Goal: Information Seeking & Learning: Learn about a topic

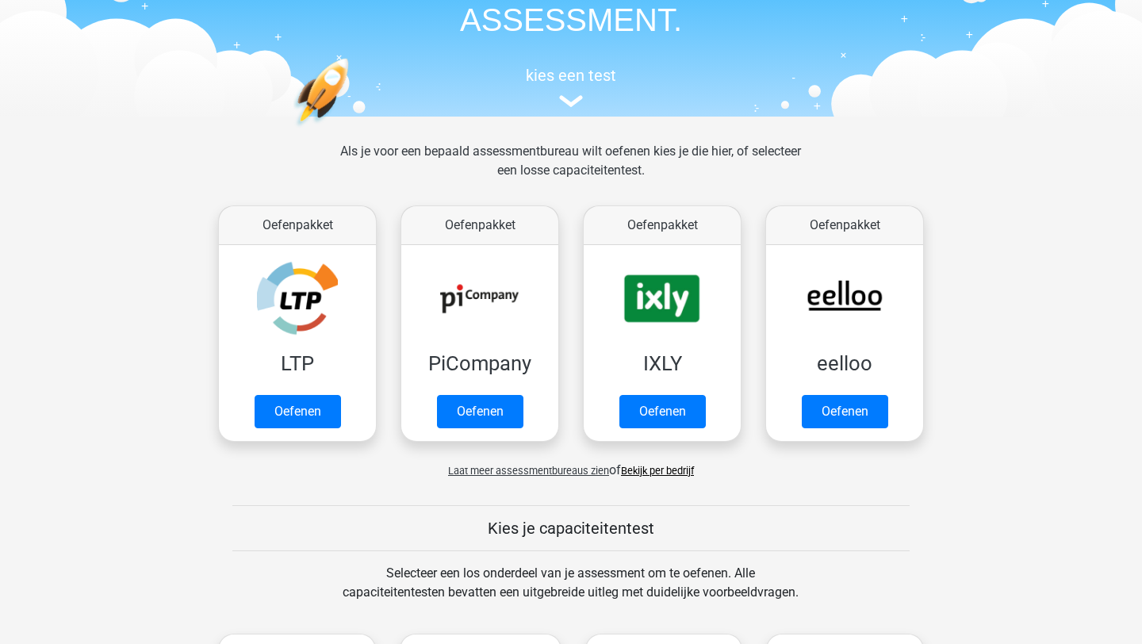
scroll to position [113, 0]
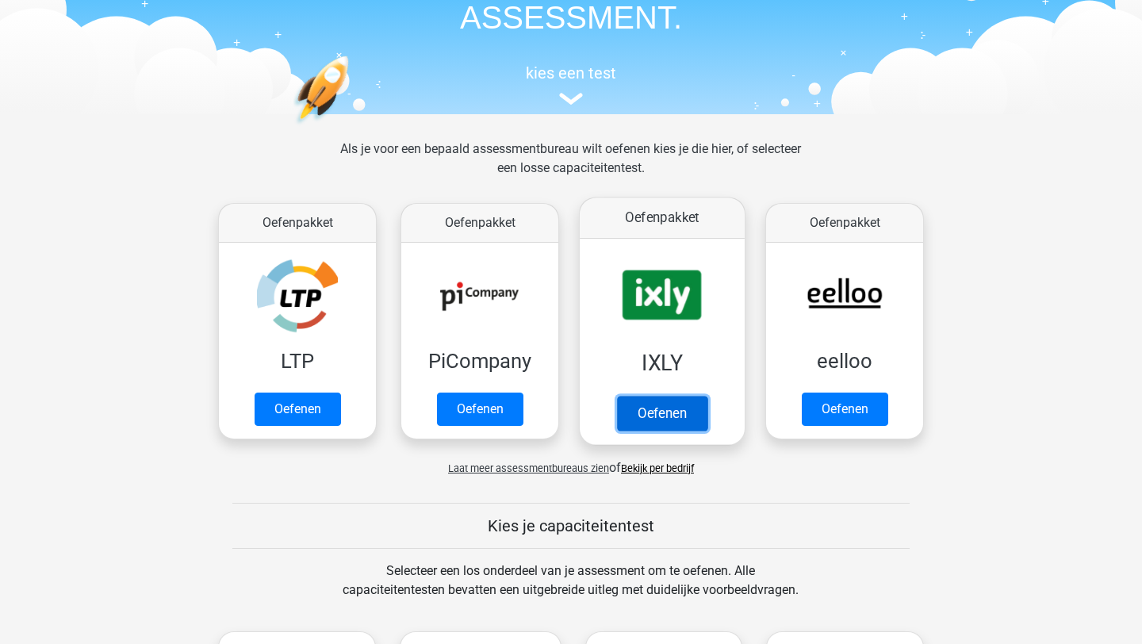
click at [682, 425] on link "Oefenen" at bounding box center [662, 413] width 90 height 35
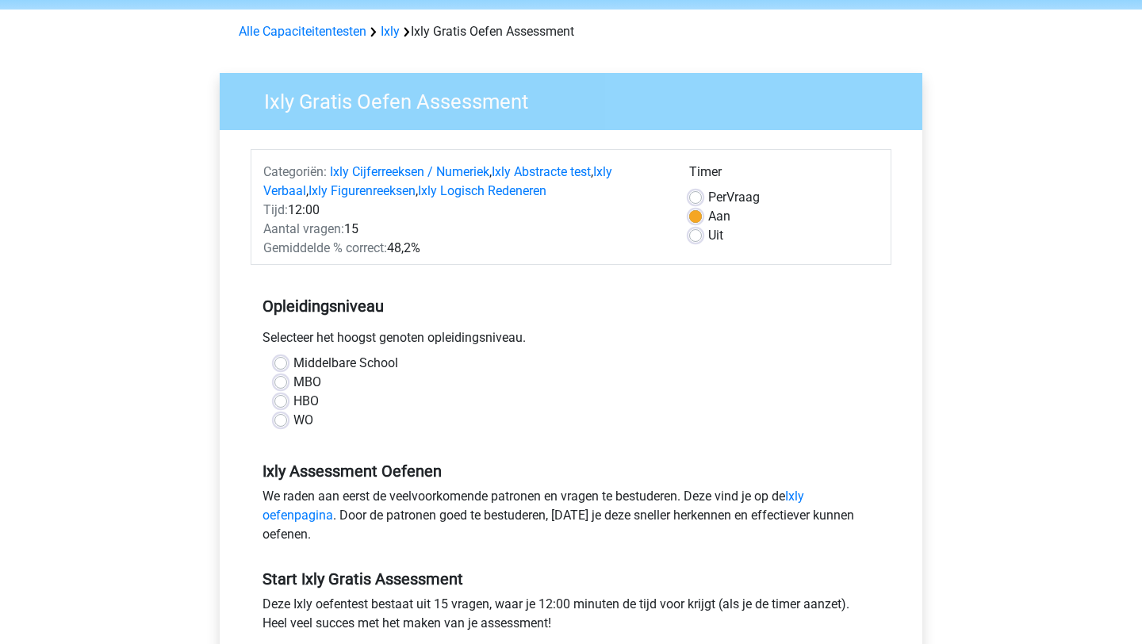
scroll to position [59, 0]
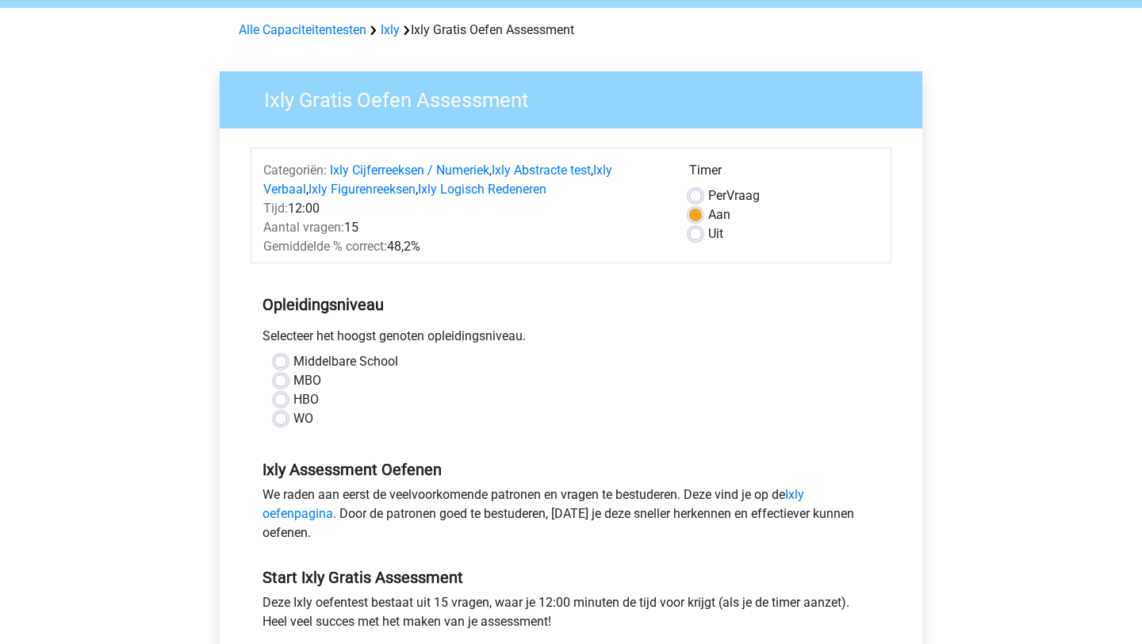
click at [289, 404] on div "HBO" at bounding box center [570, 399] width 593 height 19
click at [293, 400] on label "HBO" at bounding box center [305, 399] width 25 height 19
click at [275, 400] on input "HBO" at bounding box center [280, 398] width 13 height 16
radio input "true"
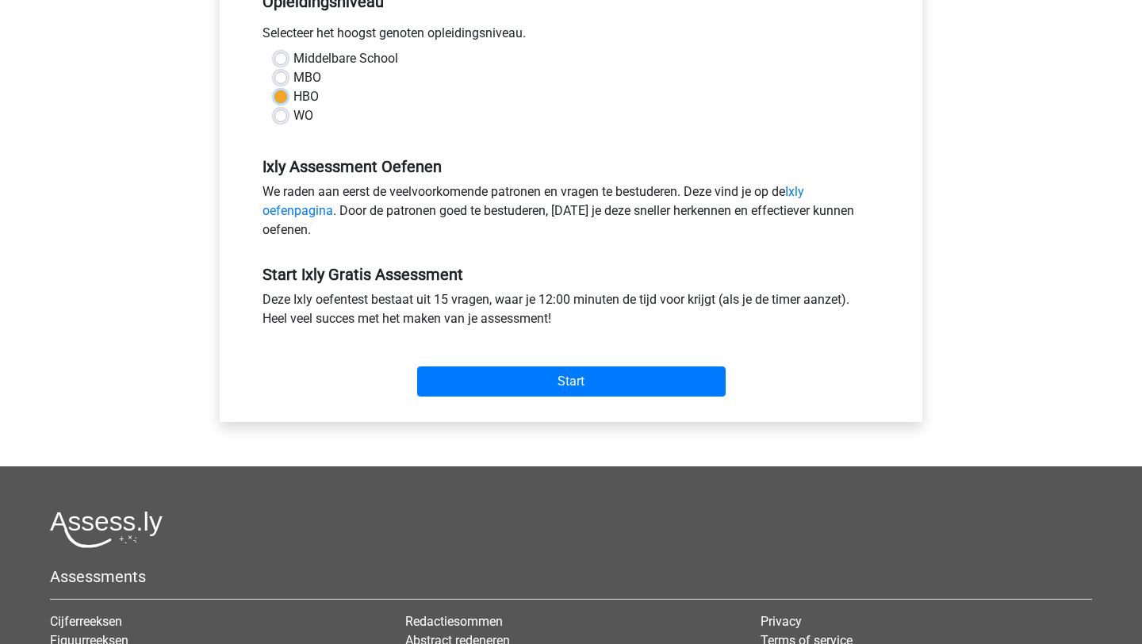
scroll to position [363, 0]
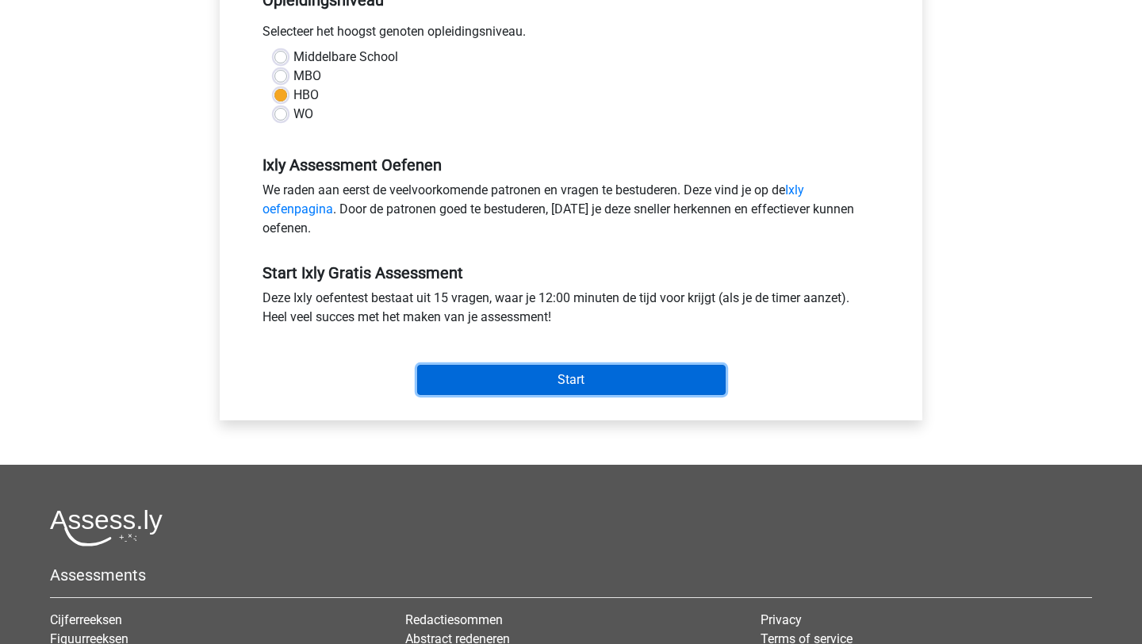
click at [553, 377] on input "Start" at bounding box center [571, 380] width 308 height 30
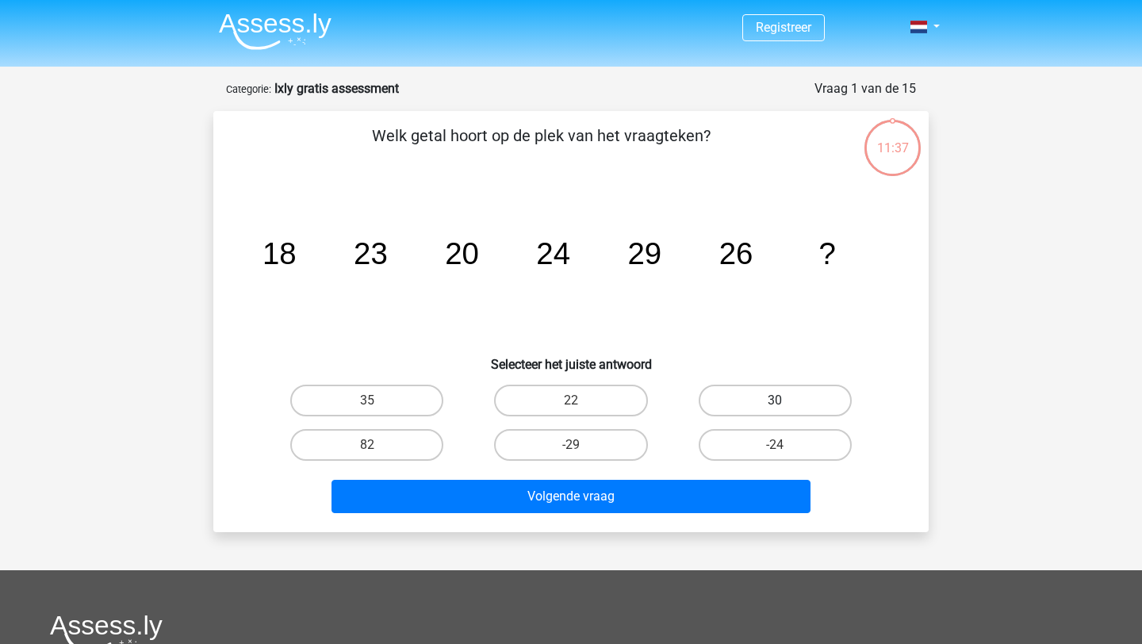
click at [713, 403] on label "30" at bounding box center [774, 400] width 153 height 32
click at [775, 403] on input "30" at bounding box center [780, 405] width 10 height 10
radio input "true"
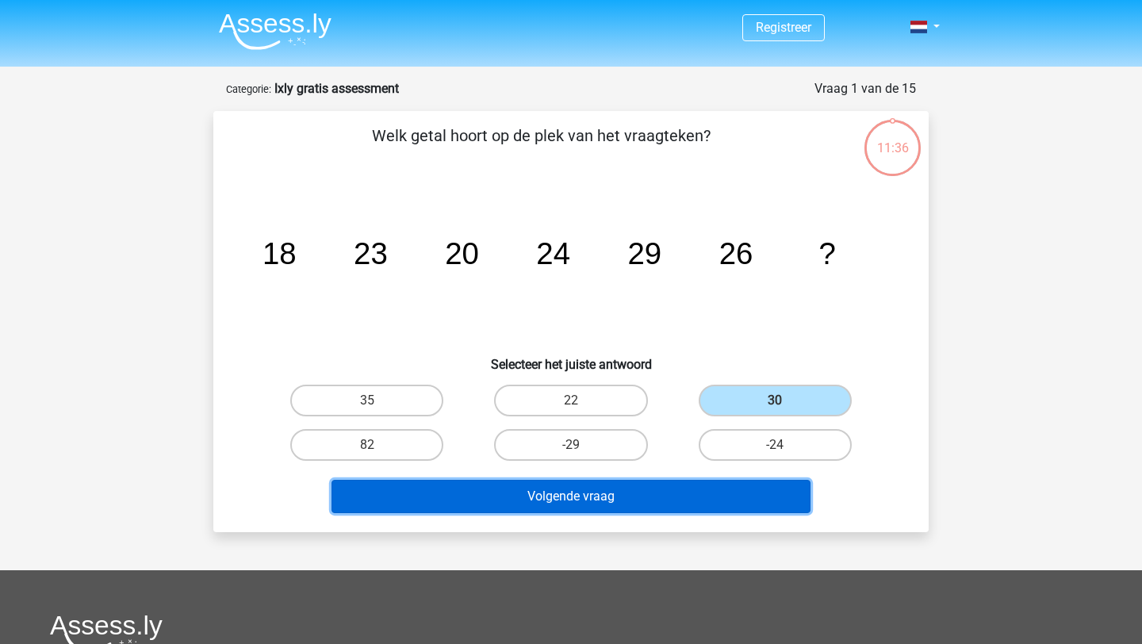
click at [614, 507] on button "Volgende vraag" at bounding box center [571, 496] width 480 height 33
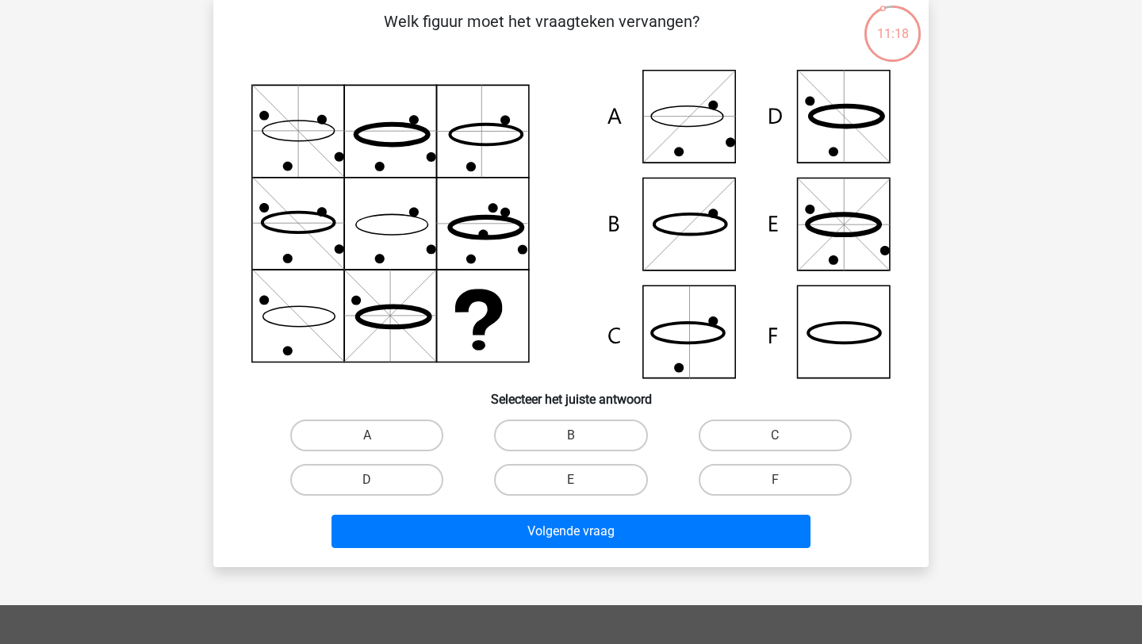
scroll to position [121, 0]
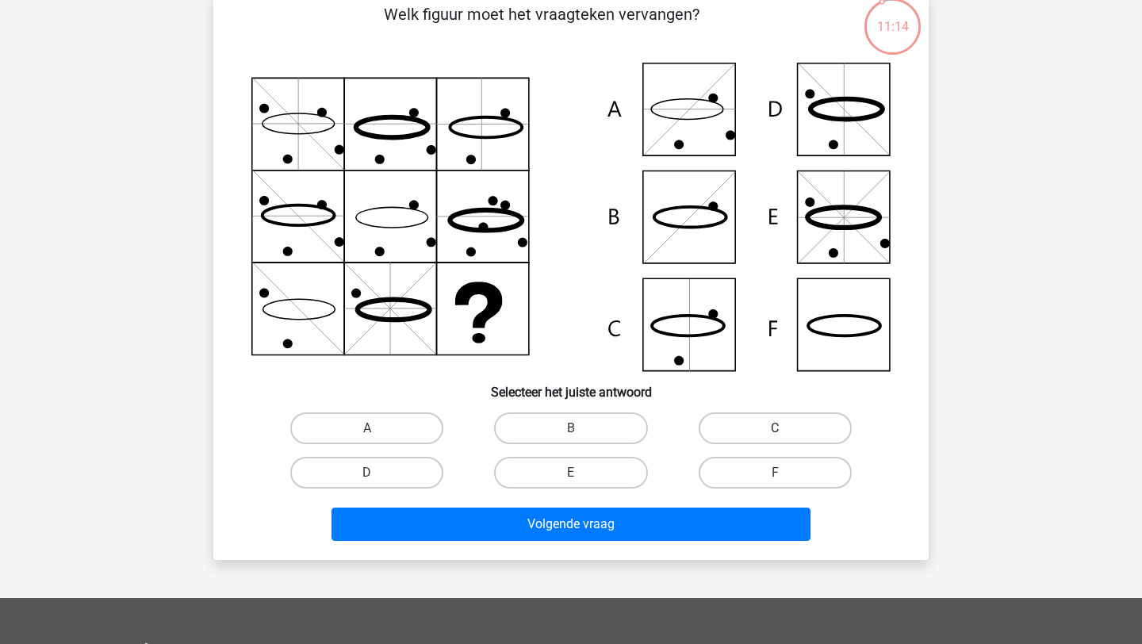
click at [716, 435] on label "C" at bounding box center [774, 428] width 153 height 32
click at [775, 435] on input "C" at bounding box center [780, 433] width 10 height 10
radio input "true"
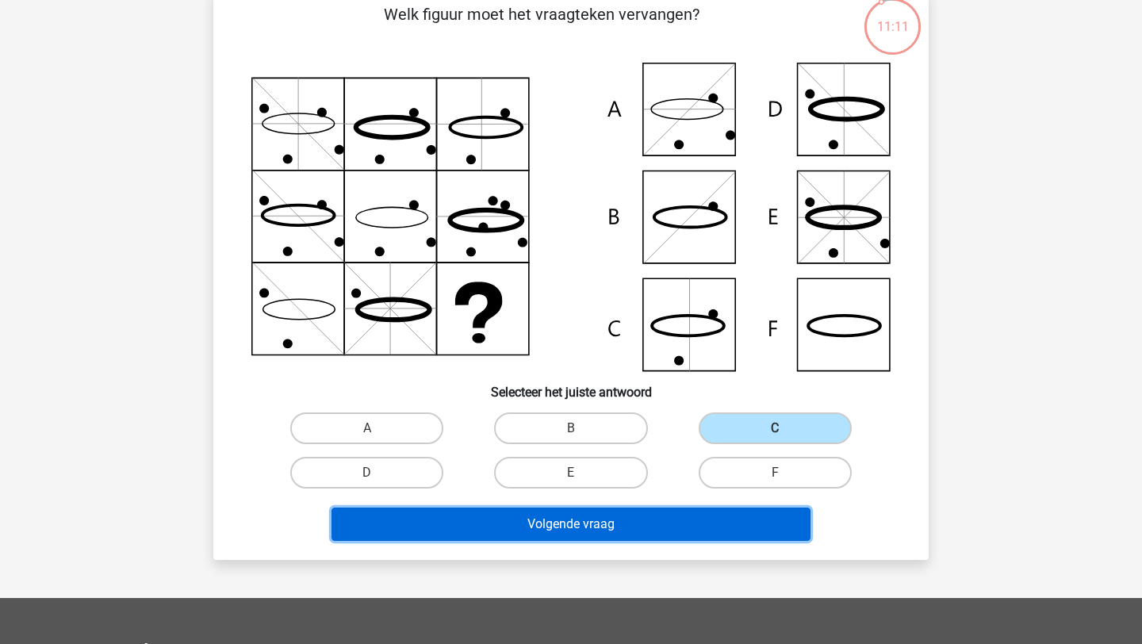
click at [624, 531] on button "Volgende vraag" at bounding box center [571, 523] width 480 height 33
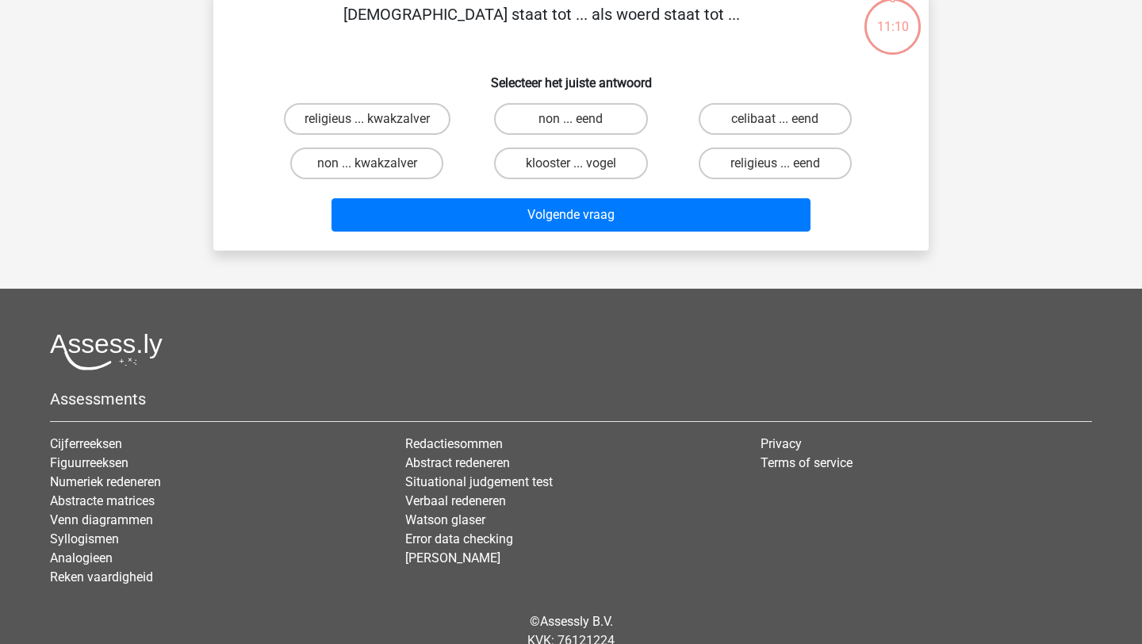
scroll to position [79, 0]
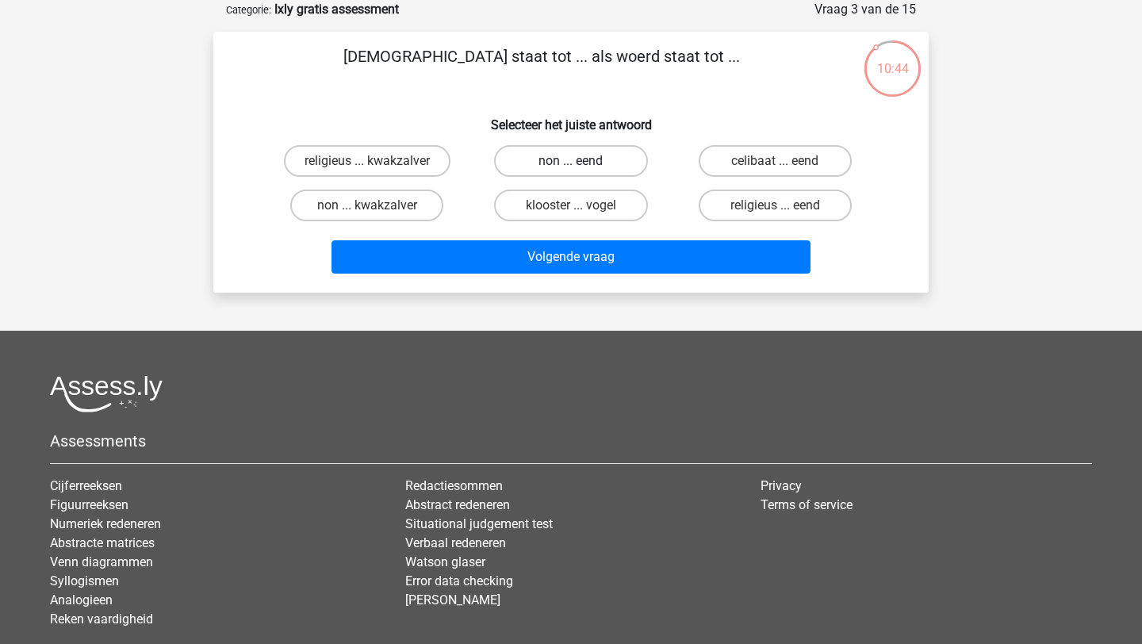
click at [633, 155] on label "non ... eend" at bounding box center [570, 161] width 153 height 32
click at [581, 161] on input "non ... eend" at bounding box center [576, 166] width 10 height 10
radio input "true"
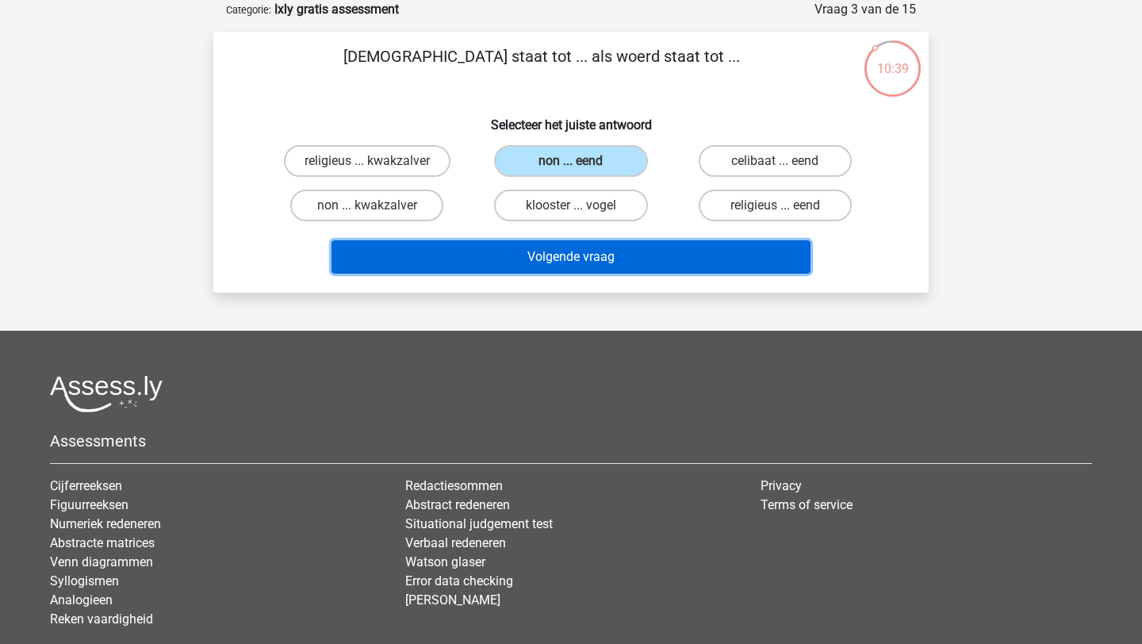
click at [636, 251] on button "Volgende vraag" at bounding box center [571, 256] width 480 height 33
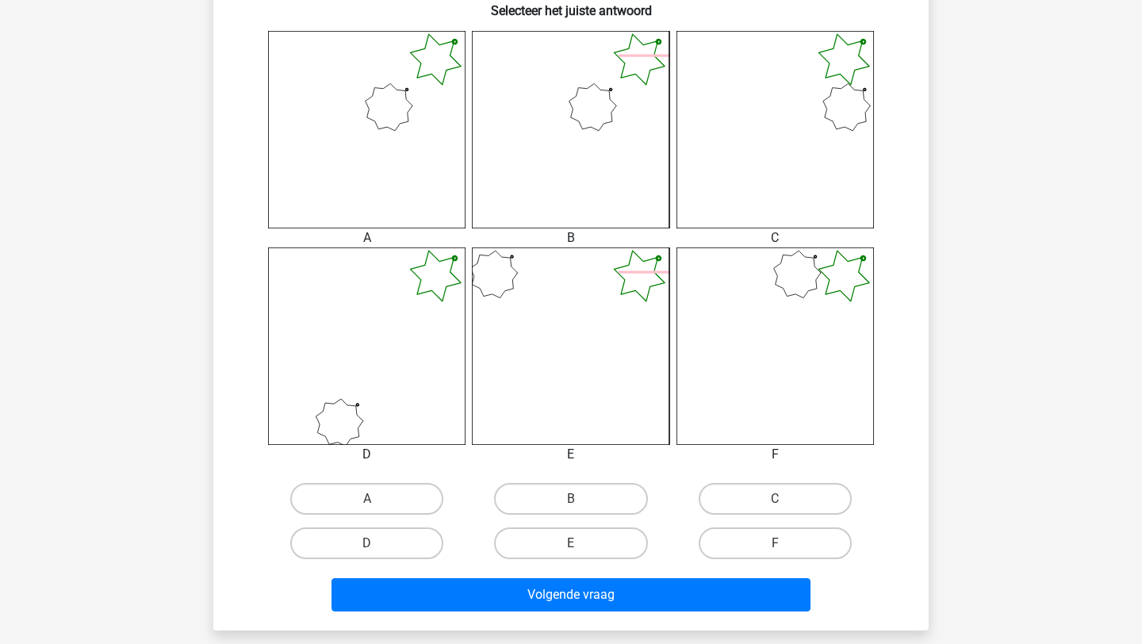
scroll to position [625, 0]
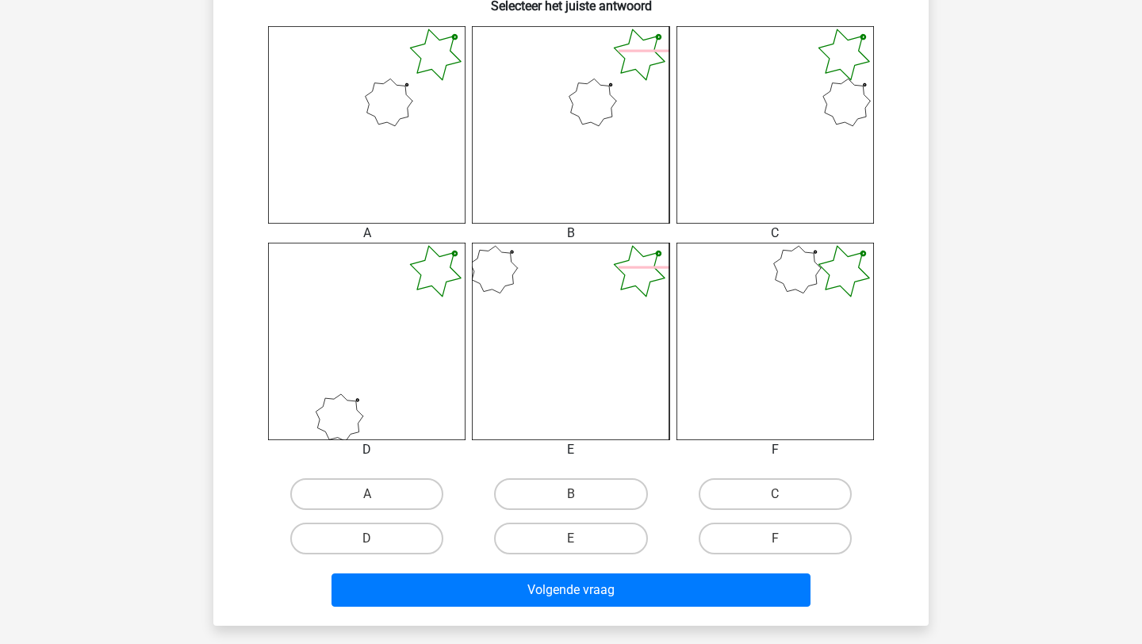
click at [617, 497] on label "B" at bounding box center [570, 494] width 153 height 32
click at [581, 497] on input "B" at bounding box center [576, 499] width 10 height 10
radio input "true"
click at [600, 608] on div "Volgende vraag" at bounding box center [571, 593] width 612 height 40
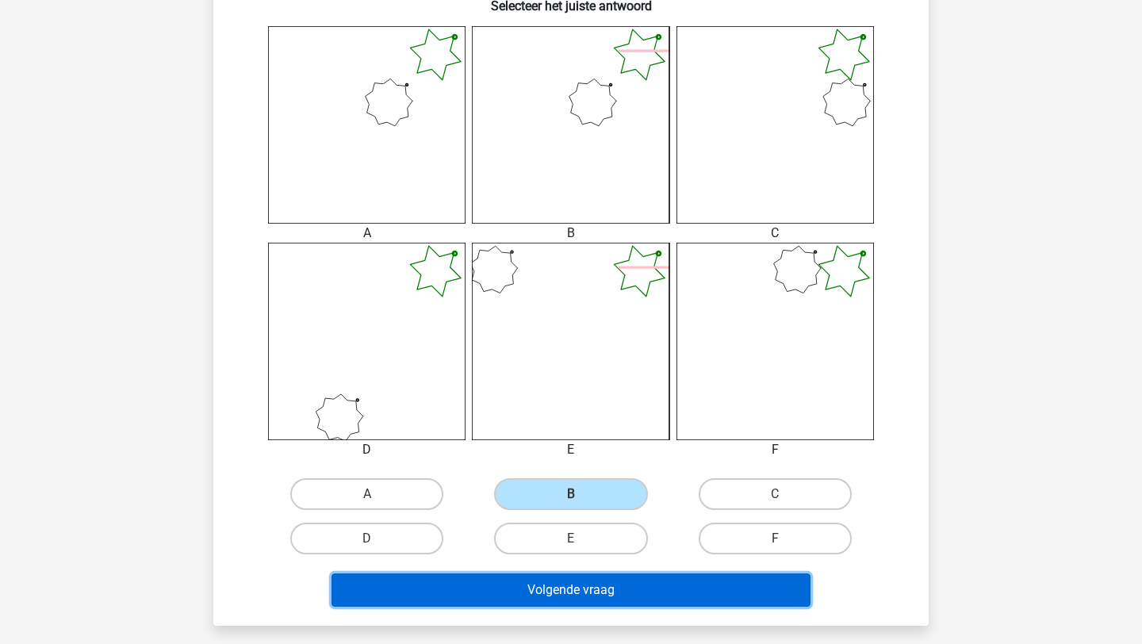
click at [600, 596] on button "Volgende vraag" at bounding box center [571, 589] width 480 height 33
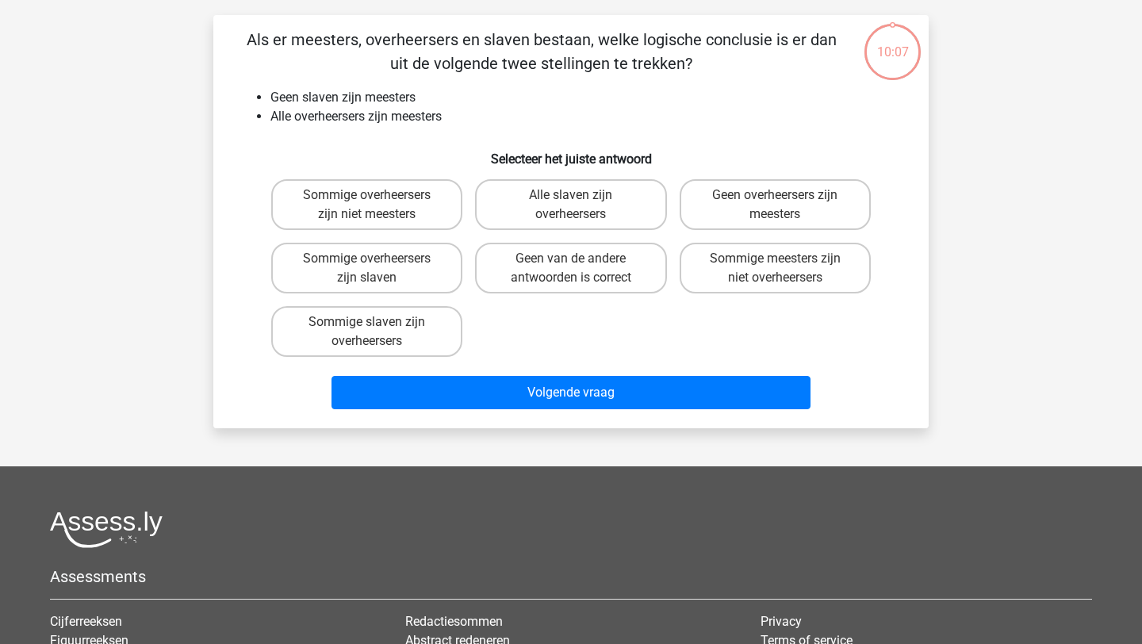
scroll to position [79, 0]
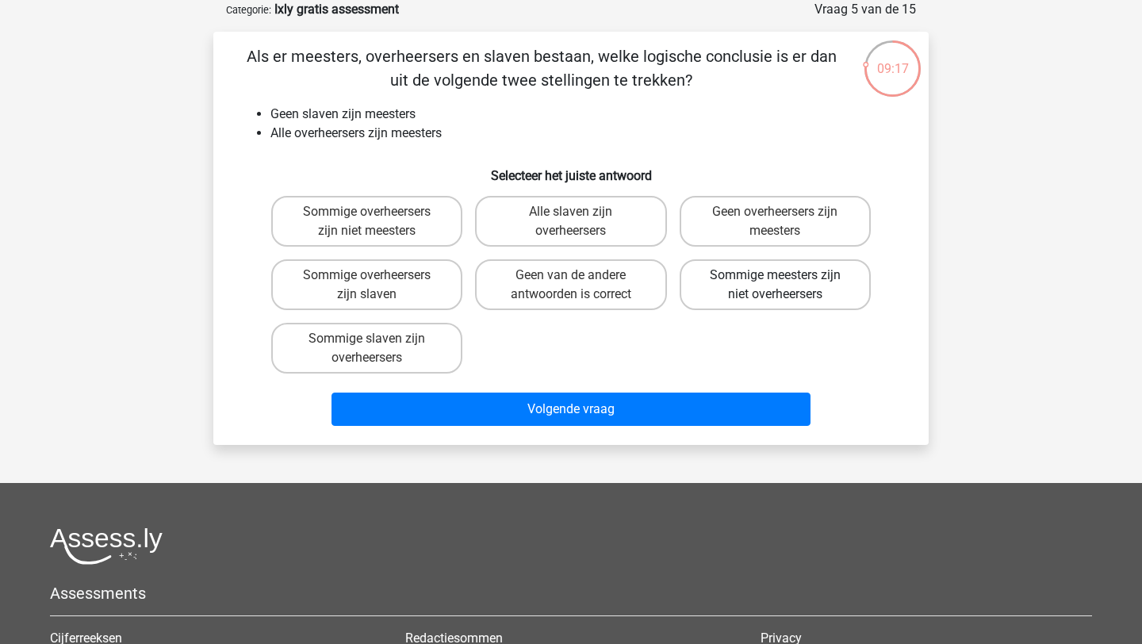
click at [725, 305] on label "Sommige meesters zijn niet overheersers" at bounding box center [774, 284] width 191 height 51
click at [775, 285] on input "Sommige meesters zijn niet overheersers" at bounding box center [780, 280] width 10 height 10
radio input "true"
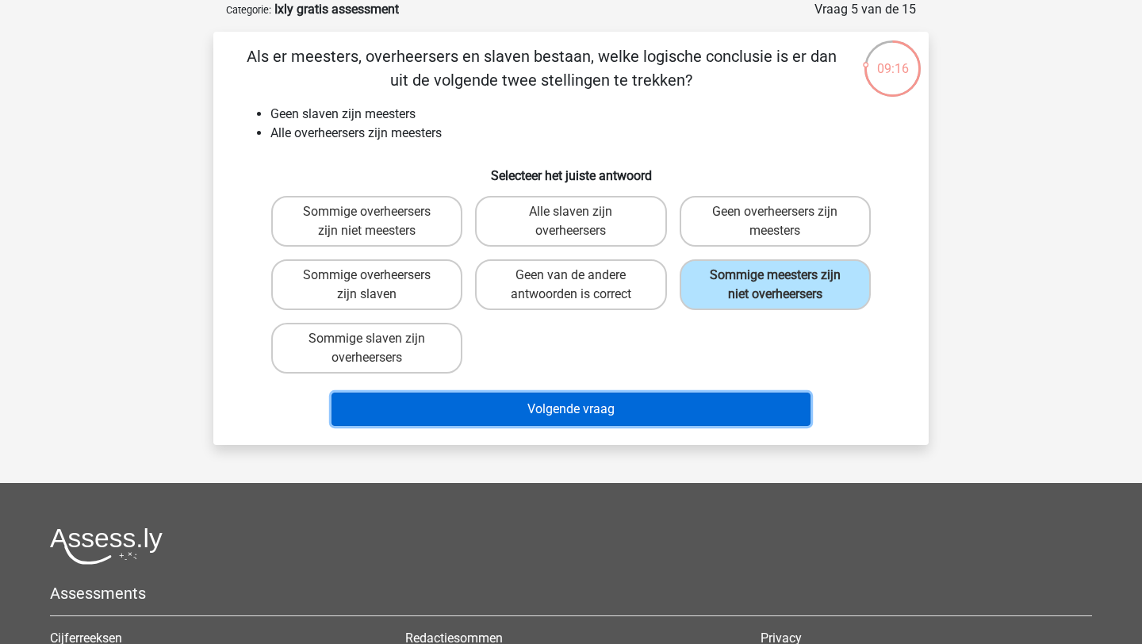
click at [606, 400] on button "Volgende vraag" at bounding box center [571, 408] width 480 height 33
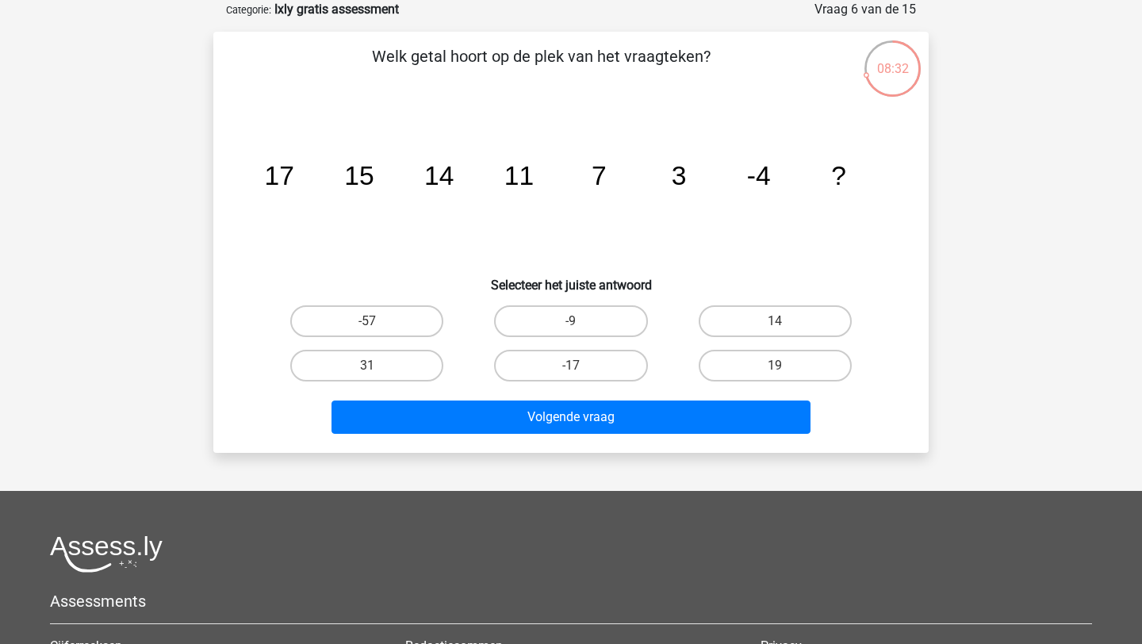
click at [580, 321] on input "-9" at bounding box center [576, 326] width 10 height 10
radio input "true"
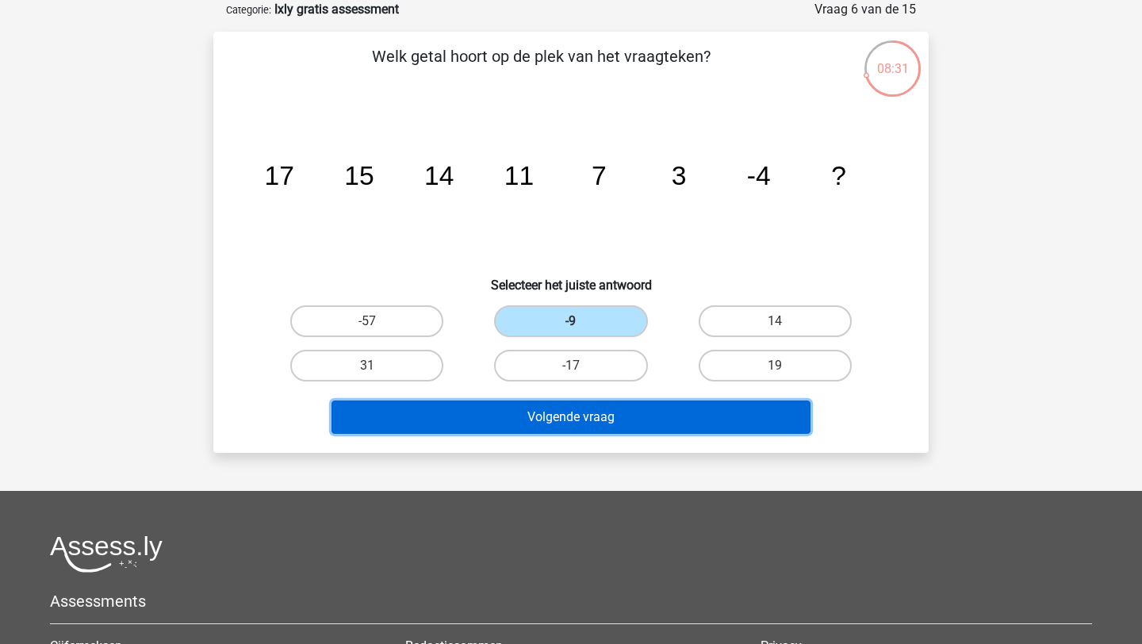
click at [560, 407] on button "Volgende vraag" at bounding box center [571, 416] width 480 height 33
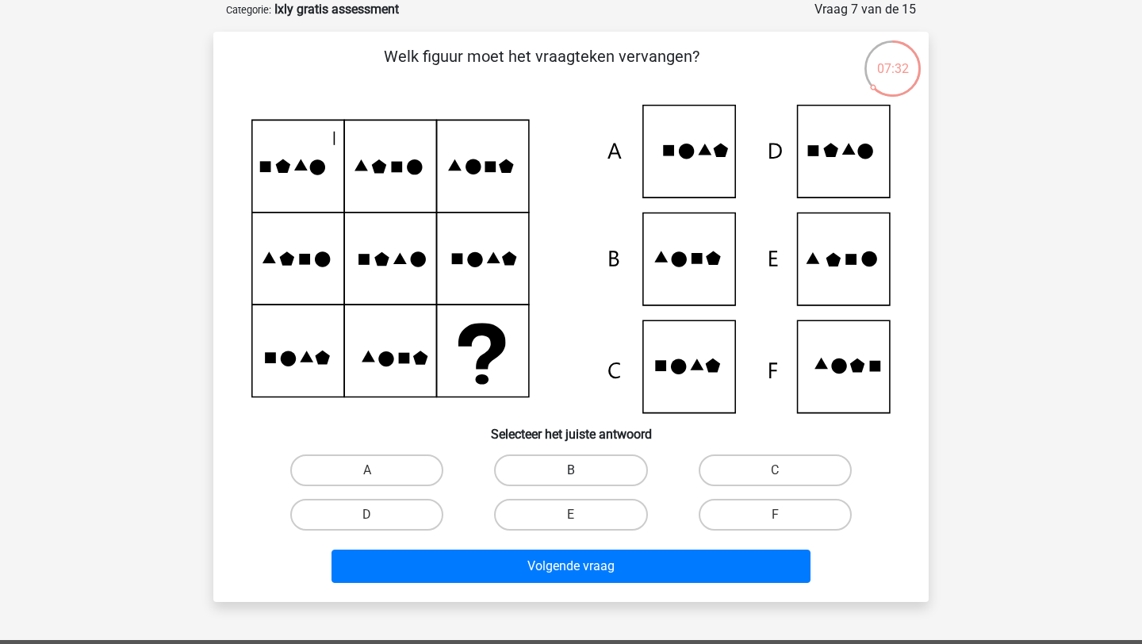
click at [610, 466] on label "B" at bounding box center [570, 470] width 153 height 32
click at [581, 470] on input "B" at bounding box center [576, 475] width 10 height 10
radio input "true"
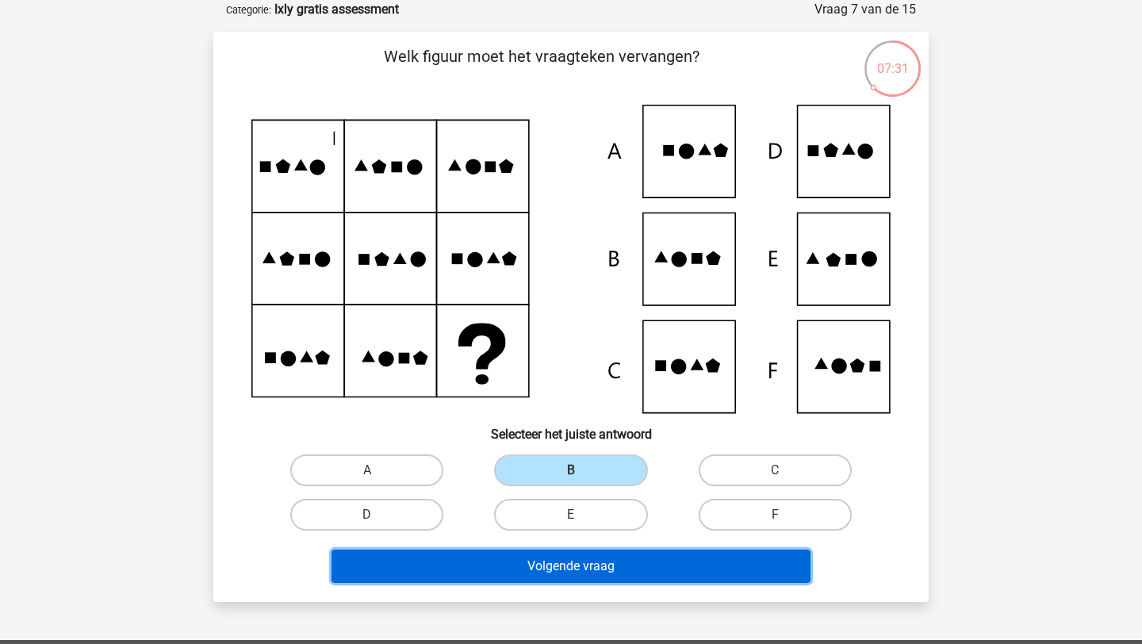
click at [567, 572] on button "Volgende vraag" at bounding box center [571, 565] width 480 height 33
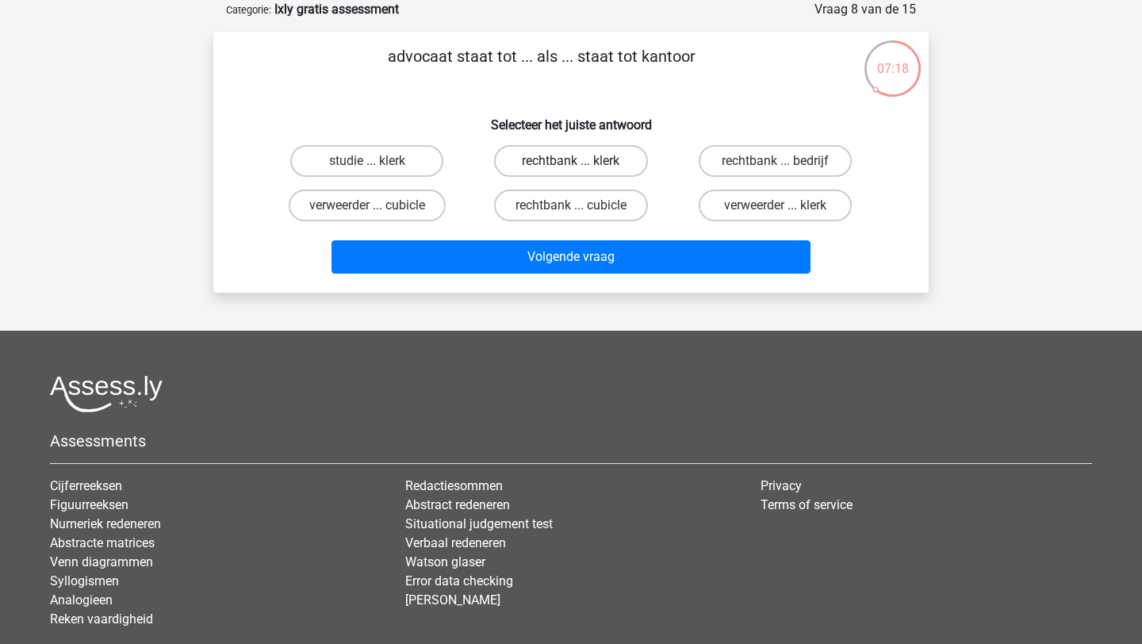
click at [597, 153] on label "rechtbank ... klerk" at bounding box center [570, 161] width 153 height 32
click at [581, 161] on input "rechtbank ... klerk" at bounding box center [576, 166] width 10 height 10
radio input "true"
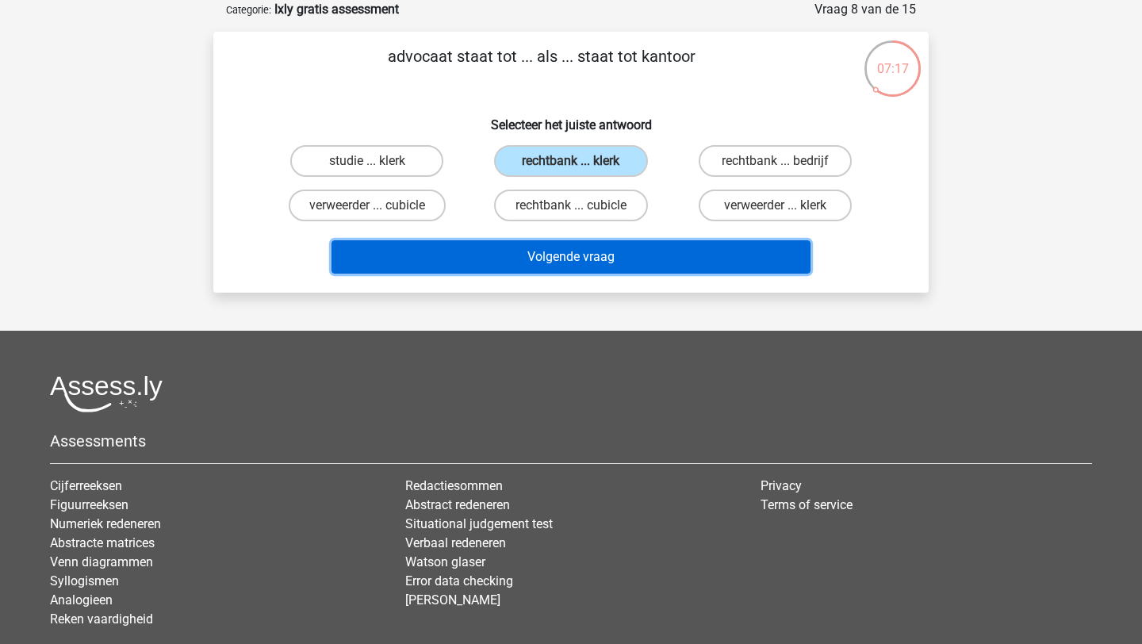
click at [602, 245] on button "Volgende vraag" at bounding box center [571, 256] width 480 height 33
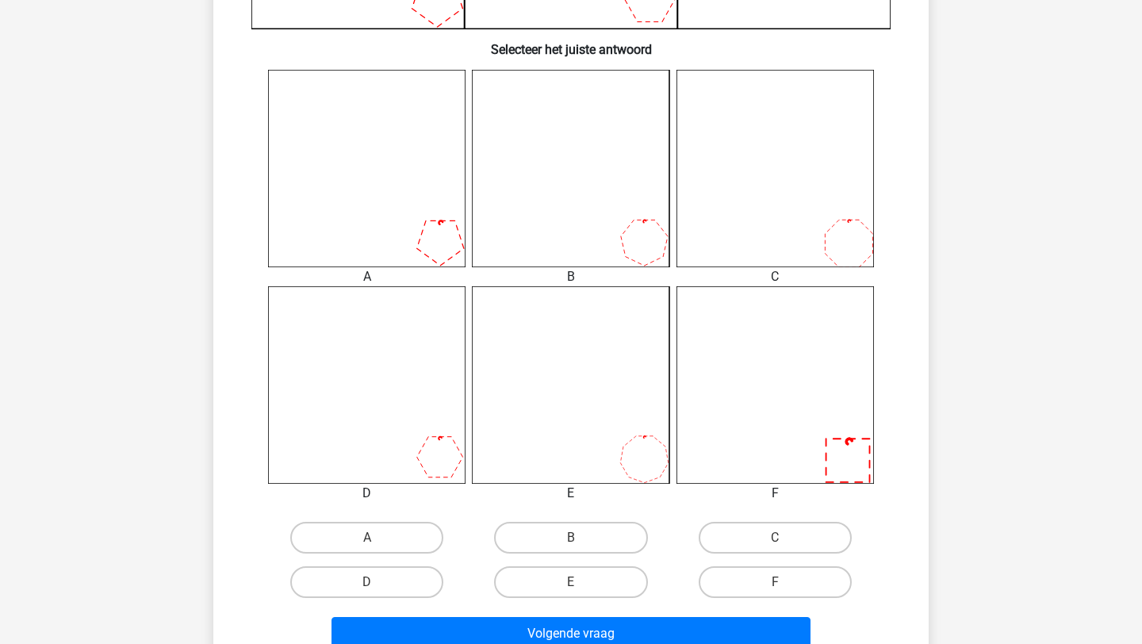
scroll to position [587, 0]
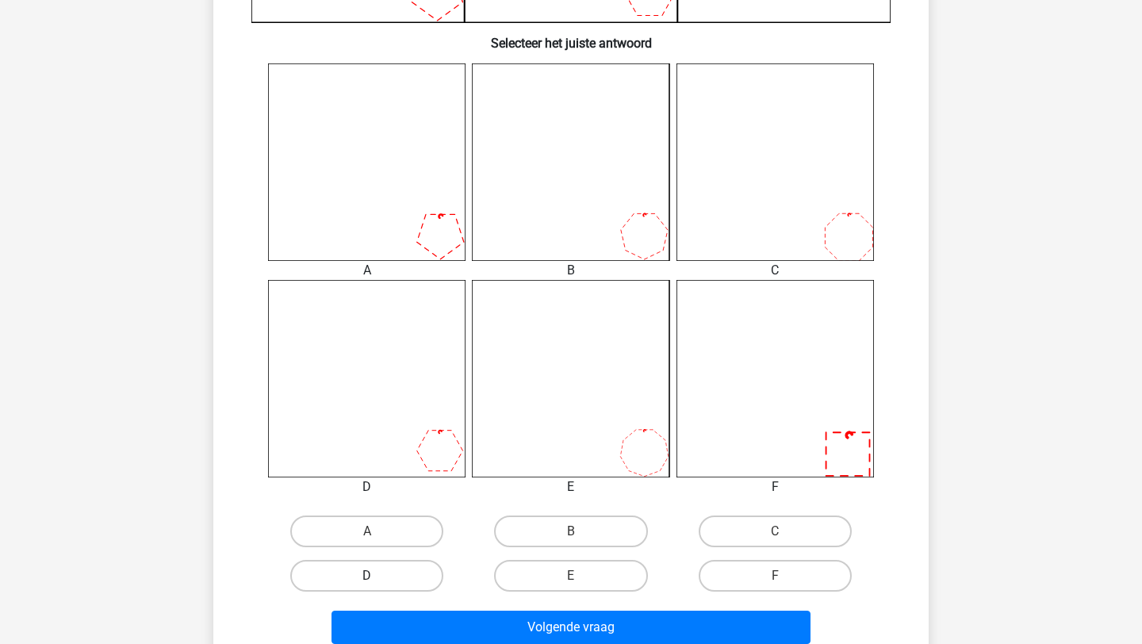
click at [387, 586] on label "D" at bounding box center [366, 576] width 153 height 32
click at [377, 586] on input "D" at bounding box center [372, 581] width 10 height 10
radio input "true"
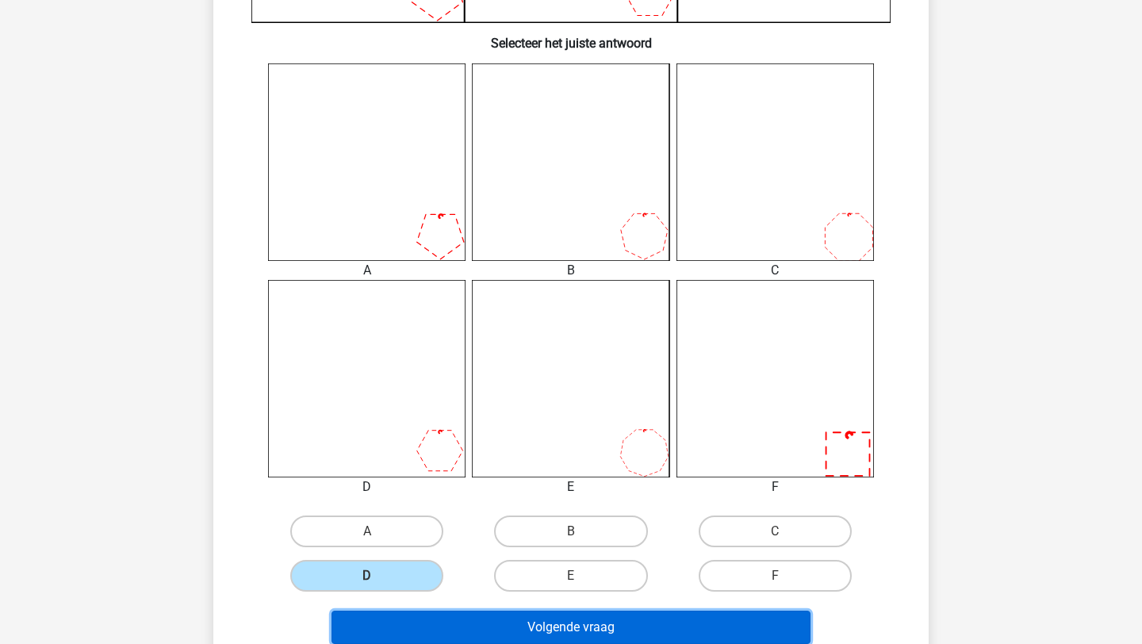
click at [427, 631] on button "Volgende vraag" at bounding box center [571, 626] width 480 height 33
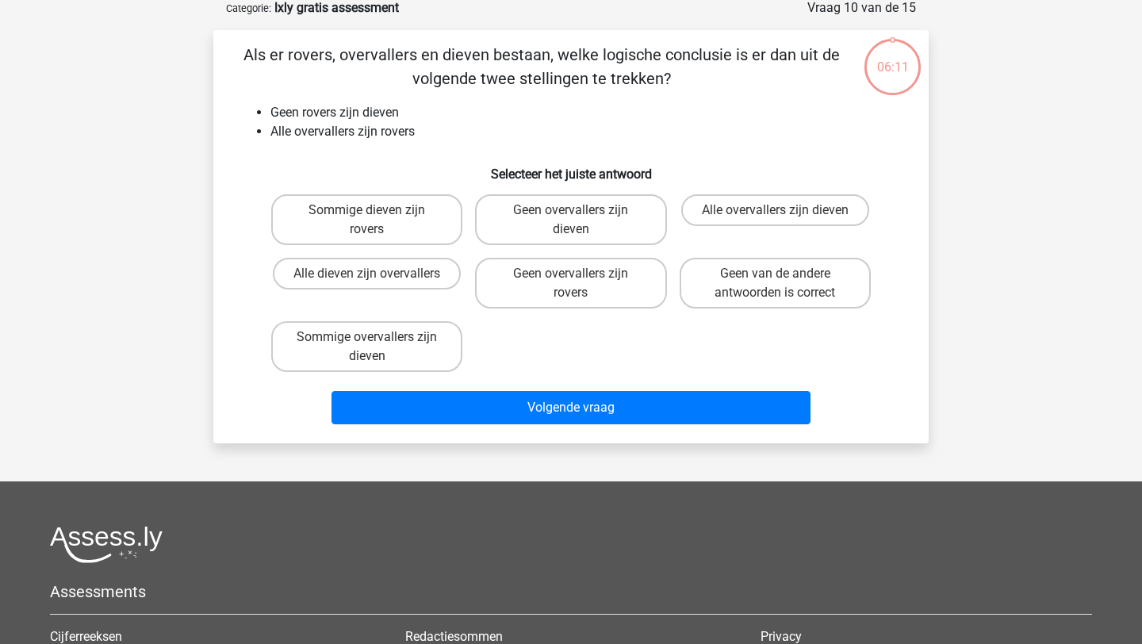
scroll to position [79, 0]
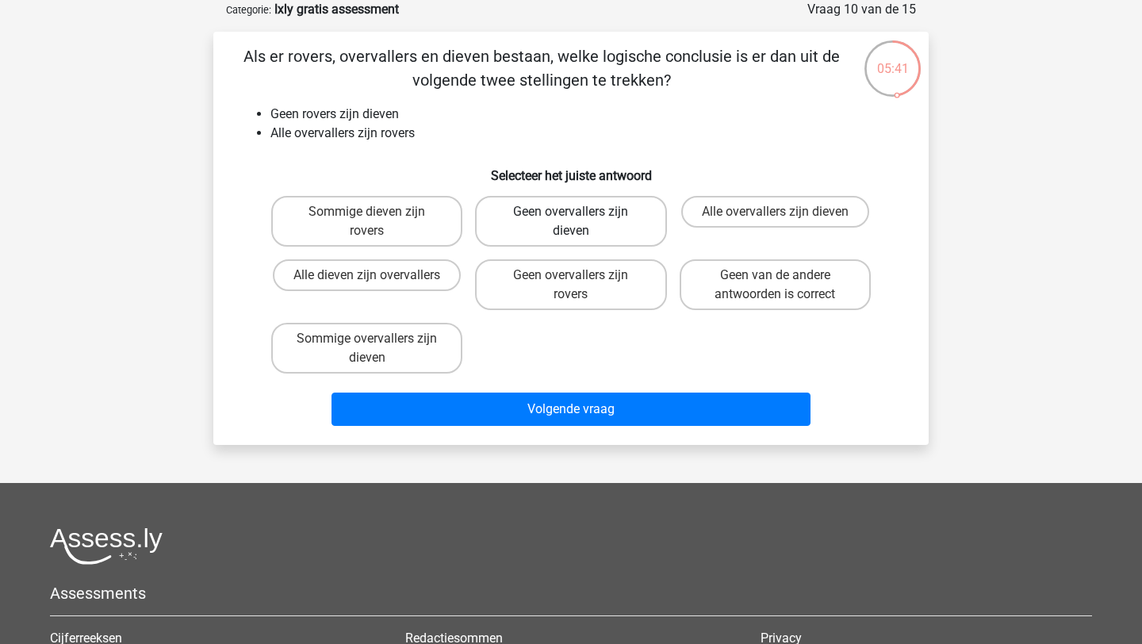
click at [587, 228] on label "Geen overvallers zijn dieven" at bounding box center [570, 221] width 191 height 51
click at [581, 222] on input "Geen overvallers zijn dieven" at bounding box center [576, 217] width 10 height 10
radio input "true"
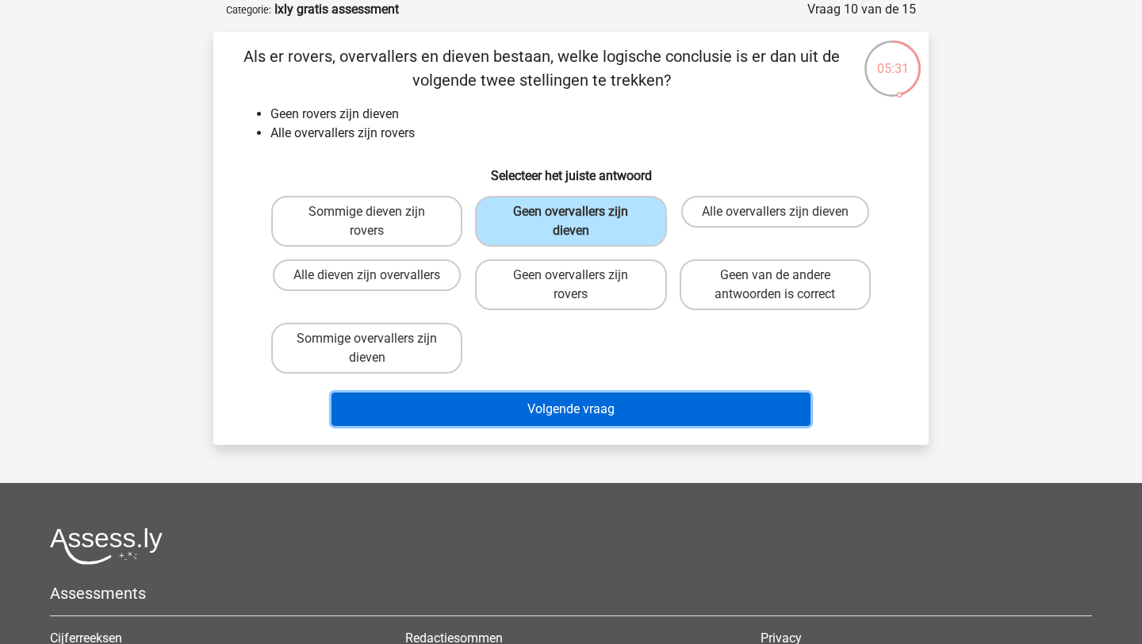
click at [566, 399] on button "Volgende vraag" at bounding box center [571, 408] width 480 height 33
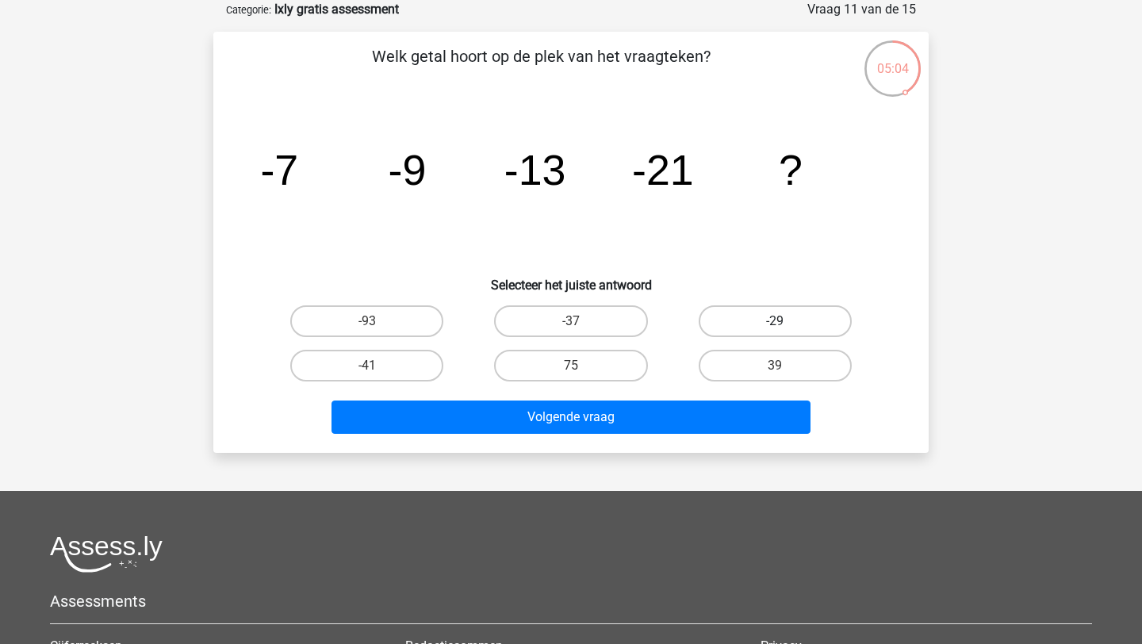
click at [724, 309] on label "-29" at bounding box center [774, 321] width 153 height 32
click at [775, 321] on input "-29" at bounding box center [780, 326] width 10 height 10
radio input "true"
click at [615, 434] on div "Volgende vraag" at bounding box center [571, 420] width 612 height 40
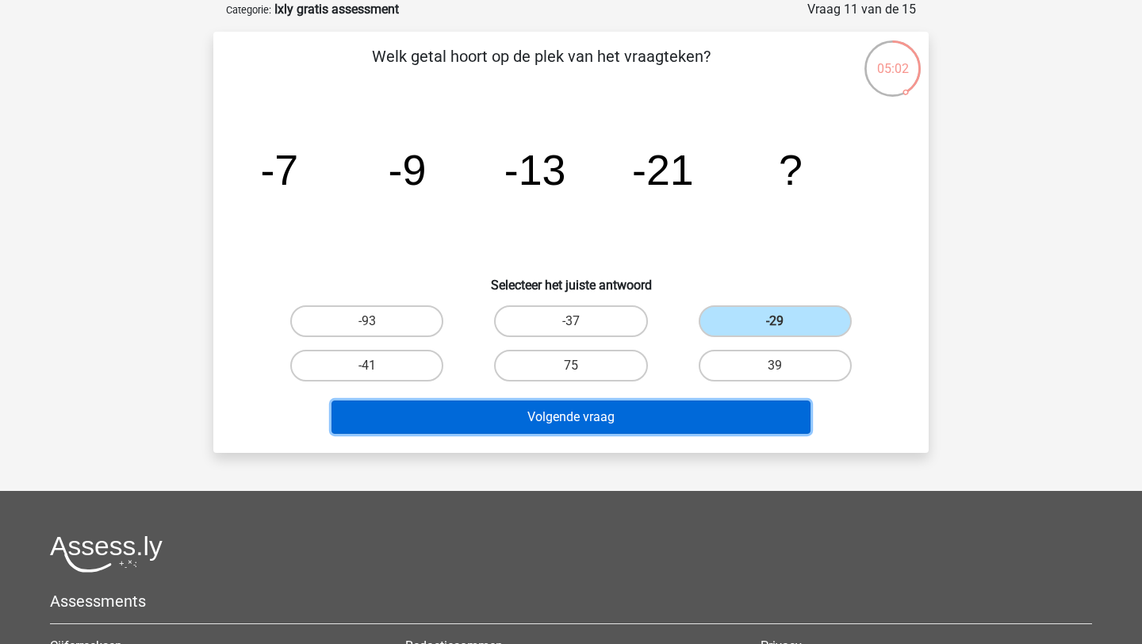
click at [615, 427] on button "Volgende vraag" at bounding box center [571, 416] width 480 height 33
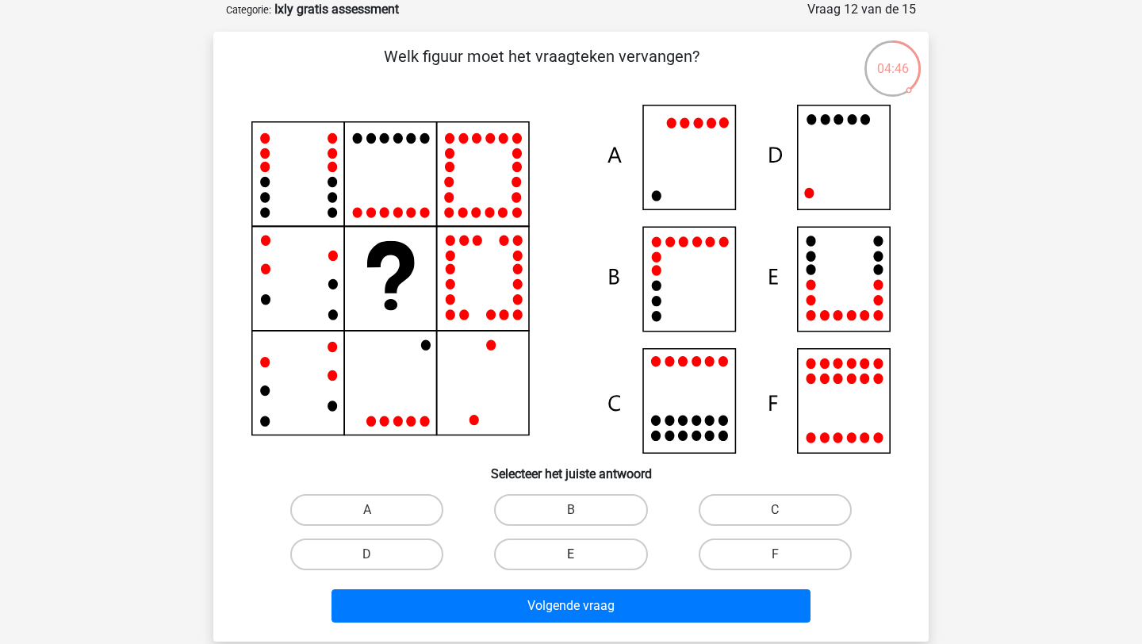
click at [549, 553] on label "E" at bounding box center [570, 554] width 153 height 32
click at [571, 554] on input "E" at bounding box center [576, 559] width 10 height 10
radio input "true"
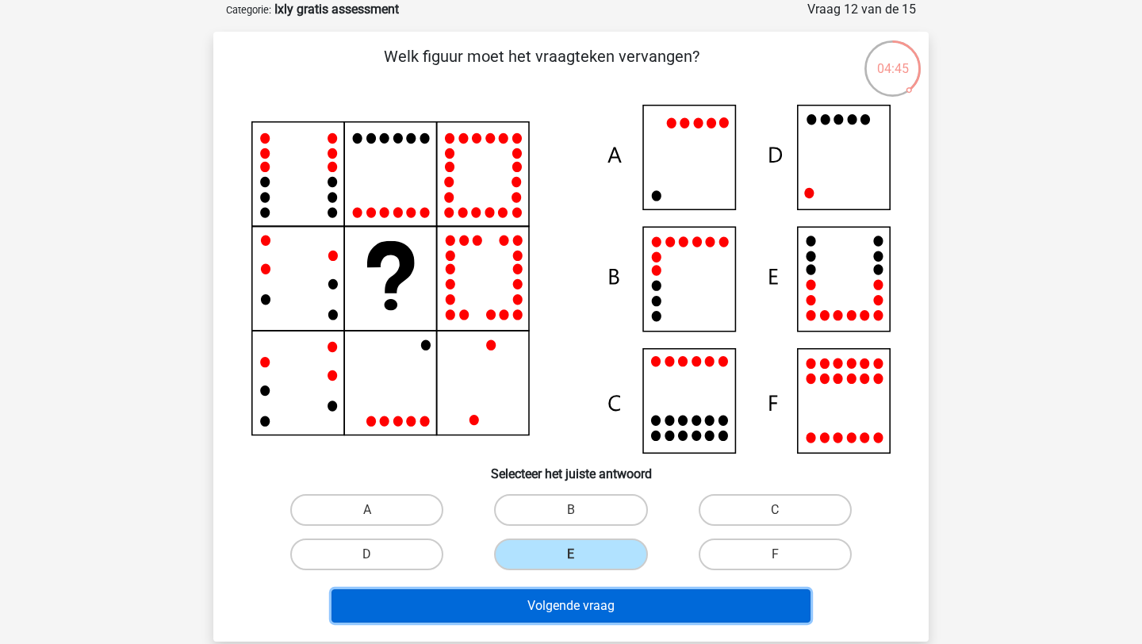
click at [549, 613] on button "Volgende vraag" at bounding box center [571, 605] width 480 height 33
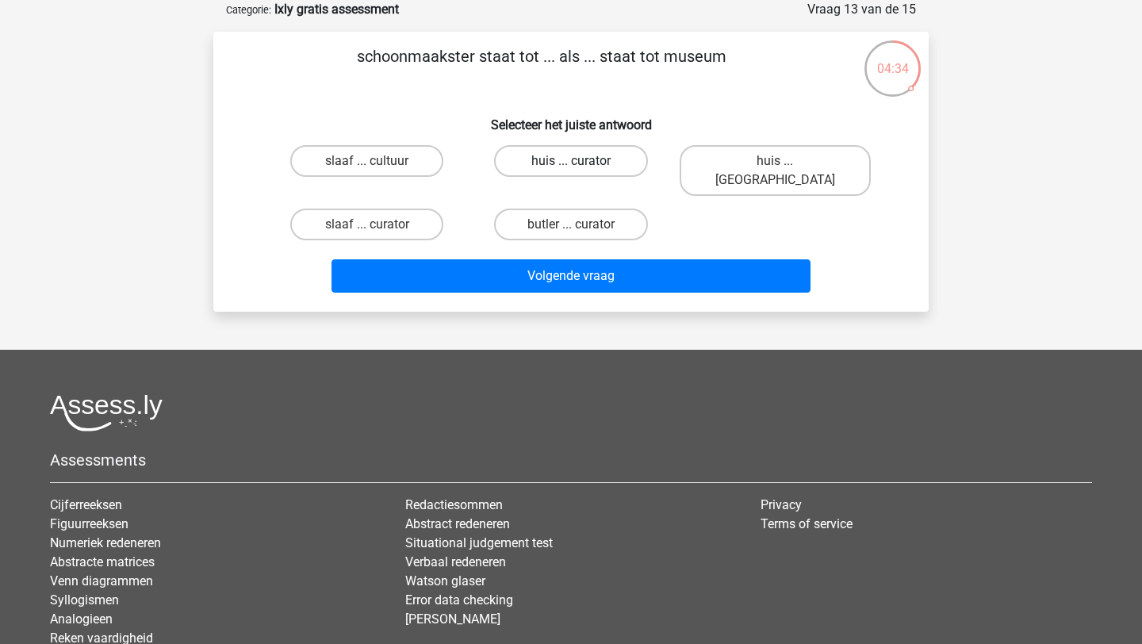
click at [636, 171] on label "huis ... curator" at bounding box center [570, 161] width 153 height 32
click at [581, 171] on input "huis ... curator" at bounding box center [576, 166] width 10 height 10
radio input "true"
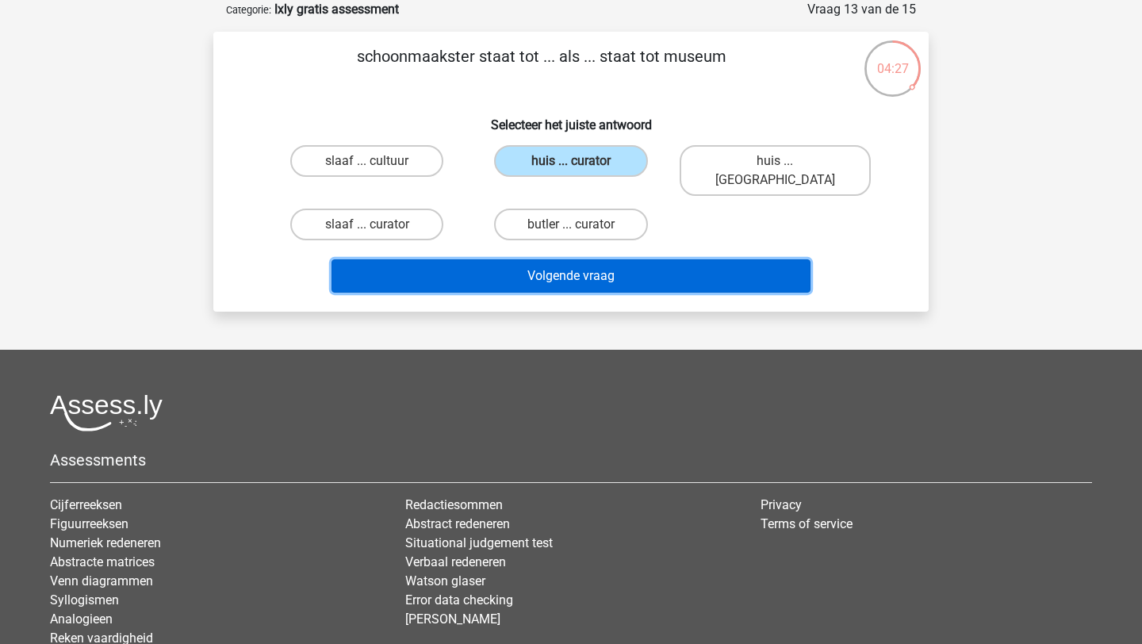
click at [572, 259] on button "Volgende vraag" at bounding box center [571, 275] width 480 height 33
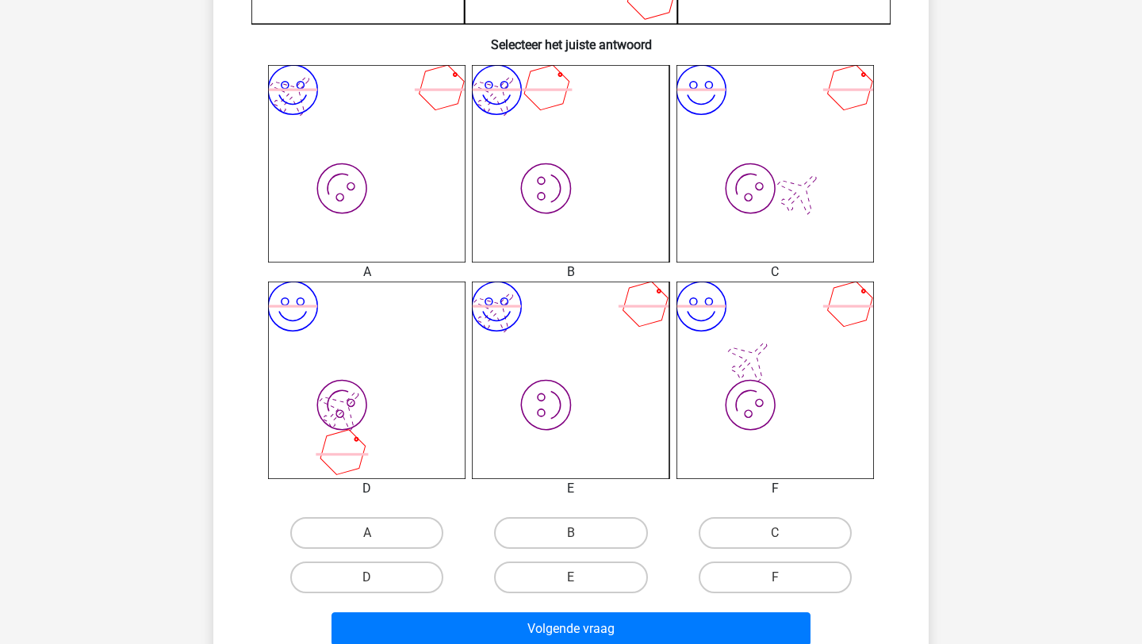
scroll to position [591, 0]
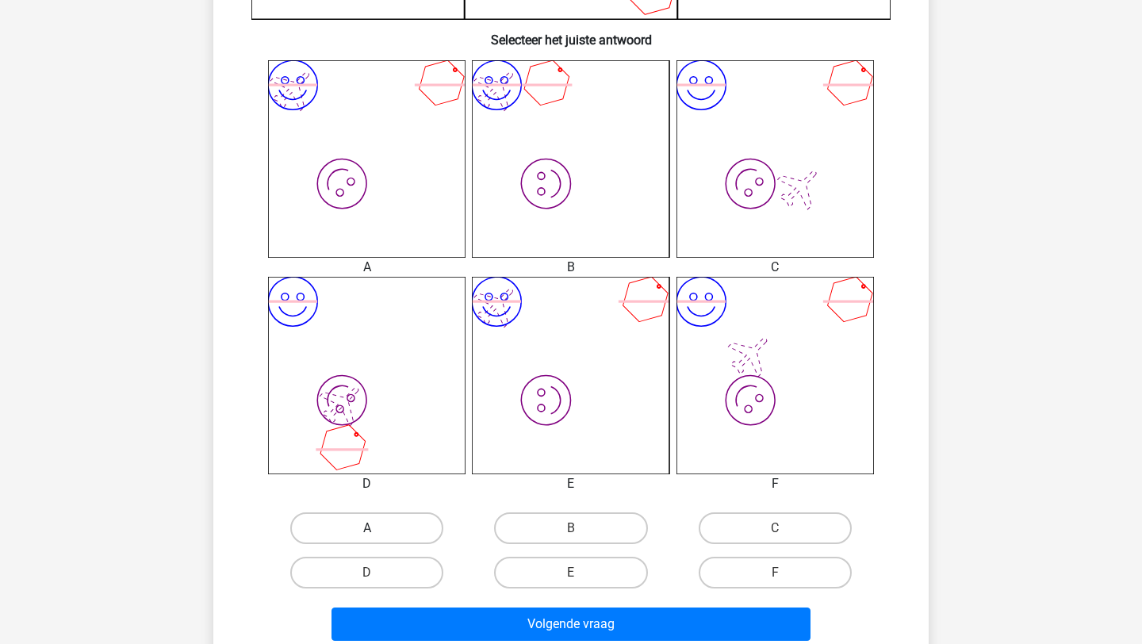
click at [344, 533] on label "A" at bounding box center [366, 528] width 153 height 32
click at [367, 533] on input "A" at bounding box center [372, 533] width 10 height 10
radio input "true"
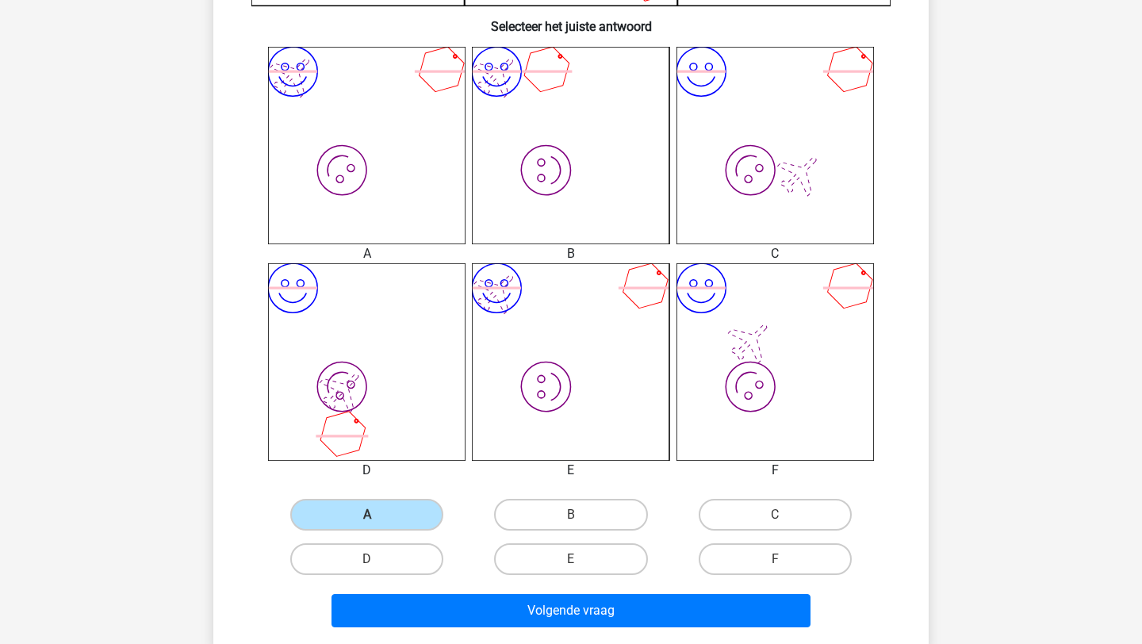
scroll to position [609, 0]
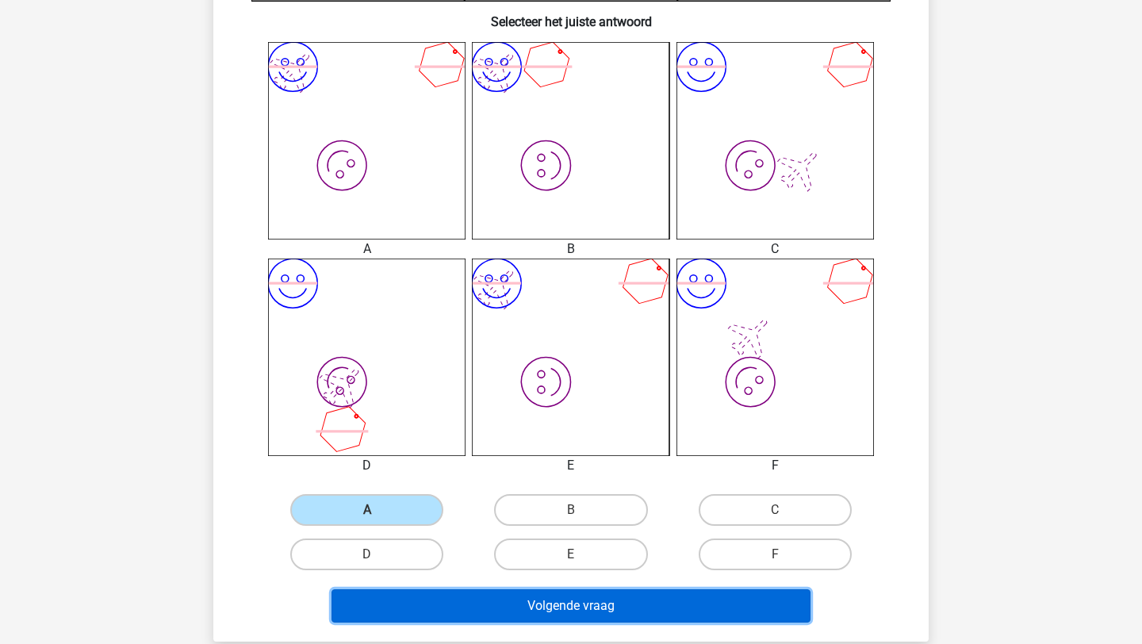
click at [486, 595] on button "Volgende vraag" at bounding box center [571, 605] width 480 height 33
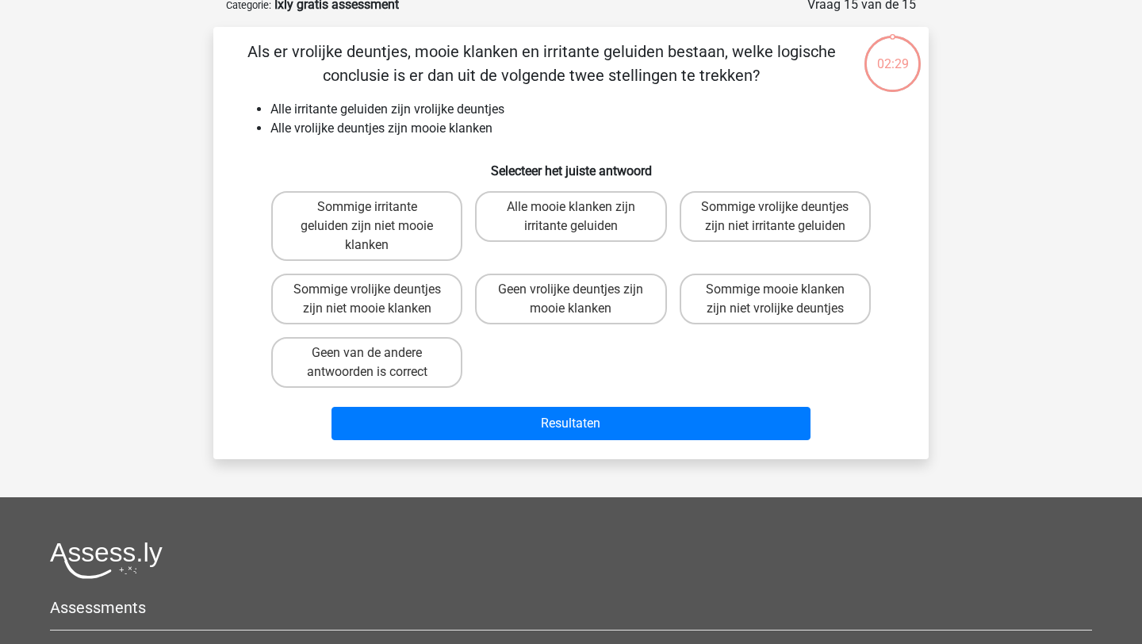
scroll to position [79, 0]
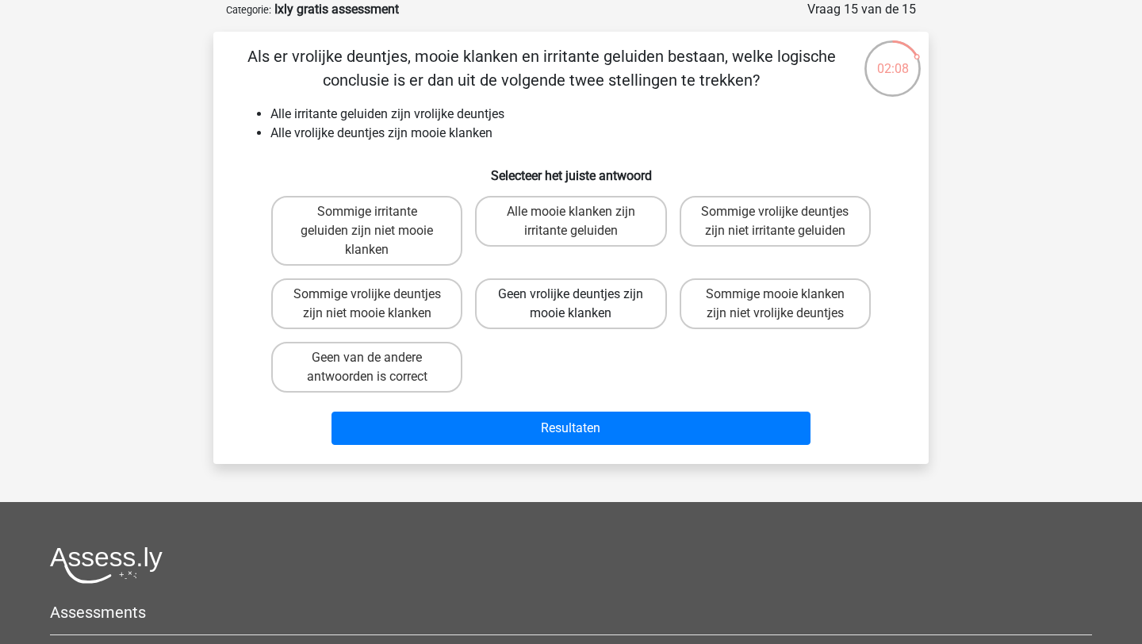
click at [568, 321] on label "Geen vrolijke deuntjes zijn mooie klanken" at bounding box center [570, 303] width 191 height 51
click at [571, 304] on input "Geen vrolijke deuntjes zijn mooie klanken" at bounding box center [576, 299] width 10 height 10
radio input "true"
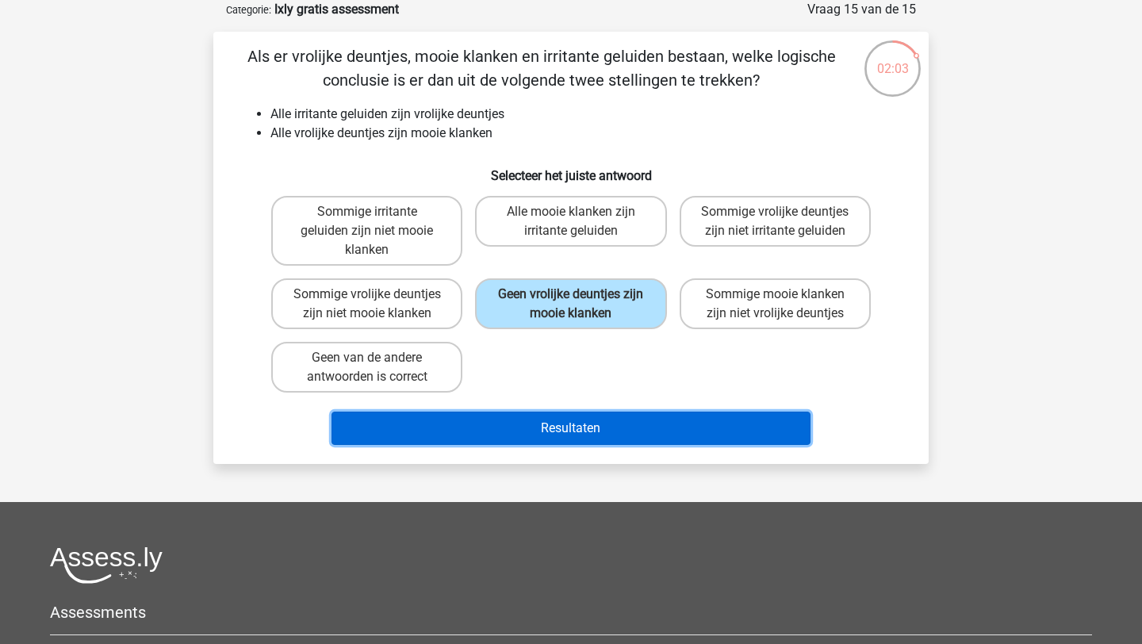
click at [564, 423] on button "Resultaten" at bounding box center [571, 427] width 480 height 33
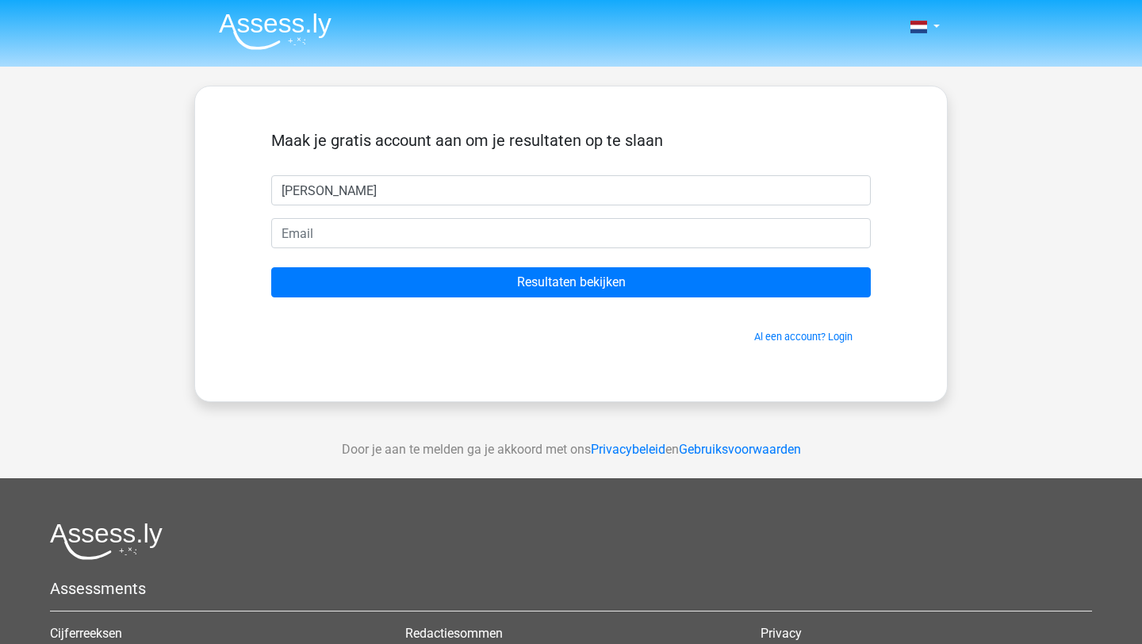
type input "[PERSON_NAME]"
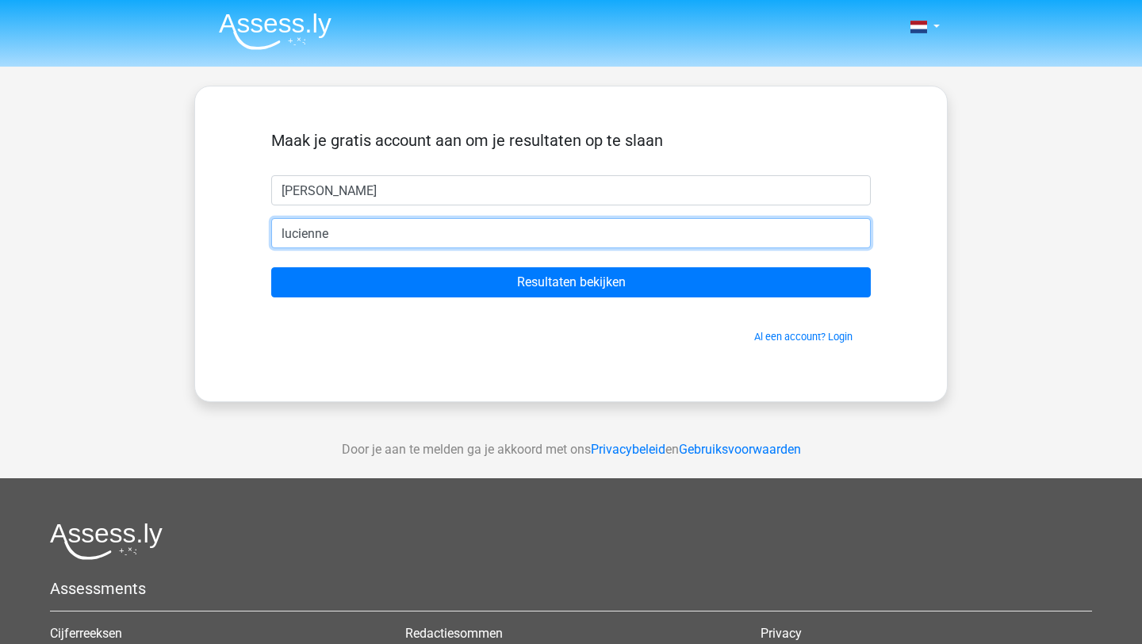
type input "[EMAIL_ADDRESS][DOMAIN_NAME]"
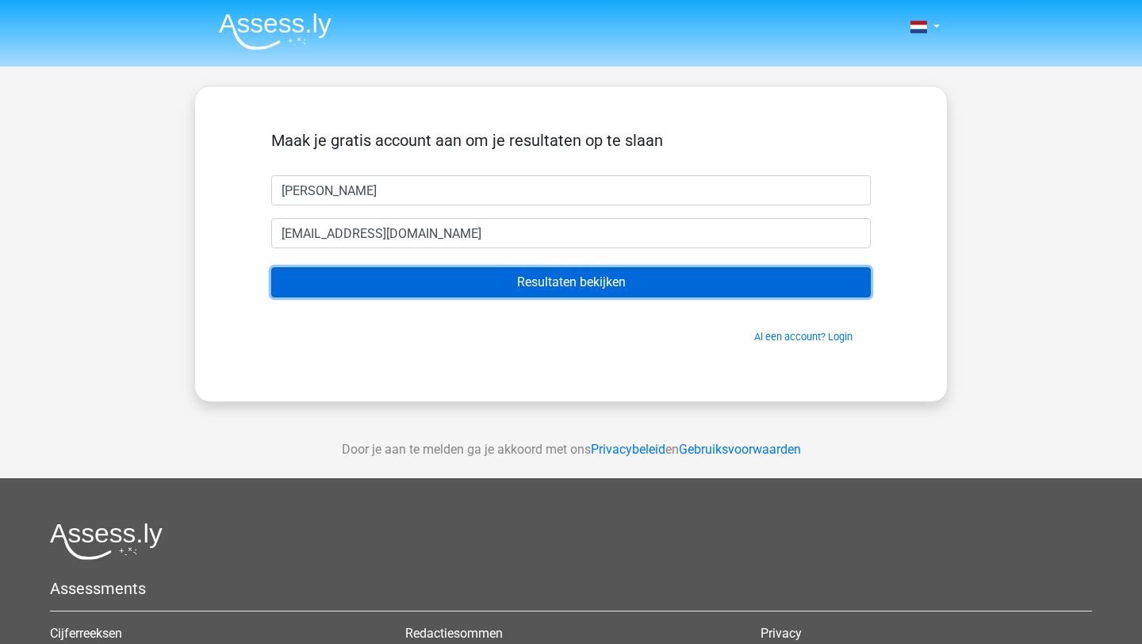
click at [496, 293] on input "Resultaten bekijken" at bounding box center [570, 282] width 599 height 30
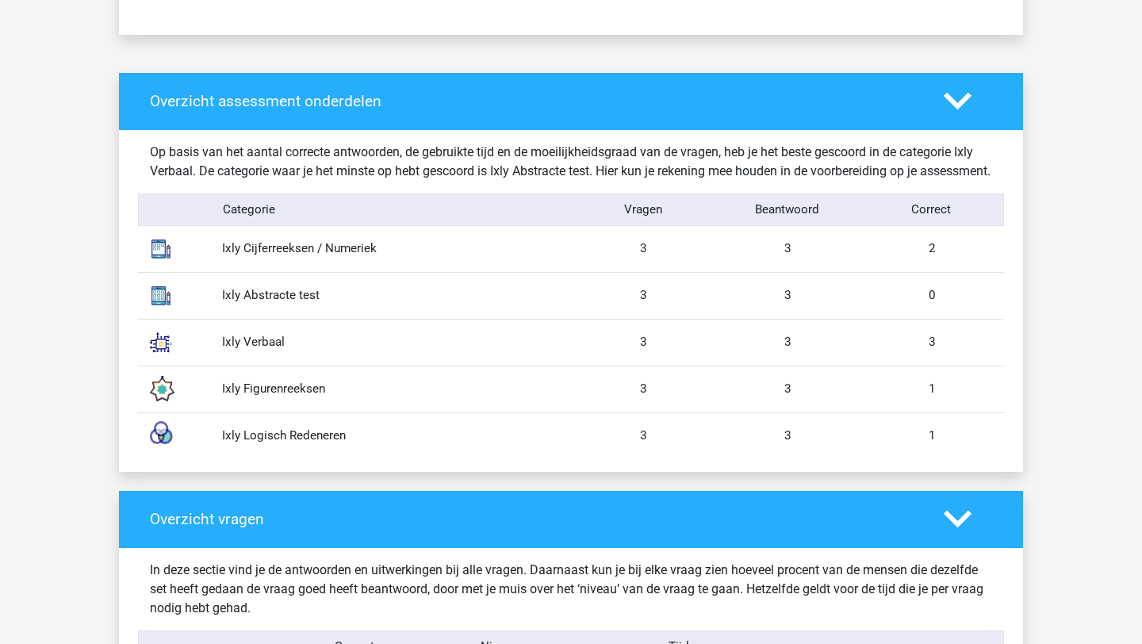
scroll to position [1177, 0]
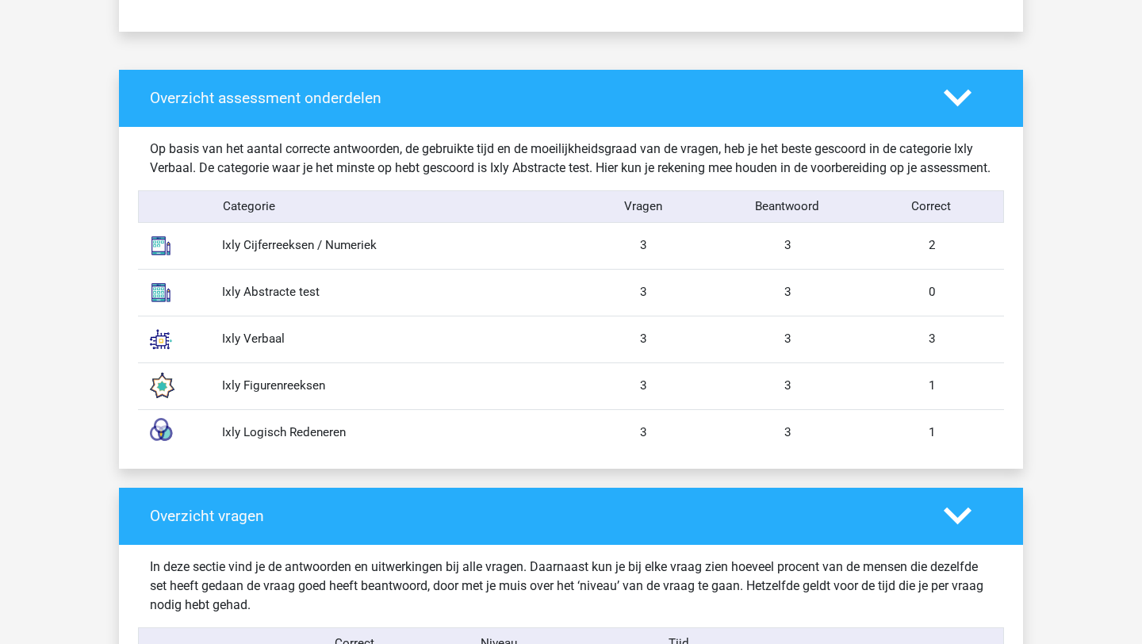
click at [581, 334] on div "Ixly Verbaal 3 3 3" at bounding box center [571, 339] width 866 height 47
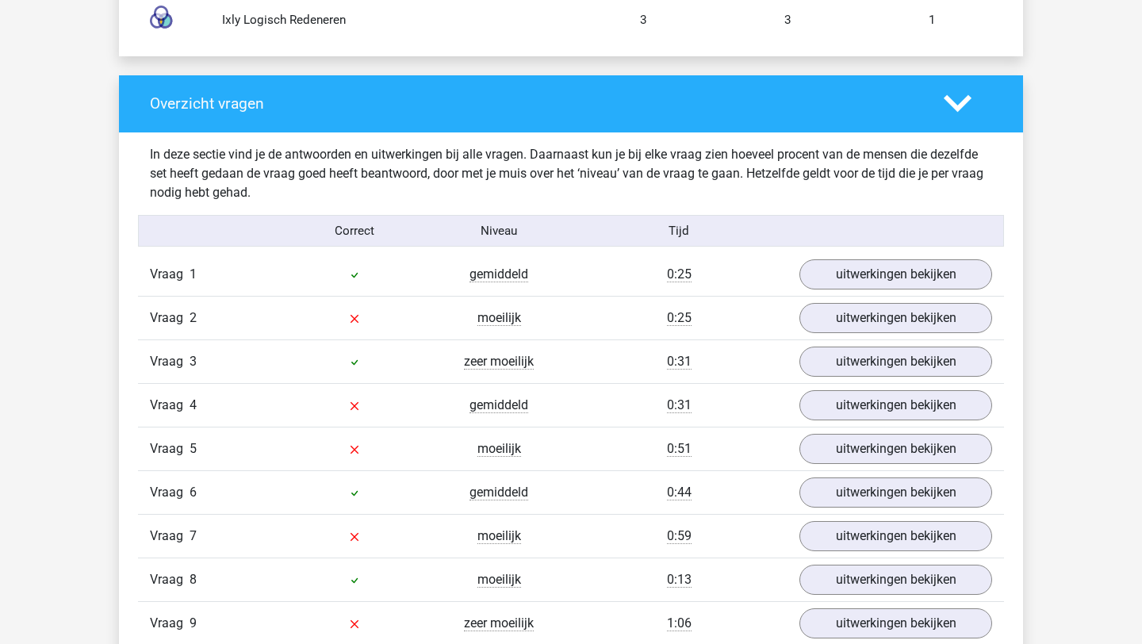
scroll to position [1594, 0]
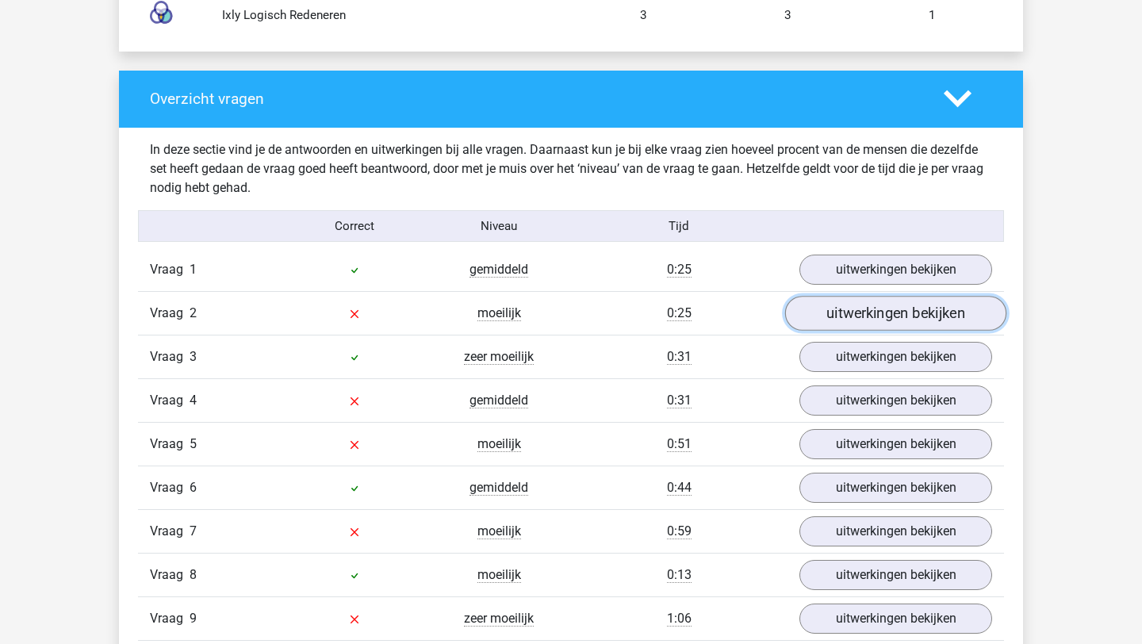
click at [910, 323] on link "uitwerkingen bekijken" at bounding box center [895, 313] width 221 height 35
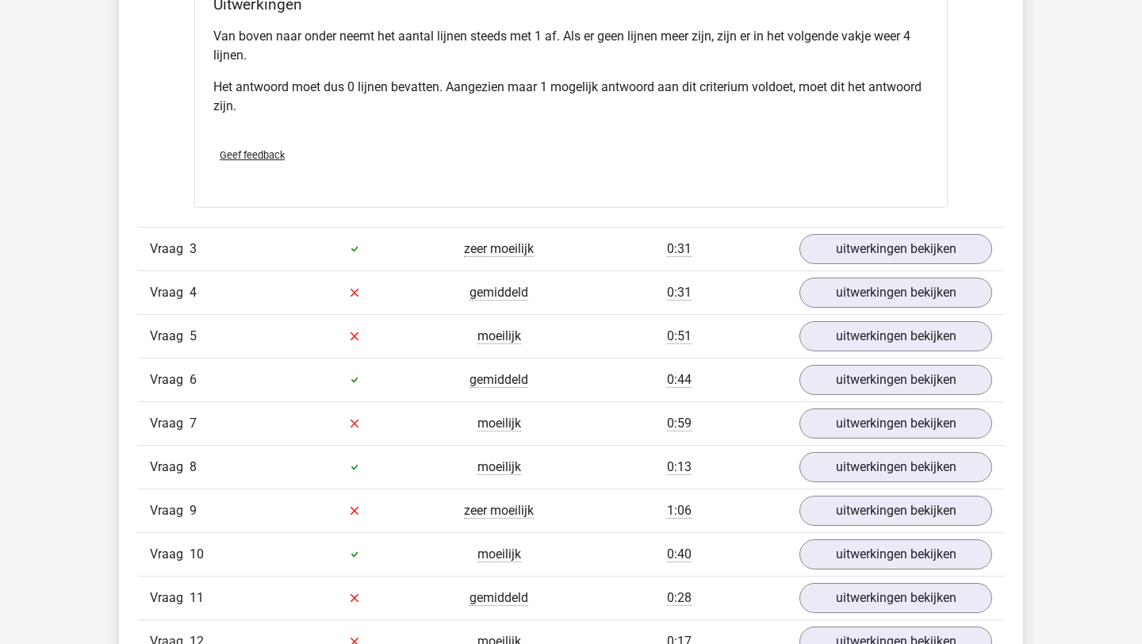
scroll to position [2501, 0]
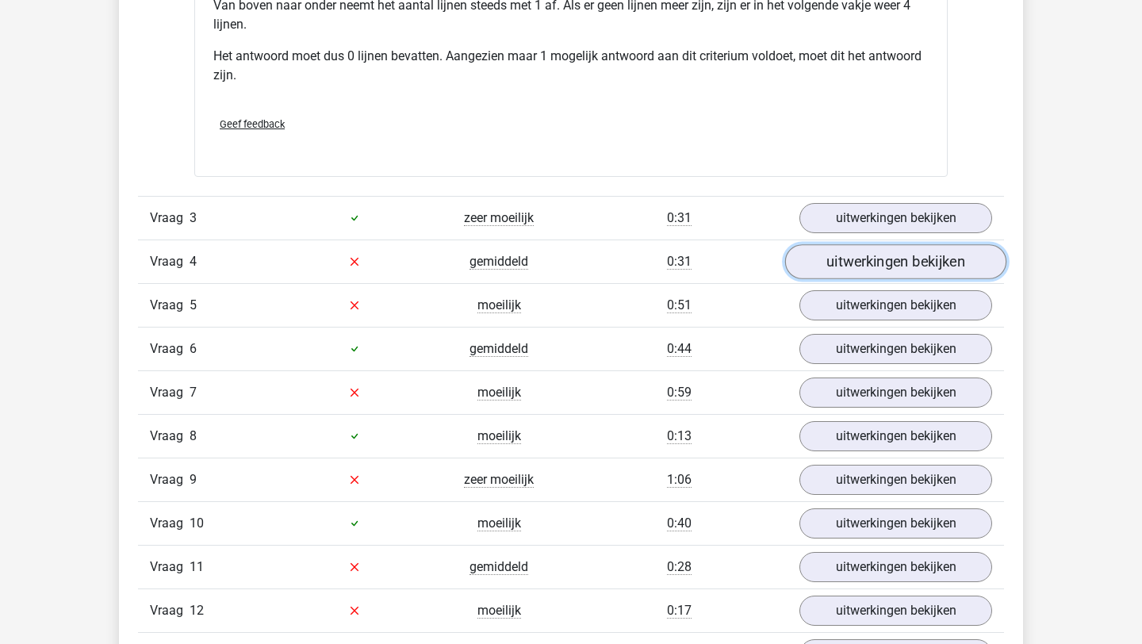
click at [822, 277] on link "uitwerkingen bekijken" at bounding box center [895, 261] width 221 height 35
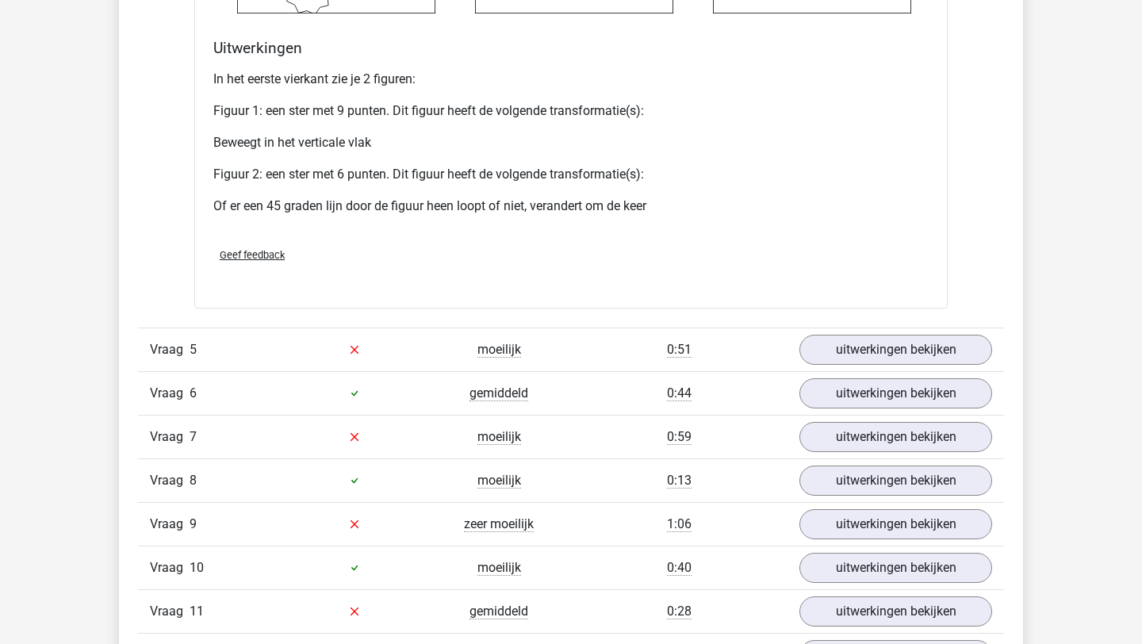
scroll to position [3803, 0]
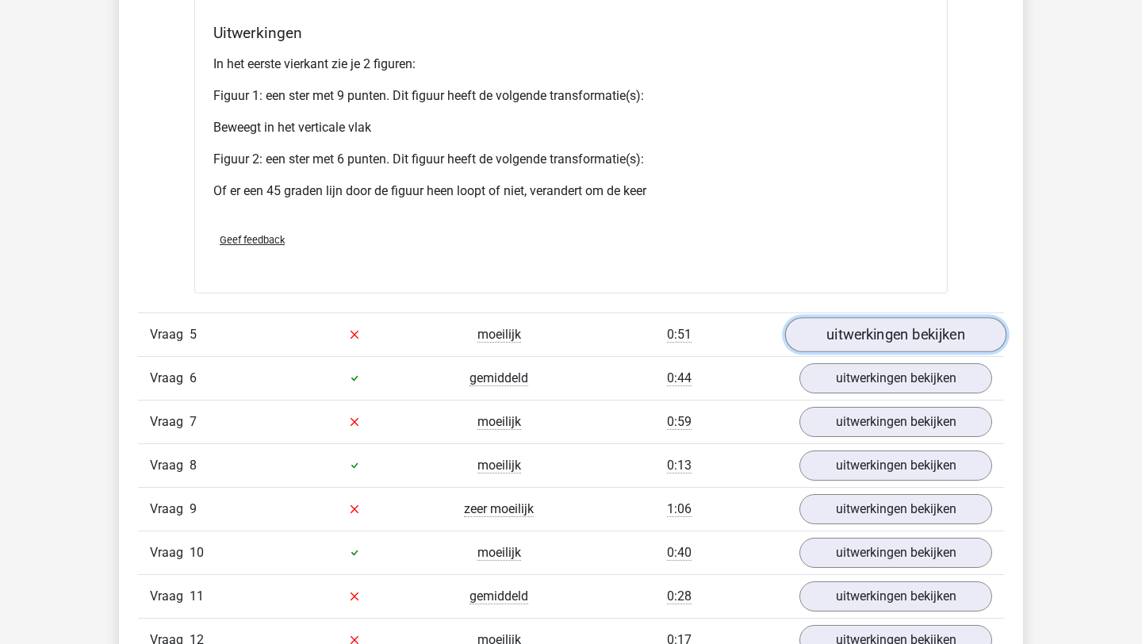
click at [905, 352] on link "uitwerkingen bekijken" at bounding box center [895, 334] width 221 height 35
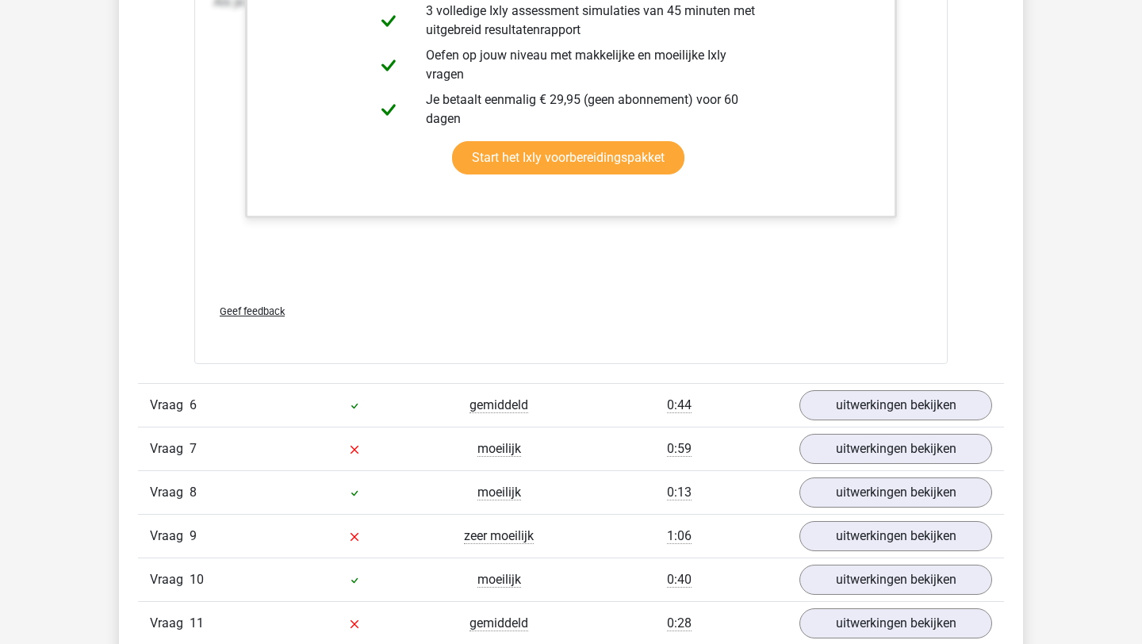
scroll to position [4637, 0]
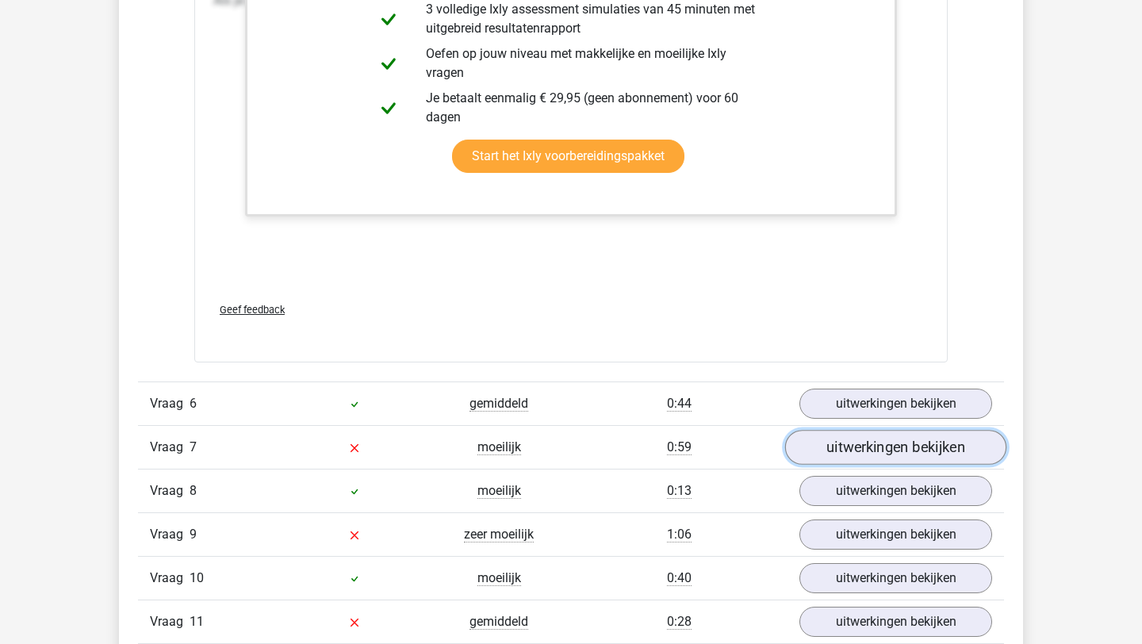
click at [882, 453] on link "uitwerkingen bekijken" at bounding box center [895, 447] width 221 height 35
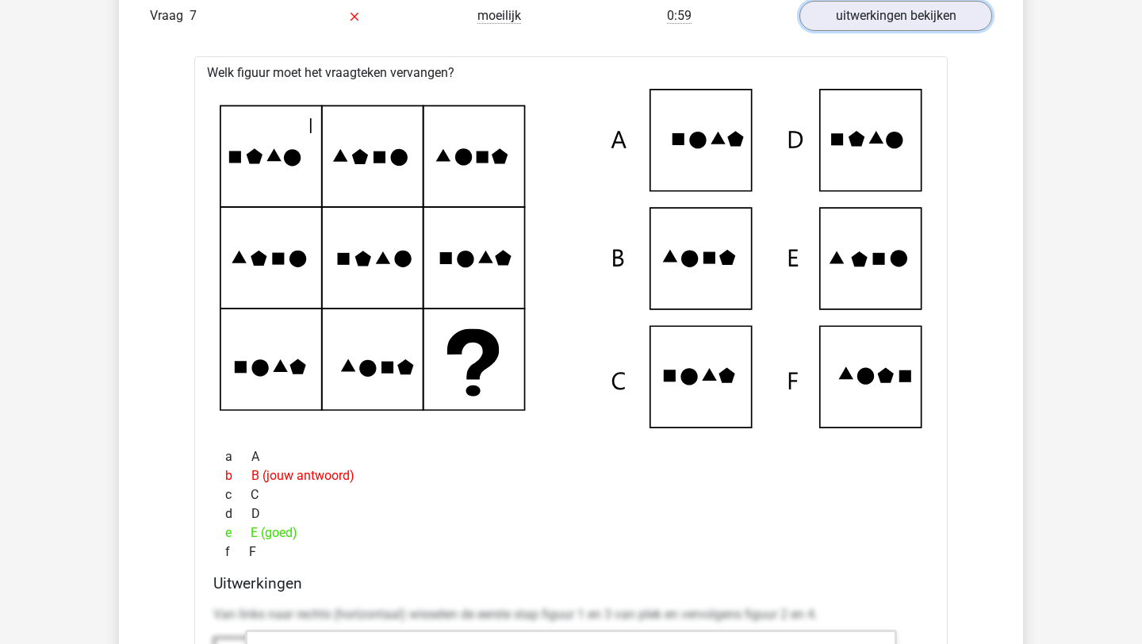
scroll to position [4850, 0]
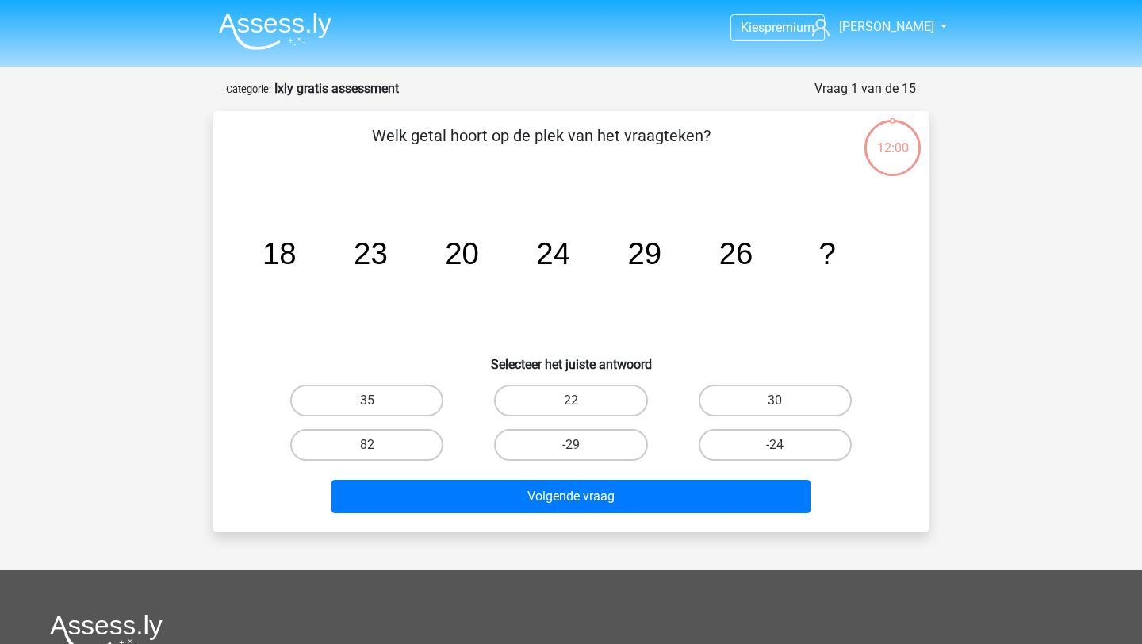
scroll to position [79, 0]
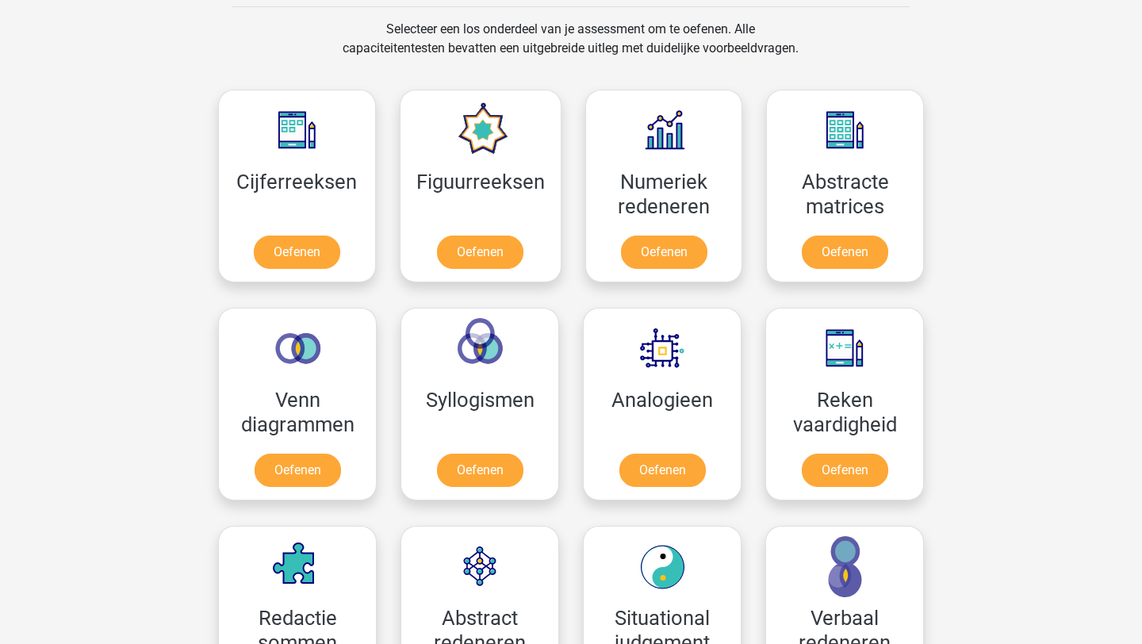
scroll to position [708, 0]
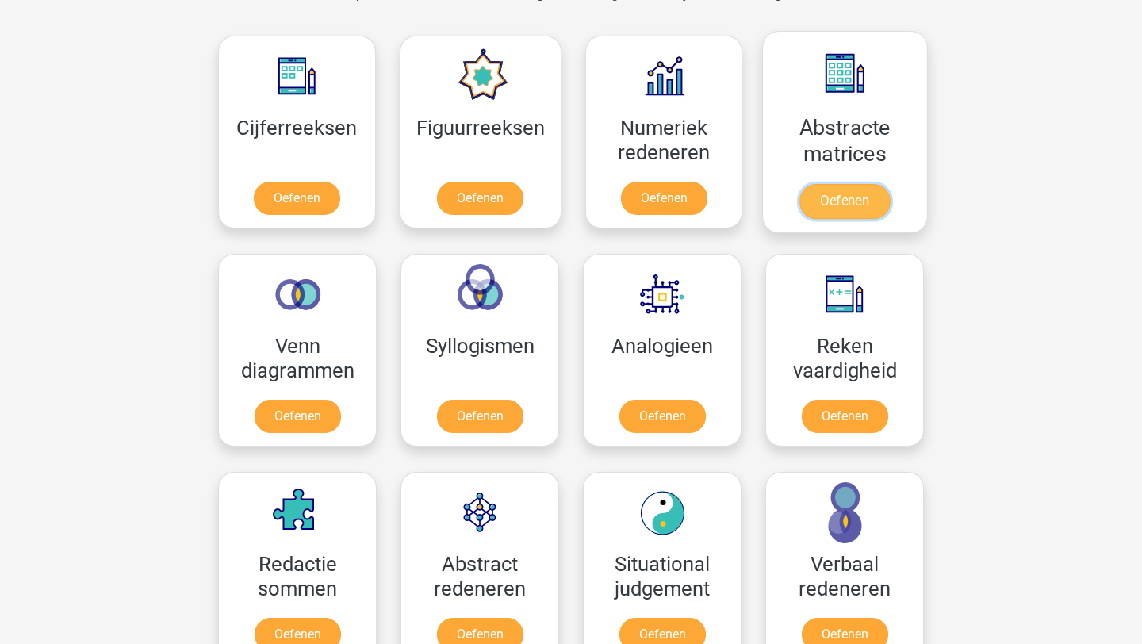
click at [868, 186] on link "Oefenen" at bounding box center [844, 201] width 90 height 35
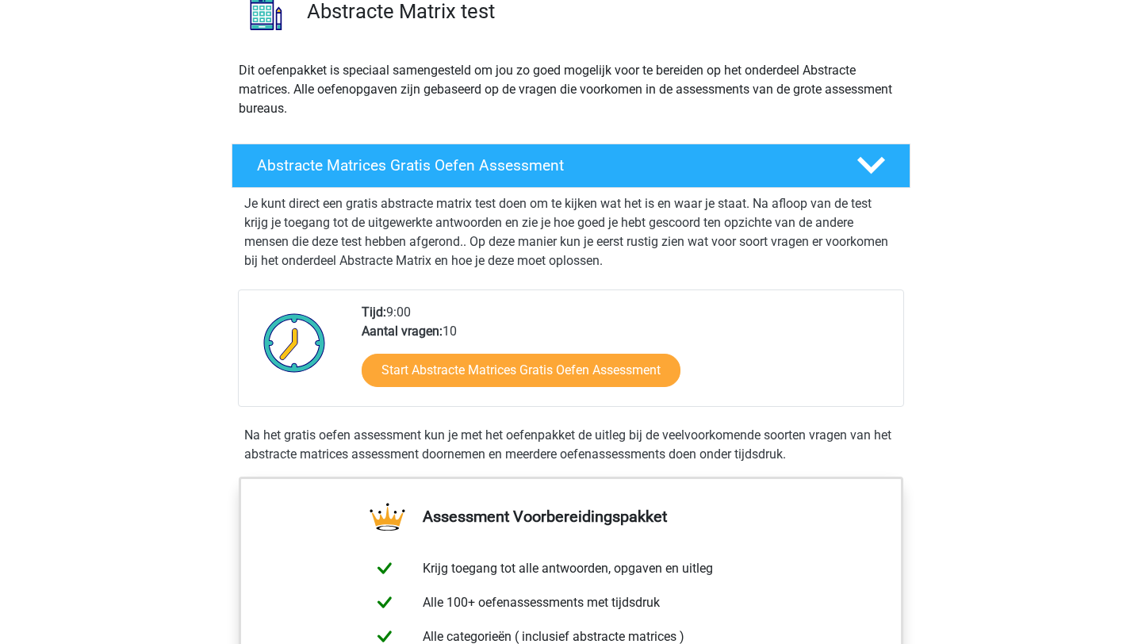
scroll to position [141, 0]
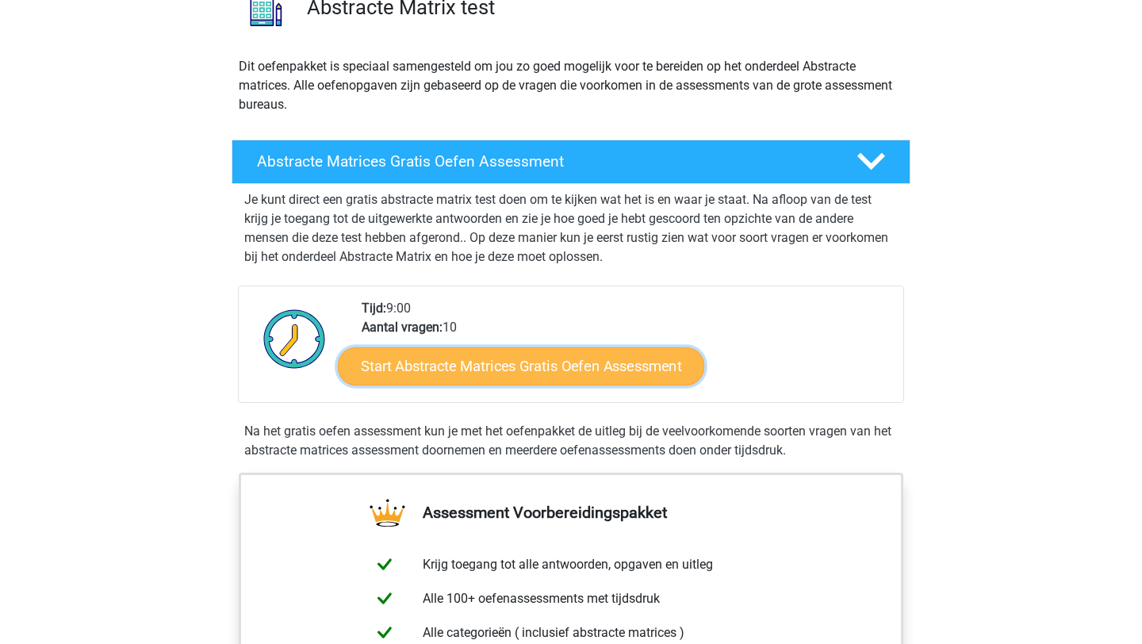
click at [614, 355] on link "Start Abstracte Matrices Gratis Oefen Assessment" at bounding box center [521, 365] width 366 height 38
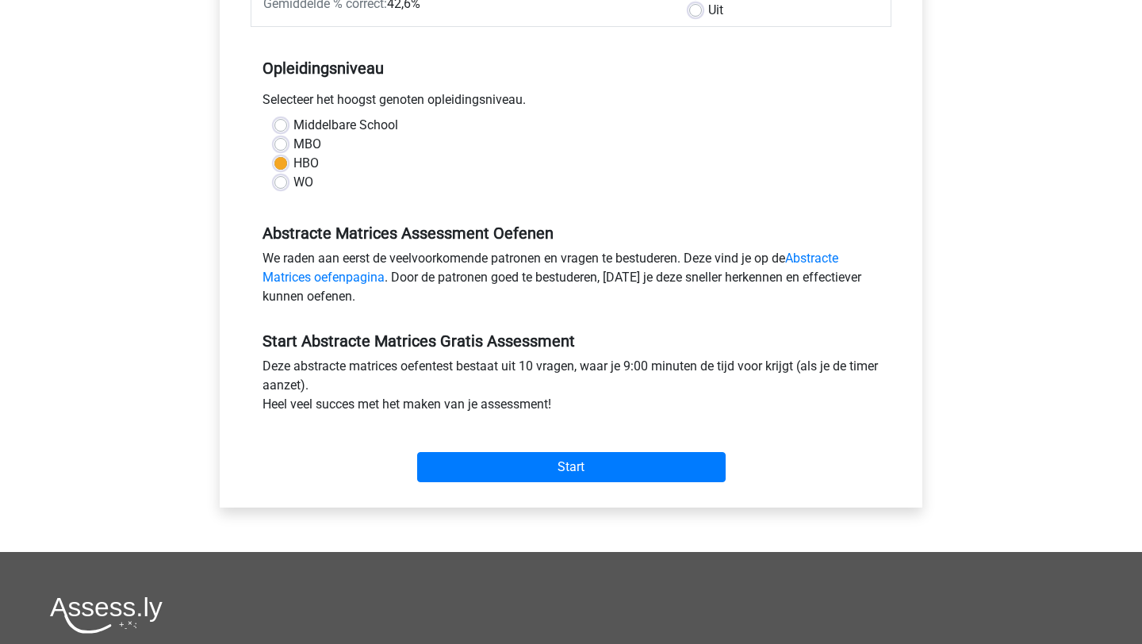
scroll to position [283, 0]
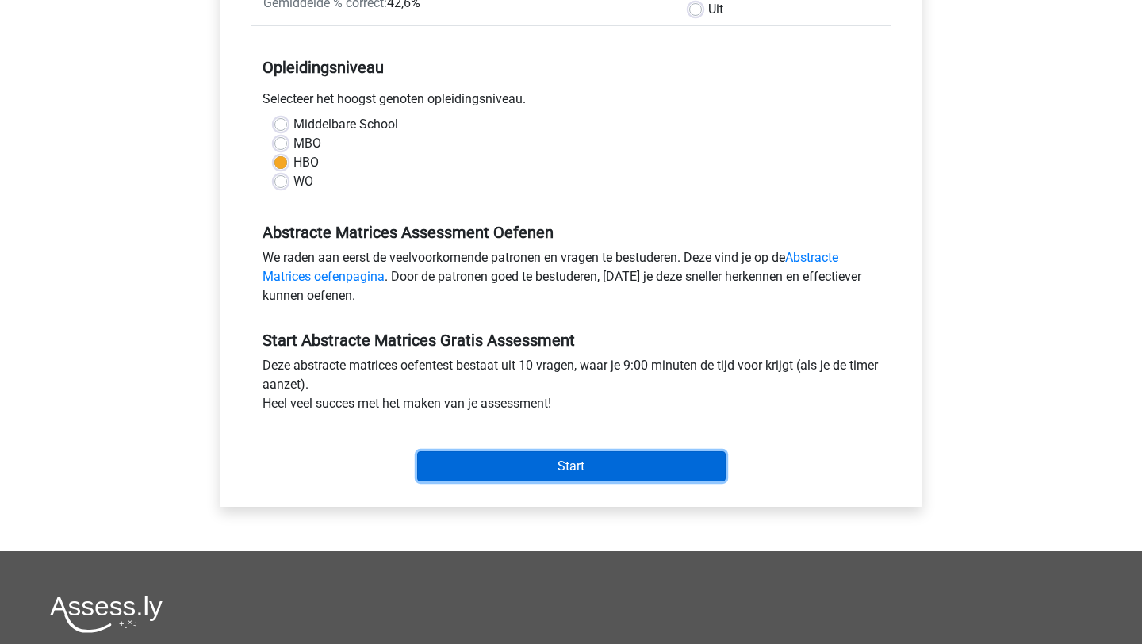
click at [611, 476] on input "Start" at bounding box center [571, 466] width 308 height 30
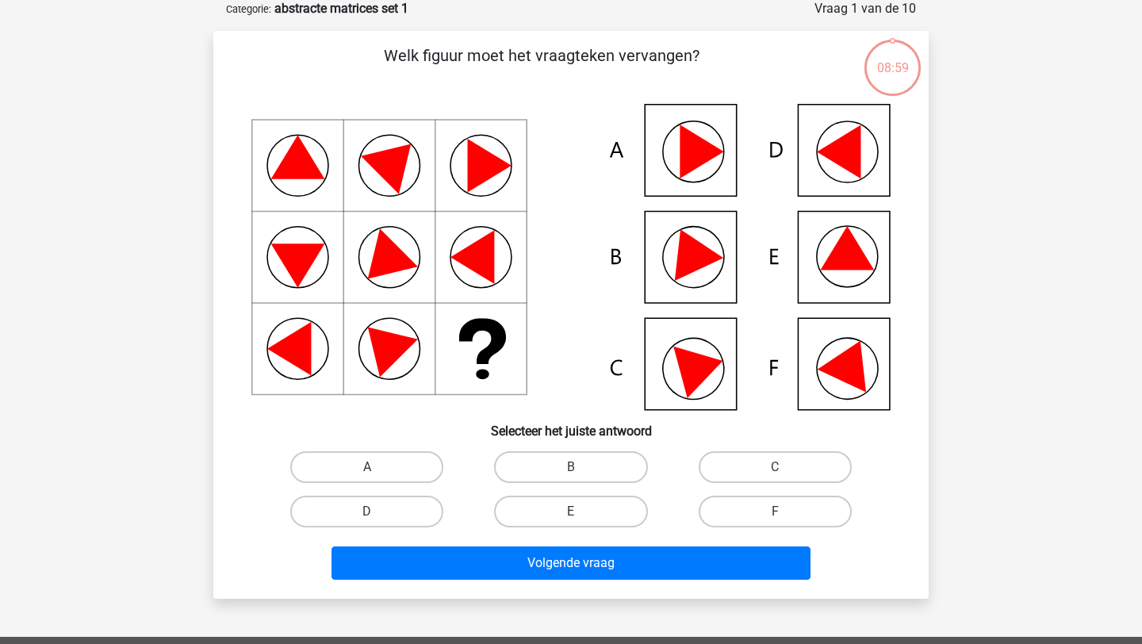
scroll to position [92, 0]
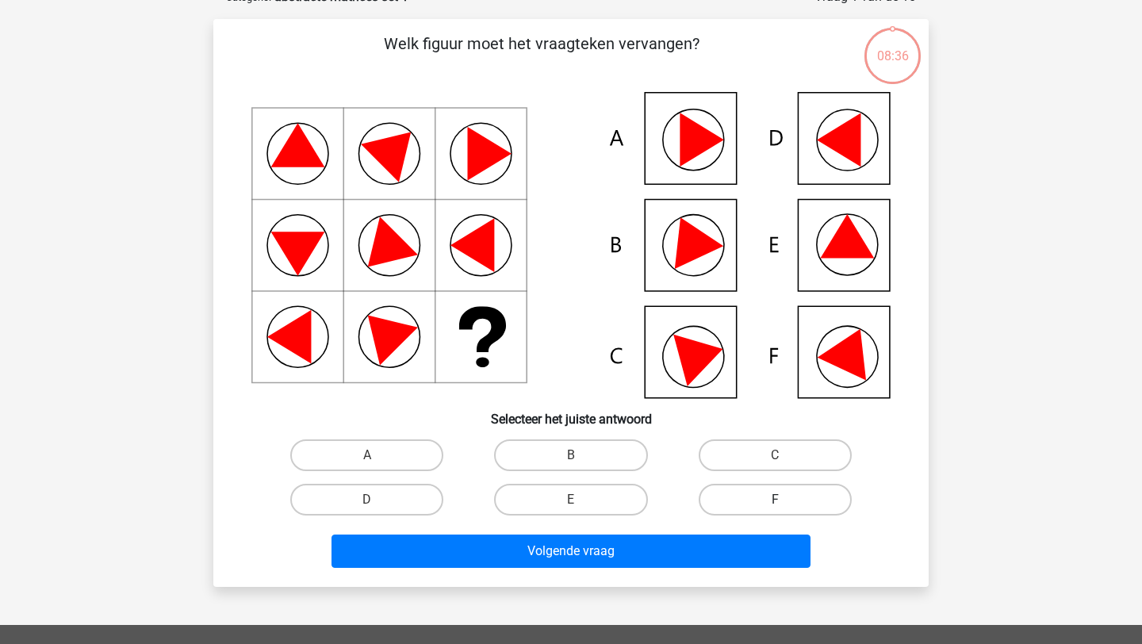
click at [748, 511] on label "F" at bounding box center [774, 500] width 153 height 32
click at [775, 510] on input "F" at bounding box center [780, 504] width 10 height 10
radio input "true"
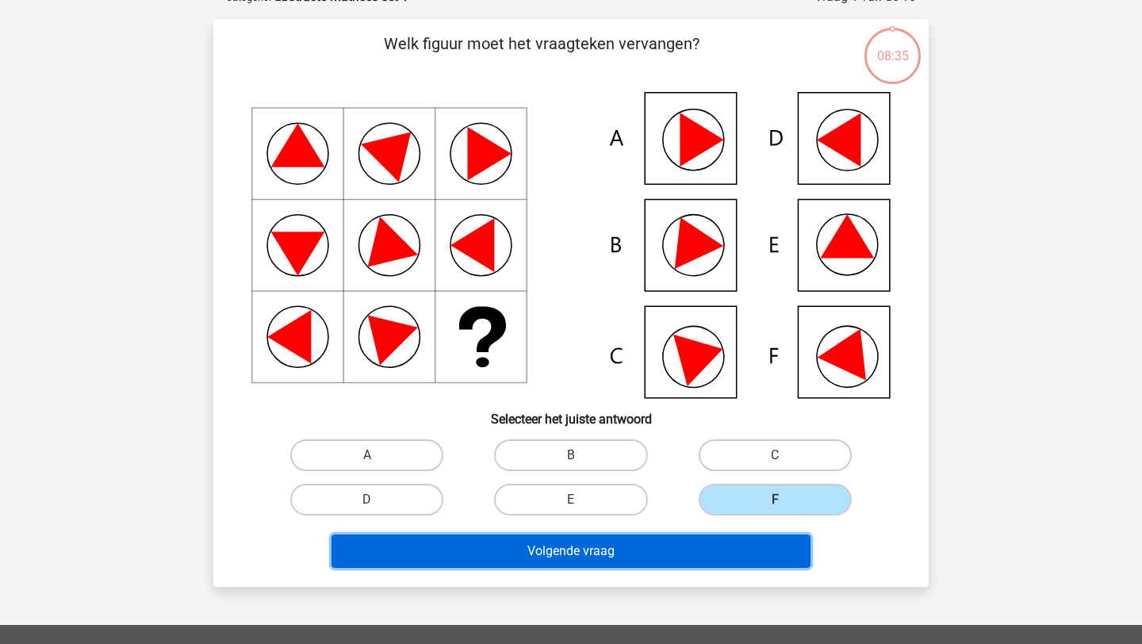
click at [735, 546] on button "Volgende vraag" at bounding box center [571, 550] width 480 height 33
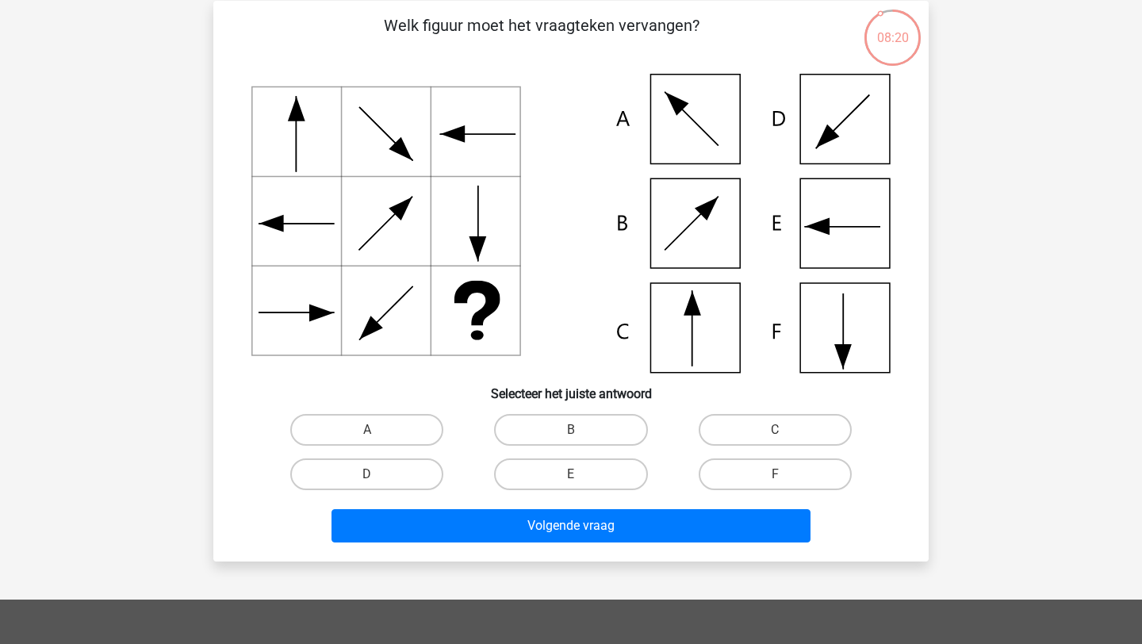
scroll to position [112, 0]
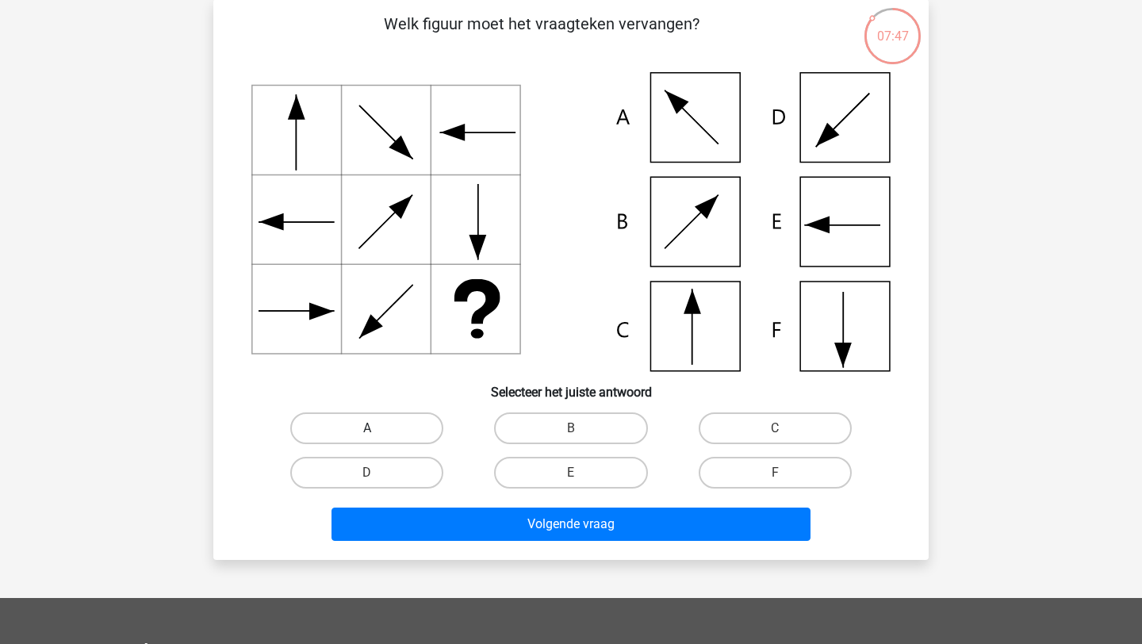
click at [424, 415] on label "A" at bounding box center [366, 428] width 153 height 32
click at [377, 428] on input "A" at bounding box center [372, 433] width 10 height 10
radio input "true"
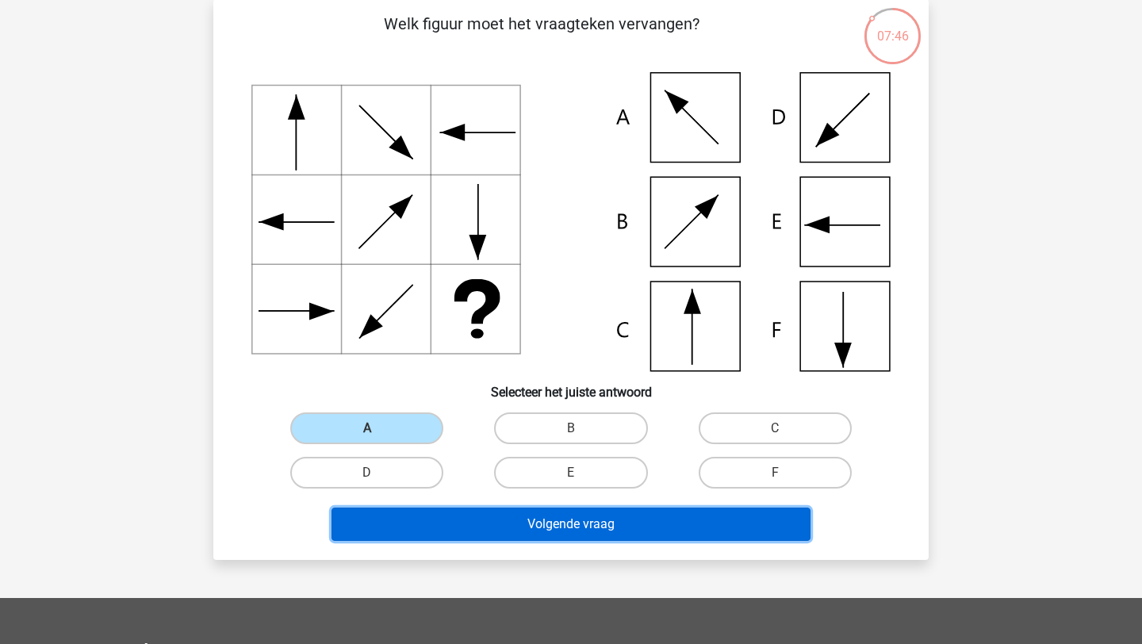
click at [518, 518] on button "Volgende vraag" at bounding box center [571, 523] width 480 height 33
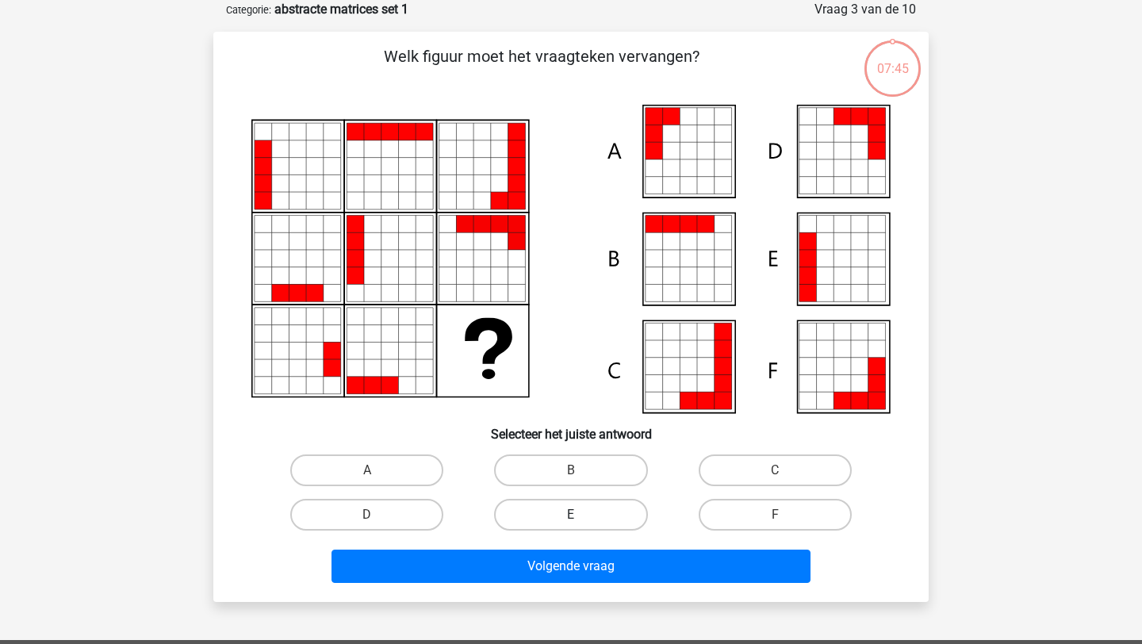
scroll to position [79, 0]
click at [582, 524] on label "E" at bounding box center [570, 515] width 153 height 32
click at [581, 524] on input "E" at bounding box center [576, 520] width 10 height 10
radio input "true"
click at [390, 469] on label "A" at bounding box center [366, 470] width 153 height 32
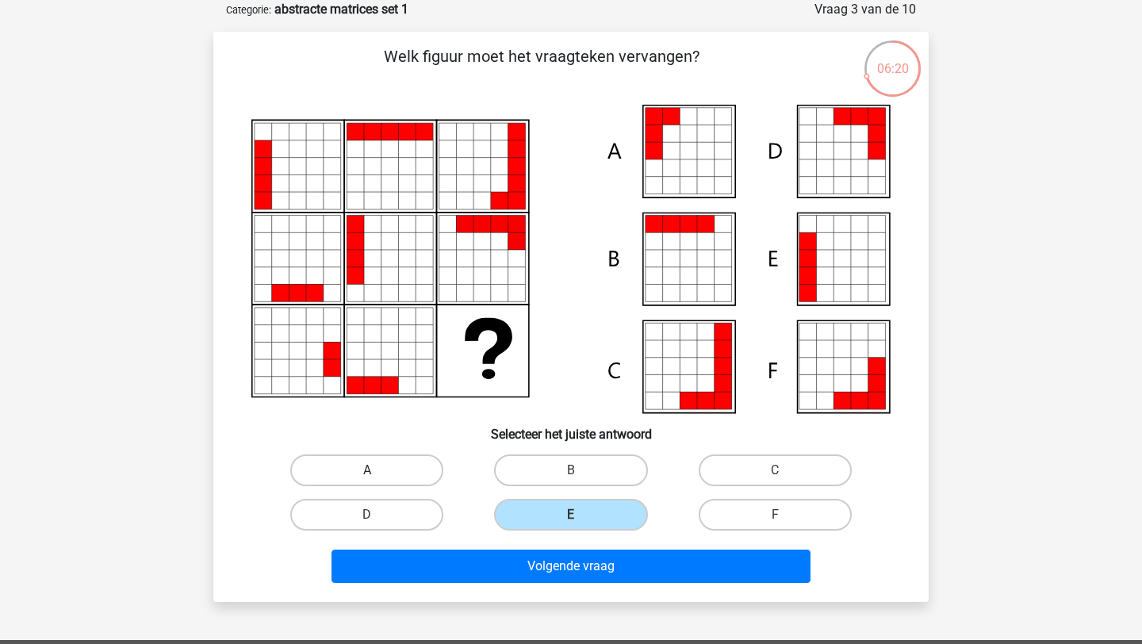
click at [377, 470] on input "A" at bounding box center [372, 475] width 10 height 10
radio input "true"
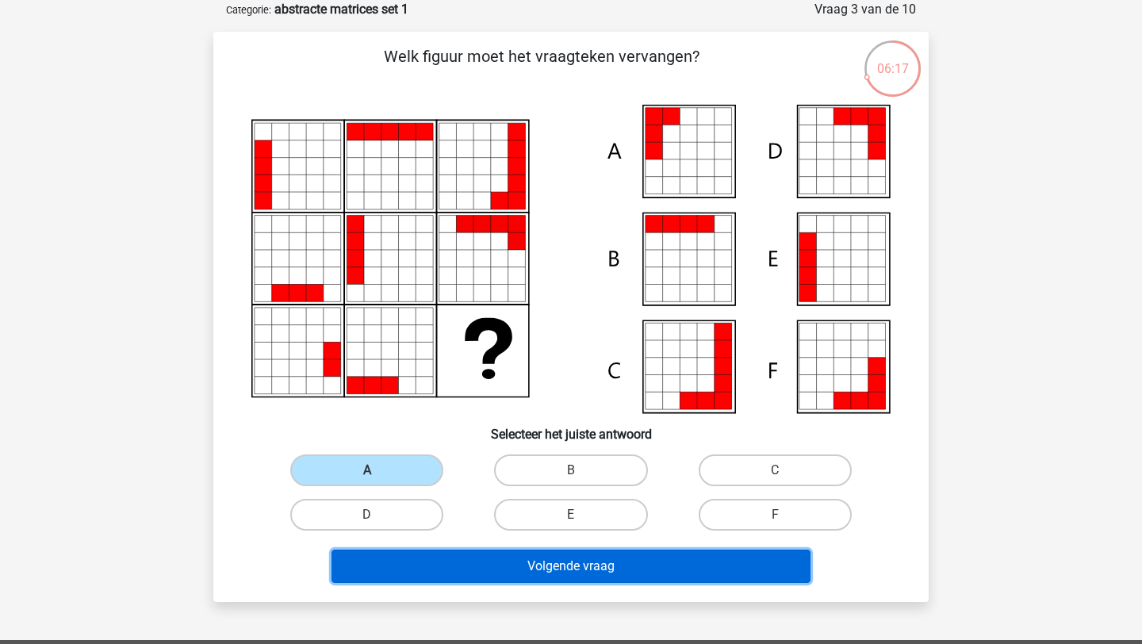
click at [522, 575] on button "Volgende vraag" at bounding box center [571, 565] width 480 height 33
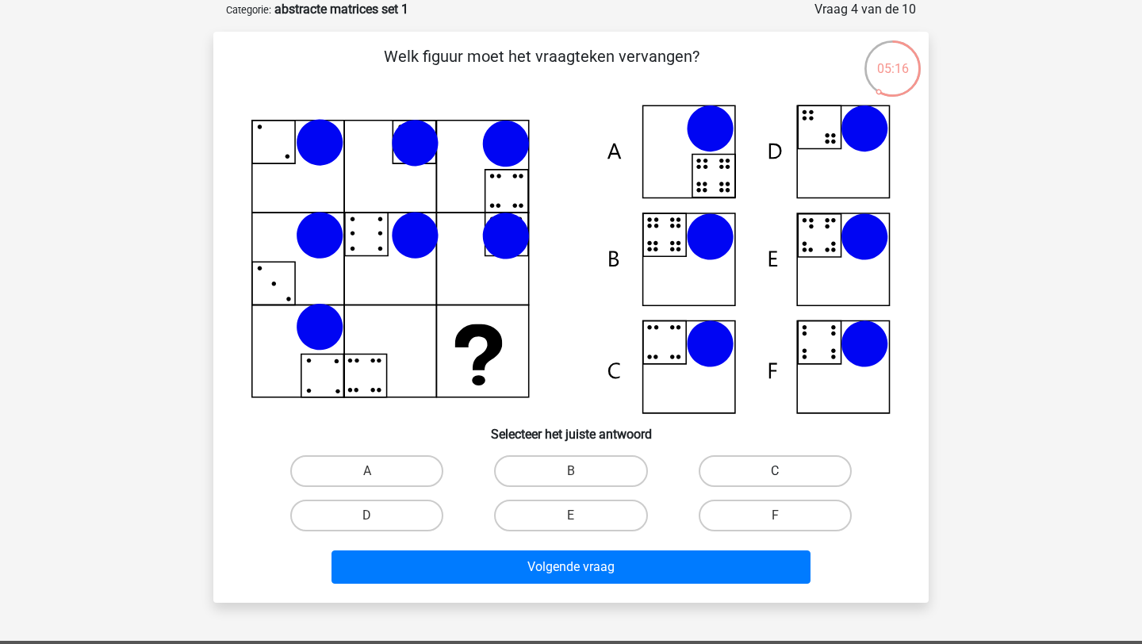
click at [822, 462] on label "C" at bounding box center [774, 471] width 153 height 32
click at [785, 471] on input "C" at bounding box center [780, 476] width 10 height 10
radio input "true"
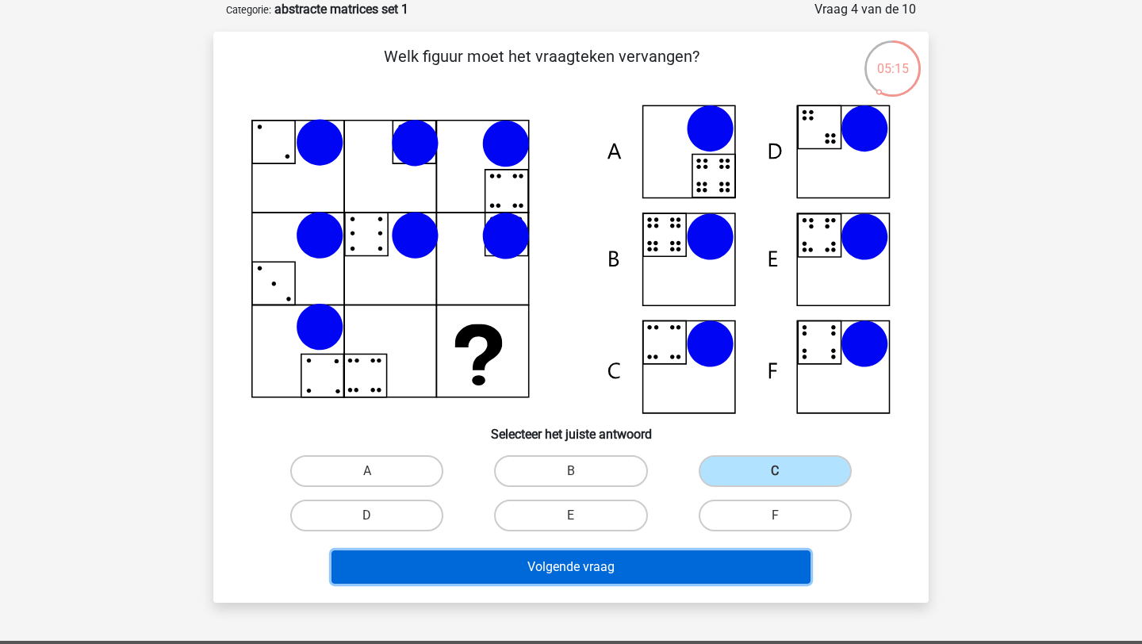
click at [706, 560] on button "Volgende vraag" at bounding box center [571, 566] width 480 height 33
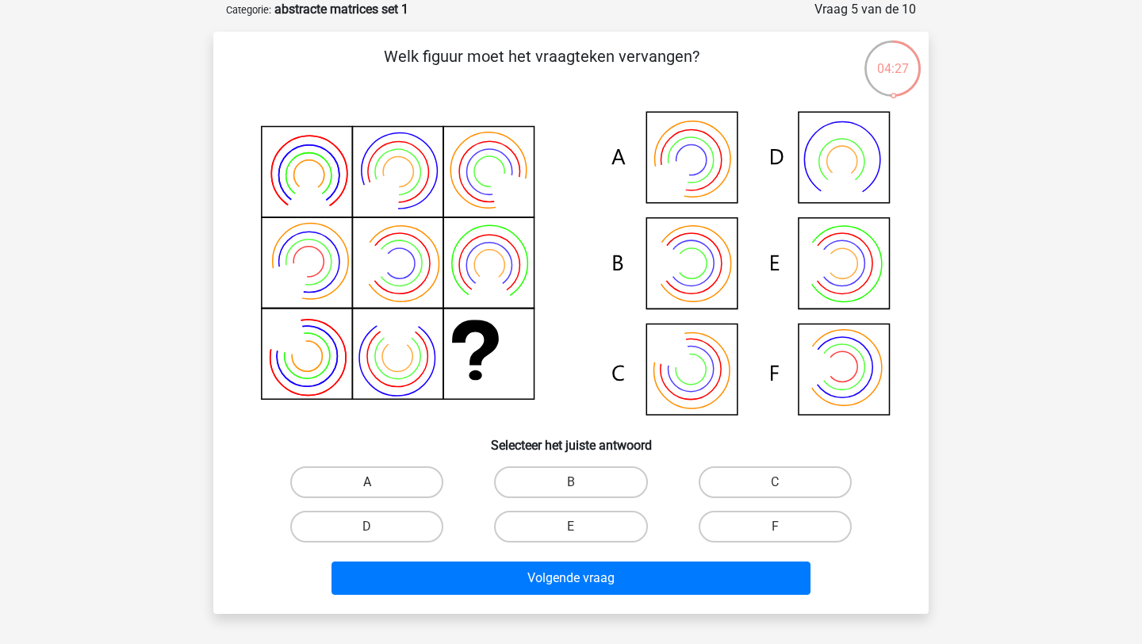
click at [424, 469] on label "A" at bounding box center [366, 482] width 153 height 32
click at [377, 482] on input "A" at bounding box center [372, 487] width 10 height 10
radio input "true"
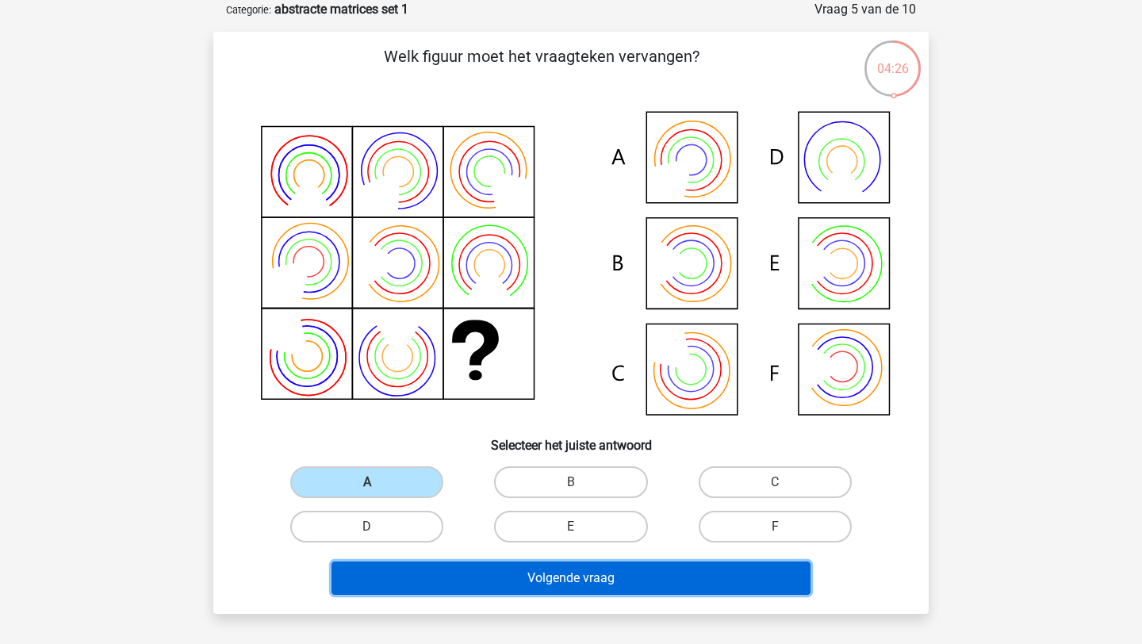
click at [460, 591] on button "Volgende vraag" at bounding box center [571, 577] width 480 height 33
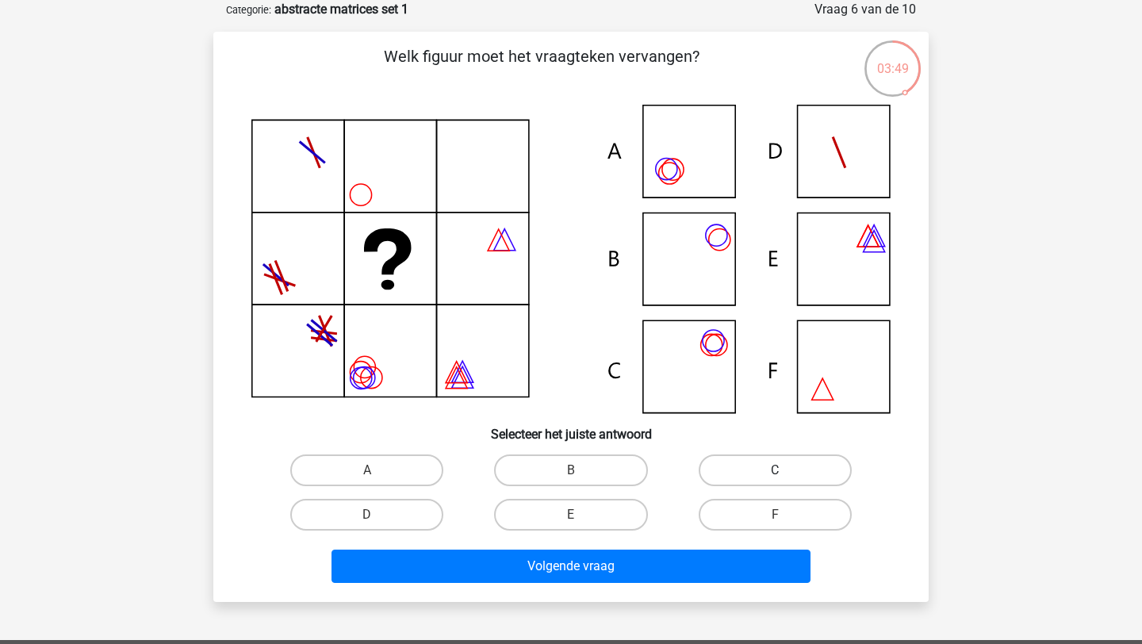
click at [709, 478] on label "C" at bounding box center [774, 470] width 153 height 32
click at [775, 478] on input "C" at bounding box center [780, 475] width 10 height 10
radio input "true"
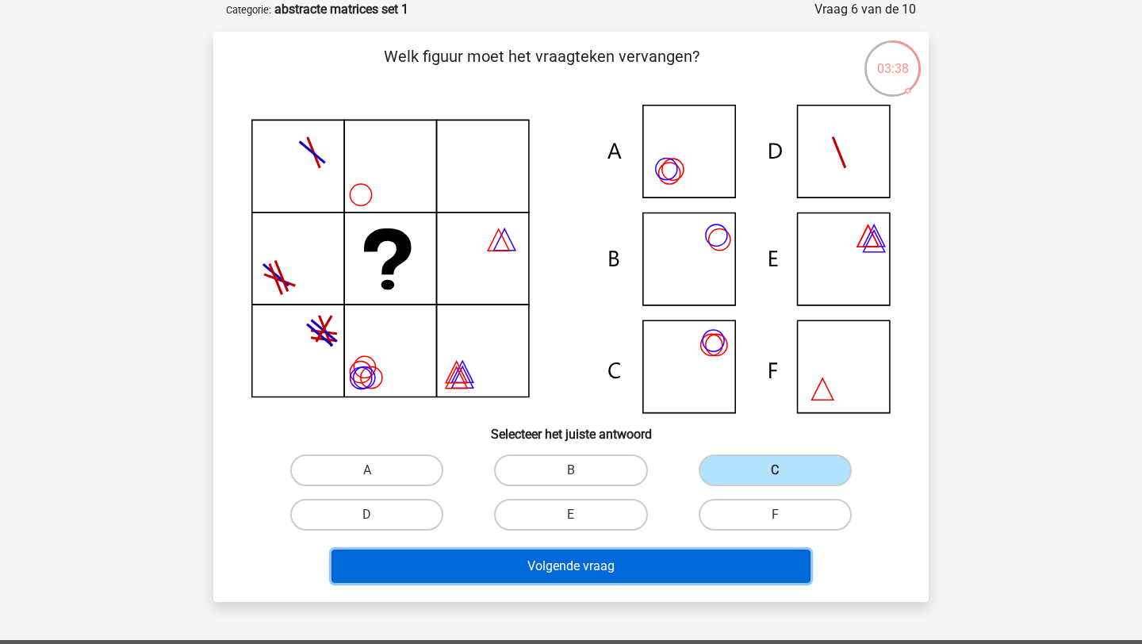
click at [677, 574] on button "Volgende vraag" at bounding box center [571, 565] width 480 height 33
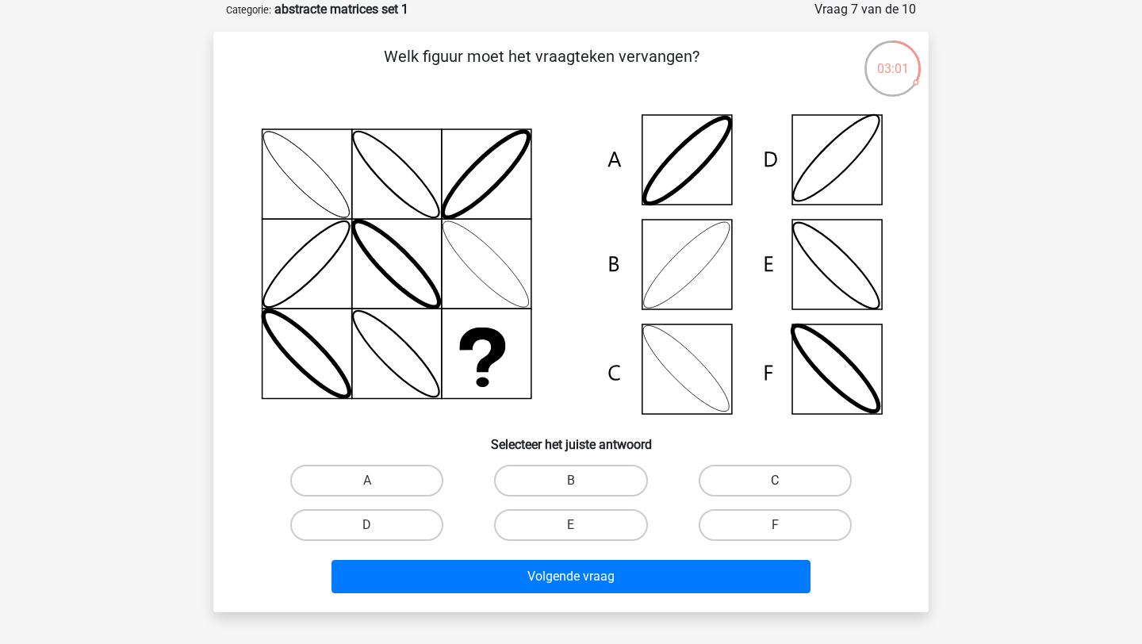
click at [763, 476] on label "C" at bounding box center [774, 481] width 153 height 32
click at [775, 480] on input "C" at bounding box center [780, 485] width 10 height 10
radio input "true"
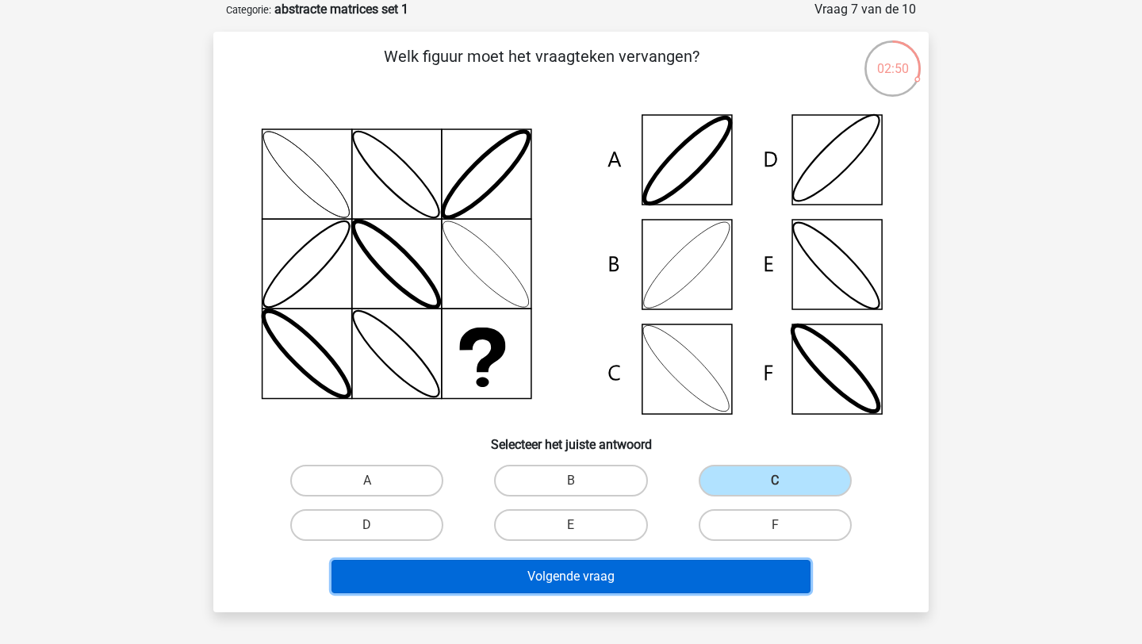
click at [650, 567] on button "Volgende vraag" at bounding box center [571, 576] width 480 height 33
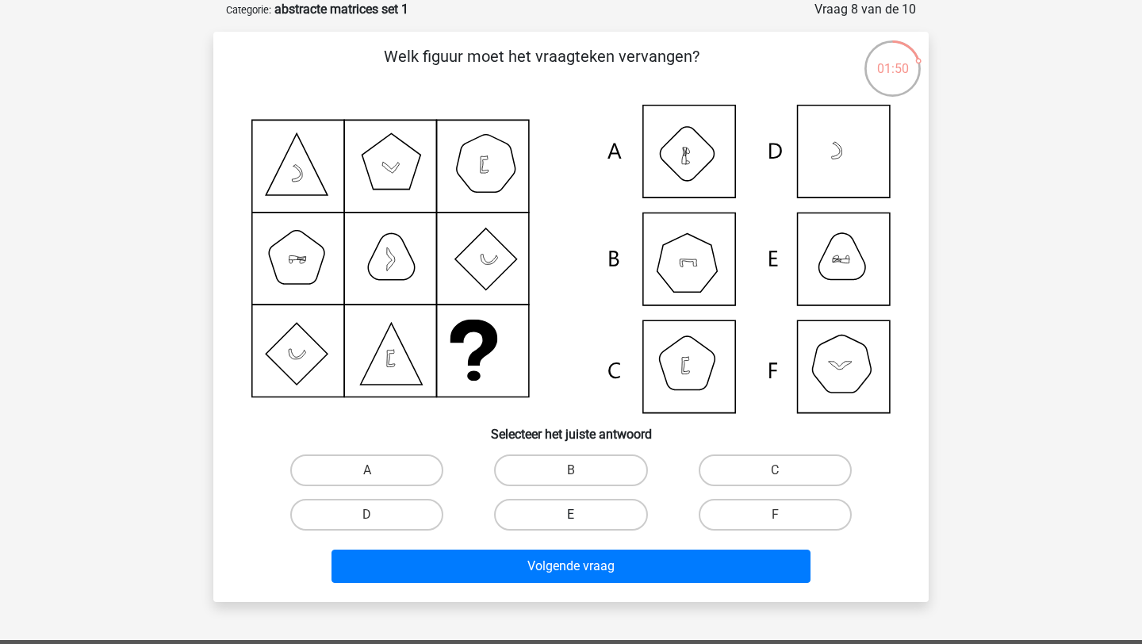
click at [595, 499] on label "E" at bounding box center [570, 515] width 153 height 32
click at [581, 515] on input "E" at bounding box center [576, 520] width 10 height 10
radio input "true"
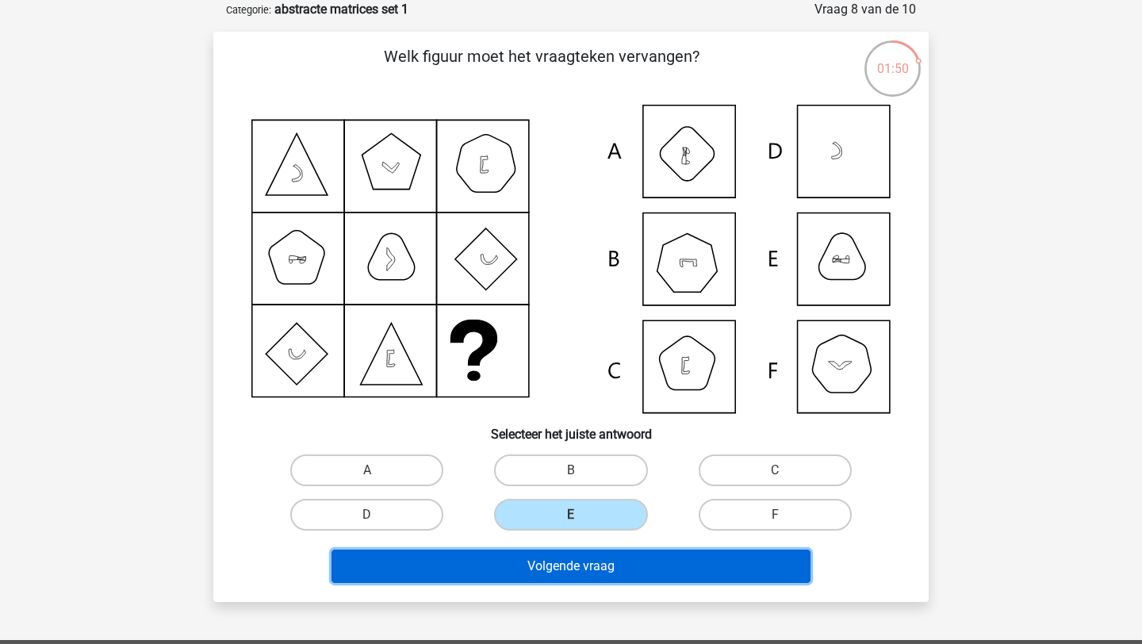
click at [596, 552] on button "Volgende vraag" at bounding box center [571, 565] width 480 height 33
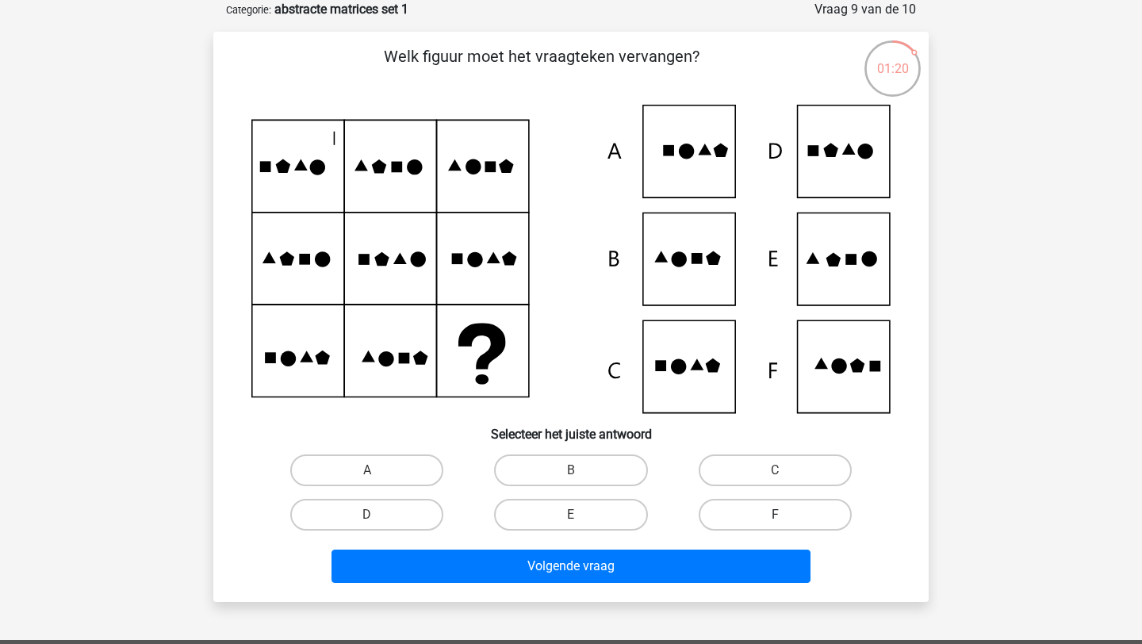
click at [730, 518] on label "F" at bounding box center [774, 515] width 153 height 32
click at [775, 518] on input "F" at bounding box center [780, 520] width 10 height 10
radio input "true"
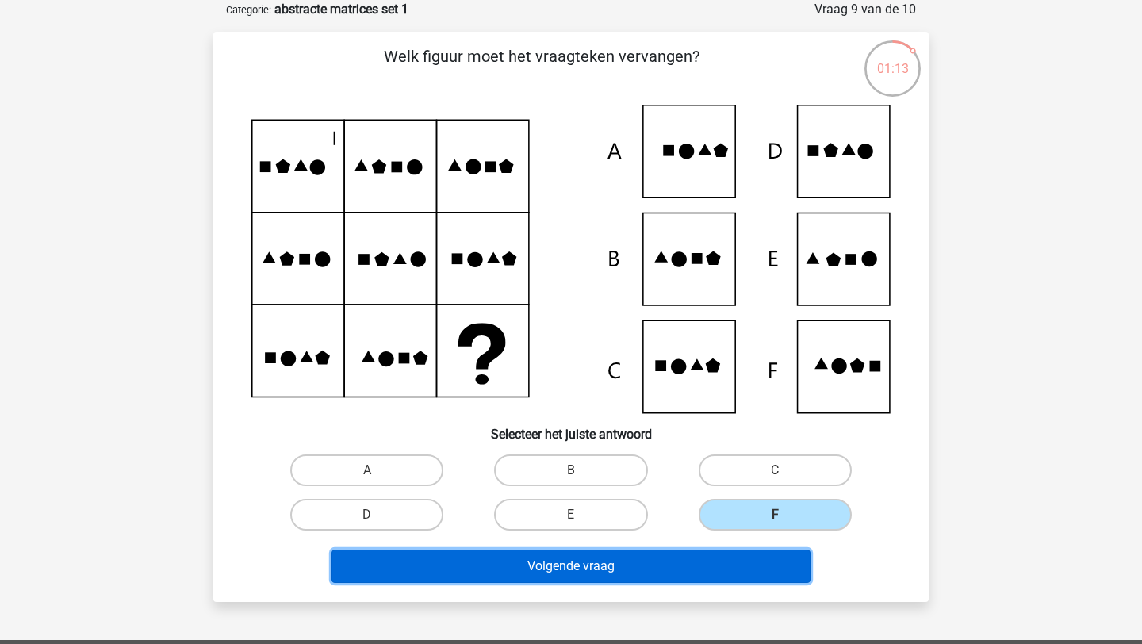
click at [667, 571] on button "Volgende vraag" at bounding box center [571, 565] width 480 height 33
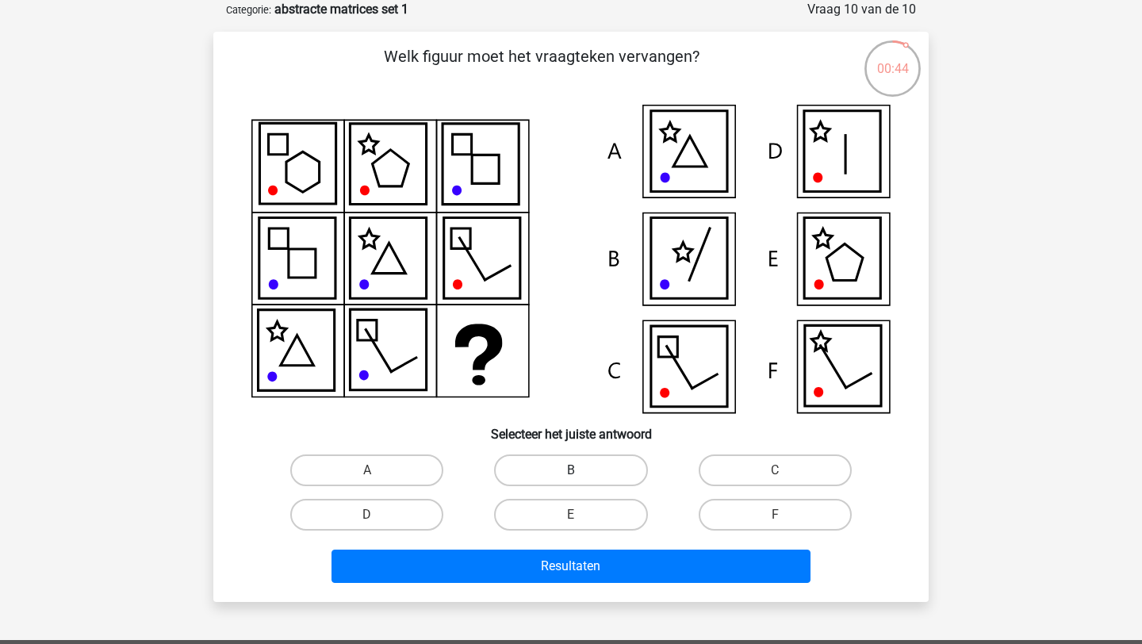
click at [594, 459] on label "B" at bounding box center [570, 470] width 153 height 32
click at [581, 470] on input "B" at bounding box center [576, 475] width 10 height 10
radio input "true"
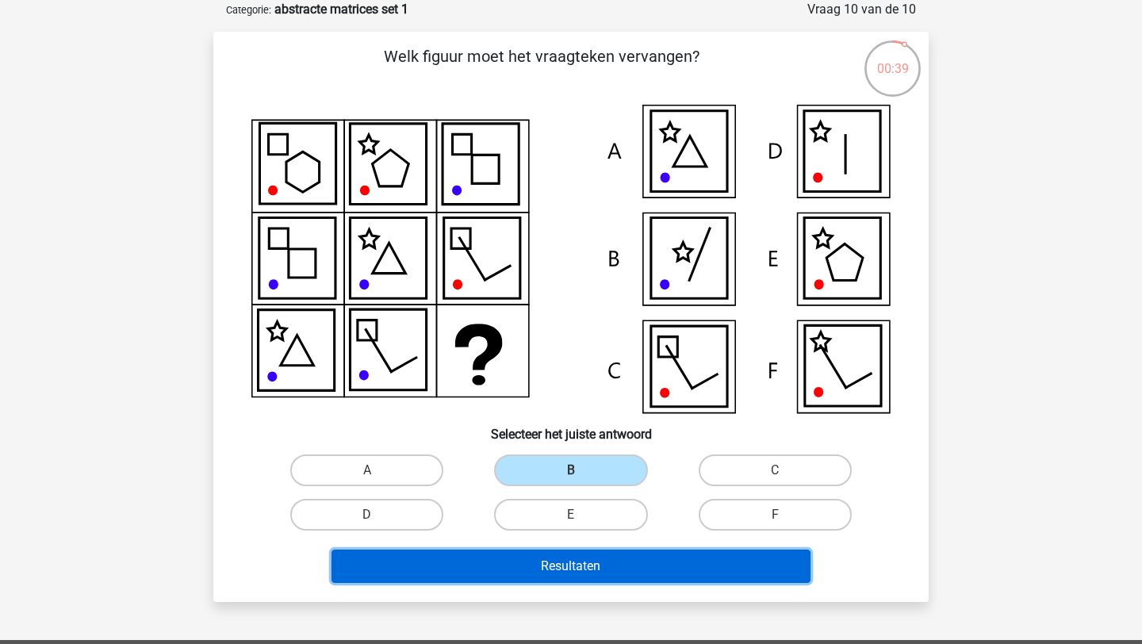
click at [506, 559] on button "Resultaten" at bounding box center [571, 565] width 480 height 33
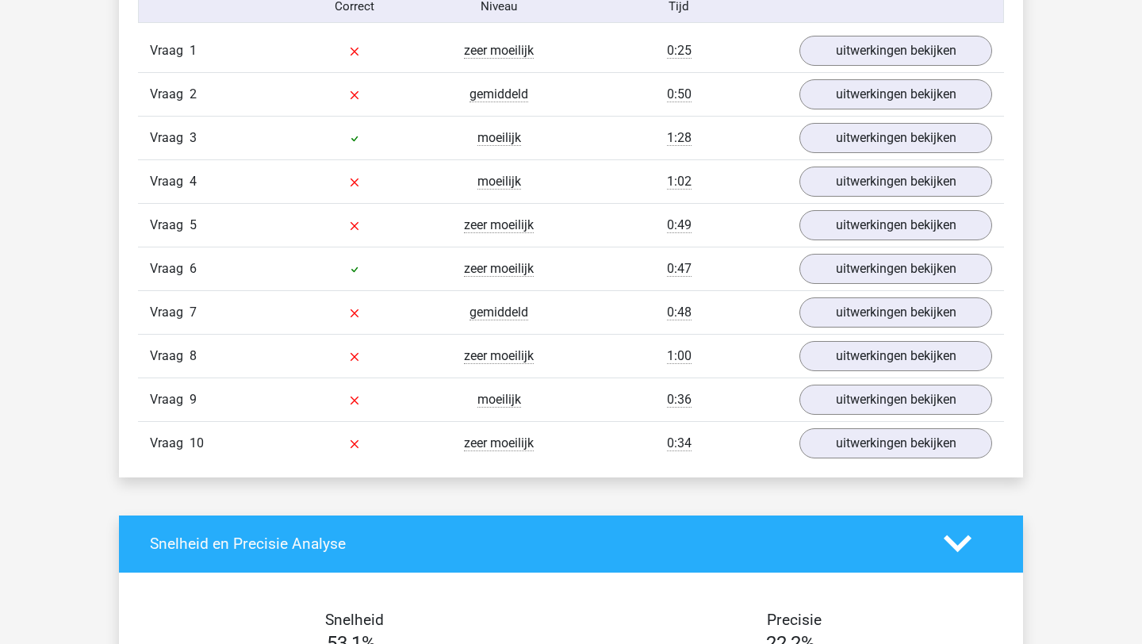
scroll to position [1343, 0]
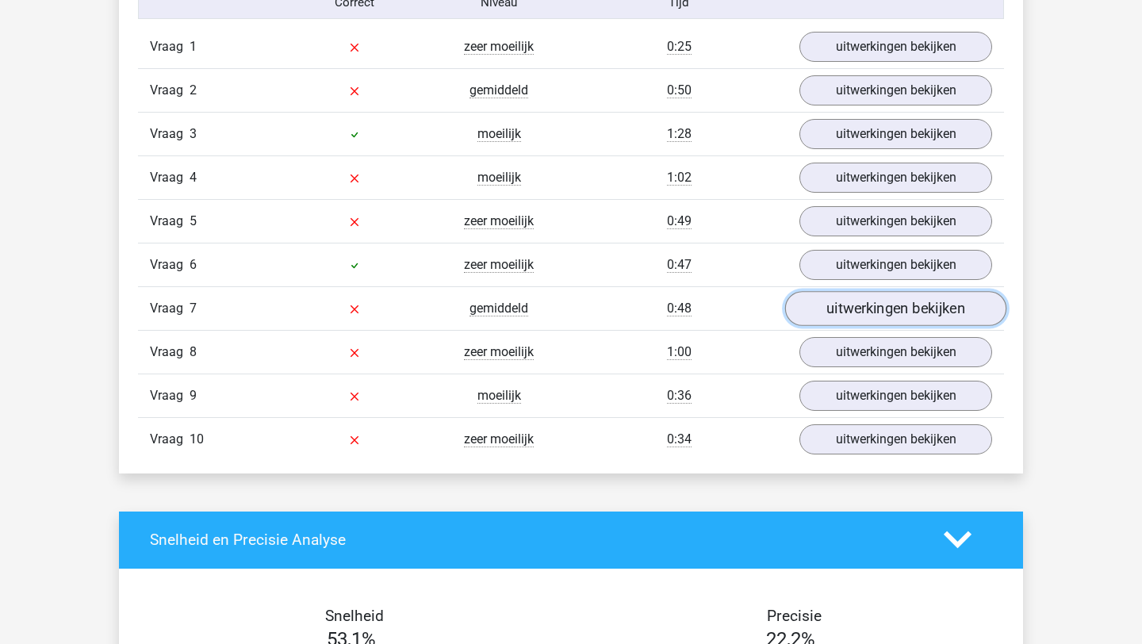
click at [843, 309] on link "uitwerkingen bekijken" at bounding box center [895, 308] width 221 height 35
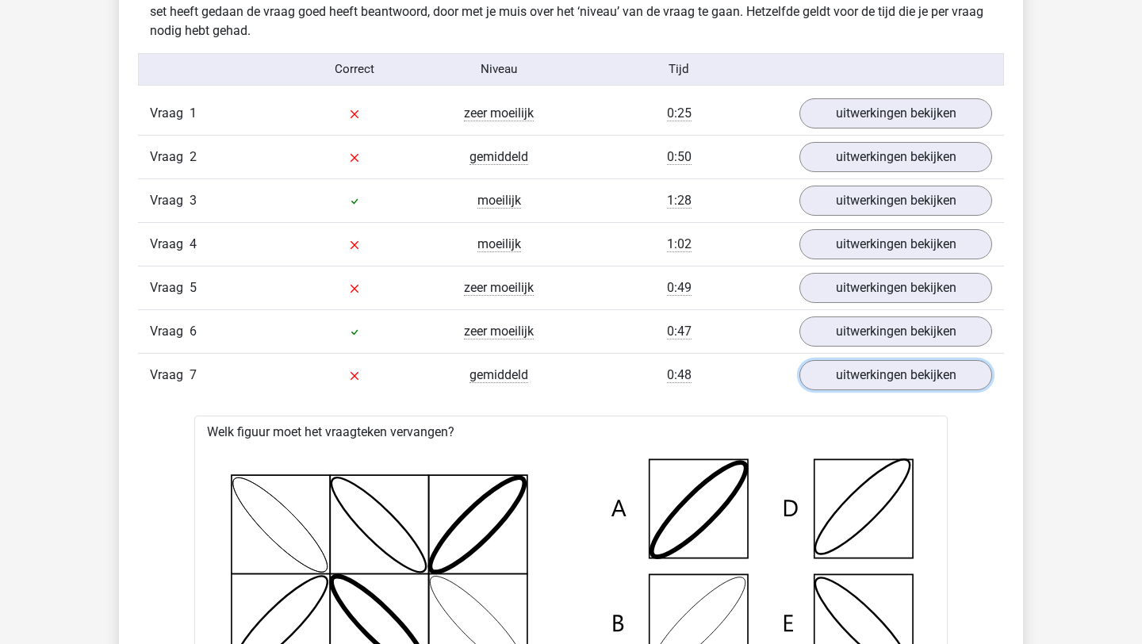
scroll to position [1273, 0]
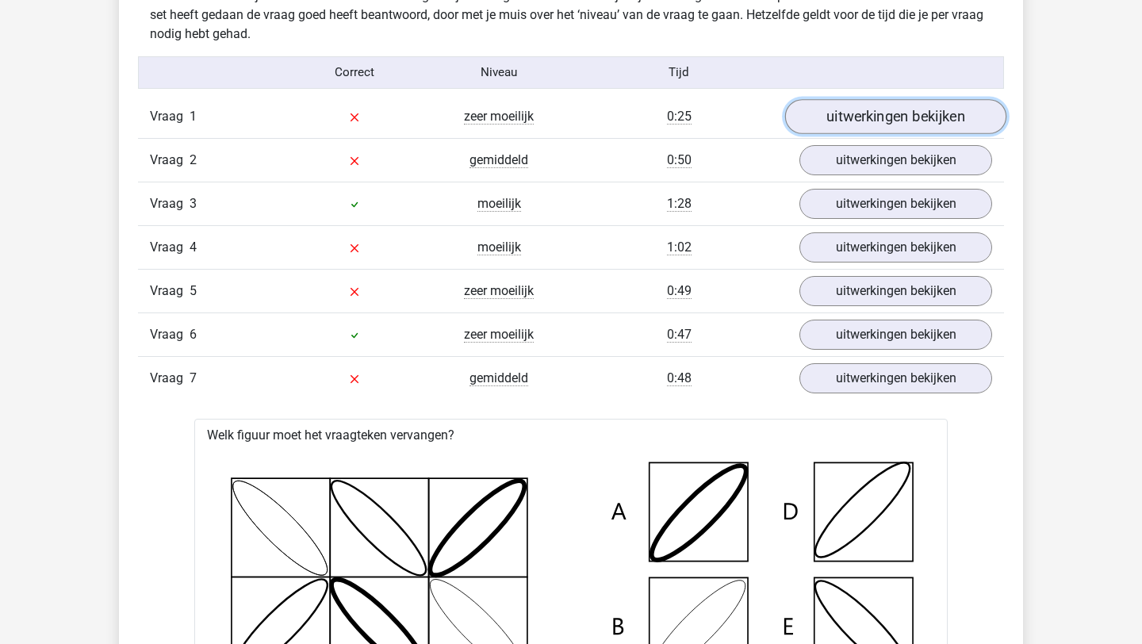
click at [845, 123] on link "uitwerkingen bekijken" at bounding box center [895, 116] width 221 height 35
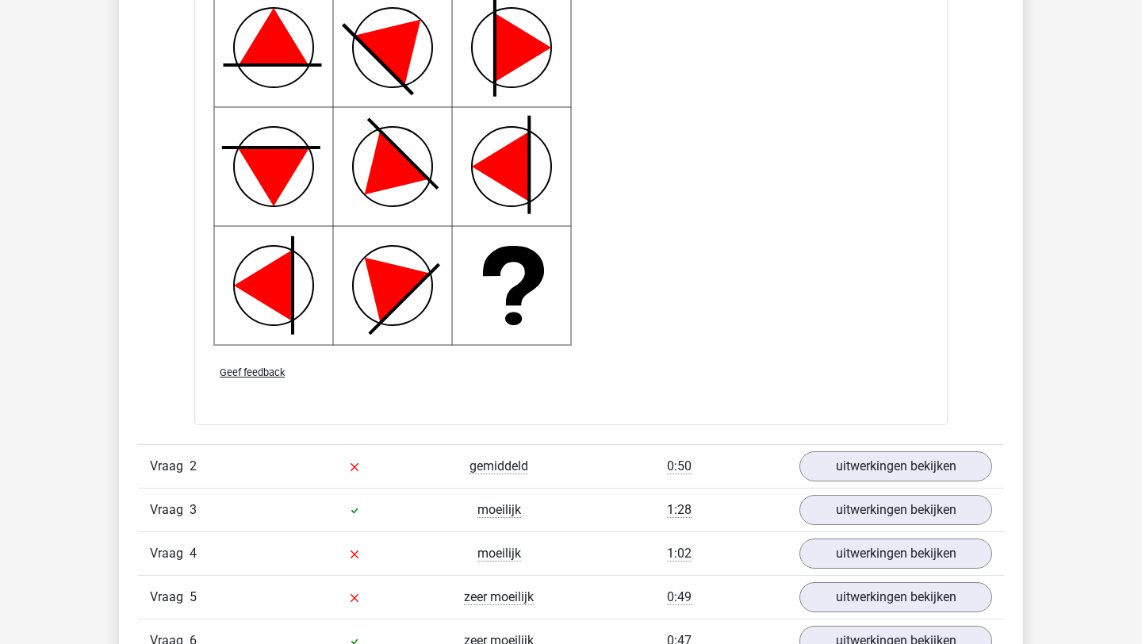
scroll to position [2093, 0]
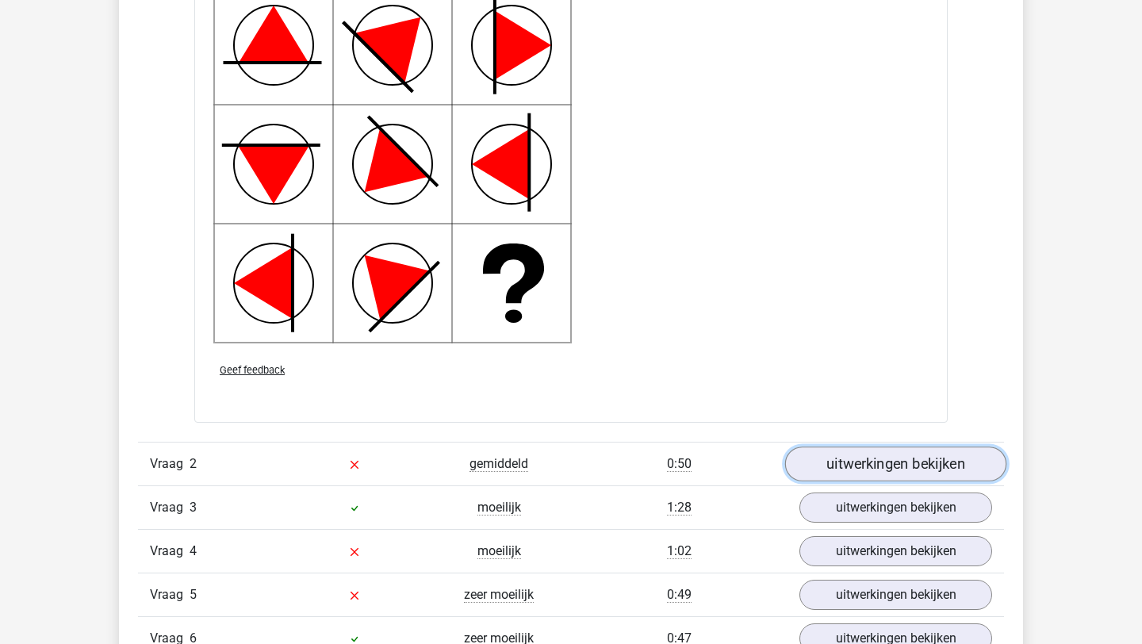
click at [832, 469] on link "uitwerkingen bekijken" at bounding box center [895, 463] width 221 height 35
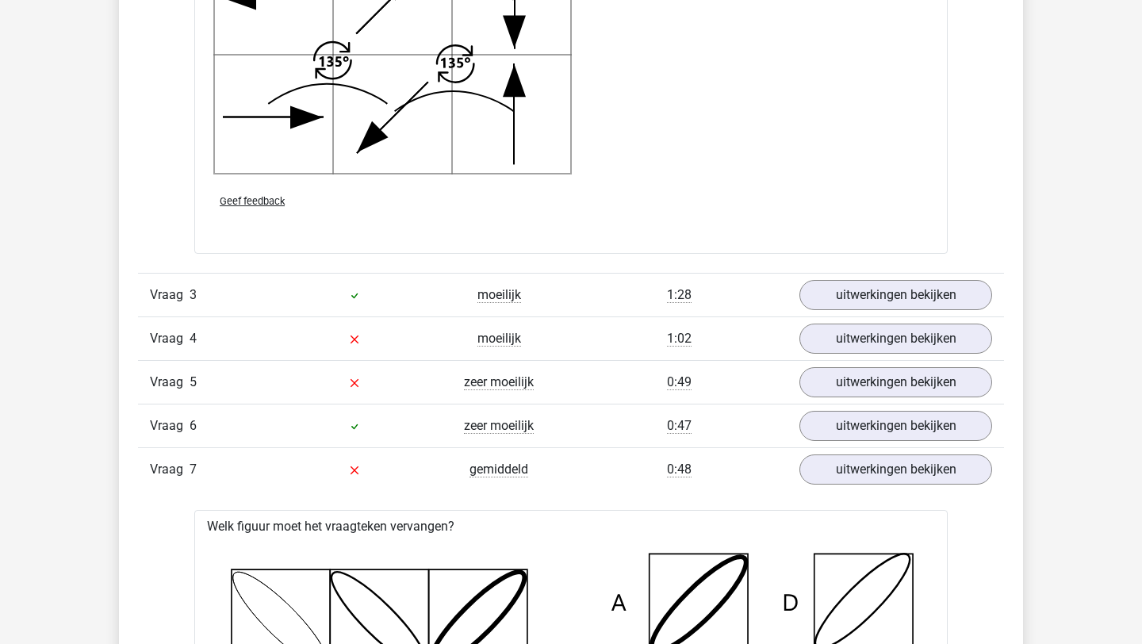
scroll to position [3407, 0]
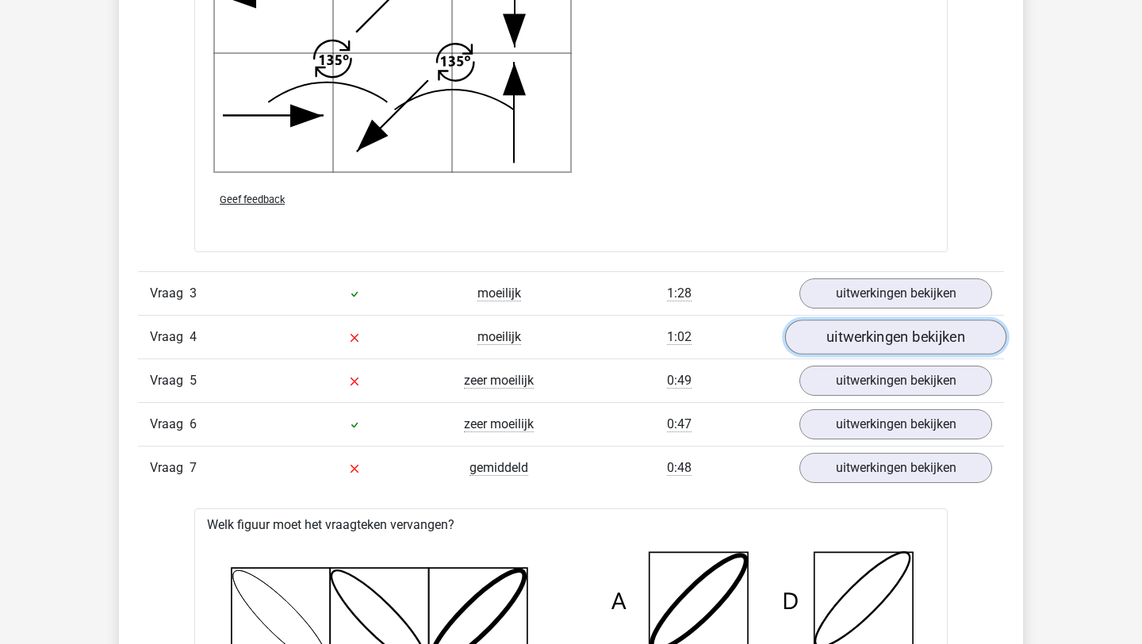
click at [851, 327] on link "uitwerkingen bekijken" at bounding box center [895, 336] width 221 height 35
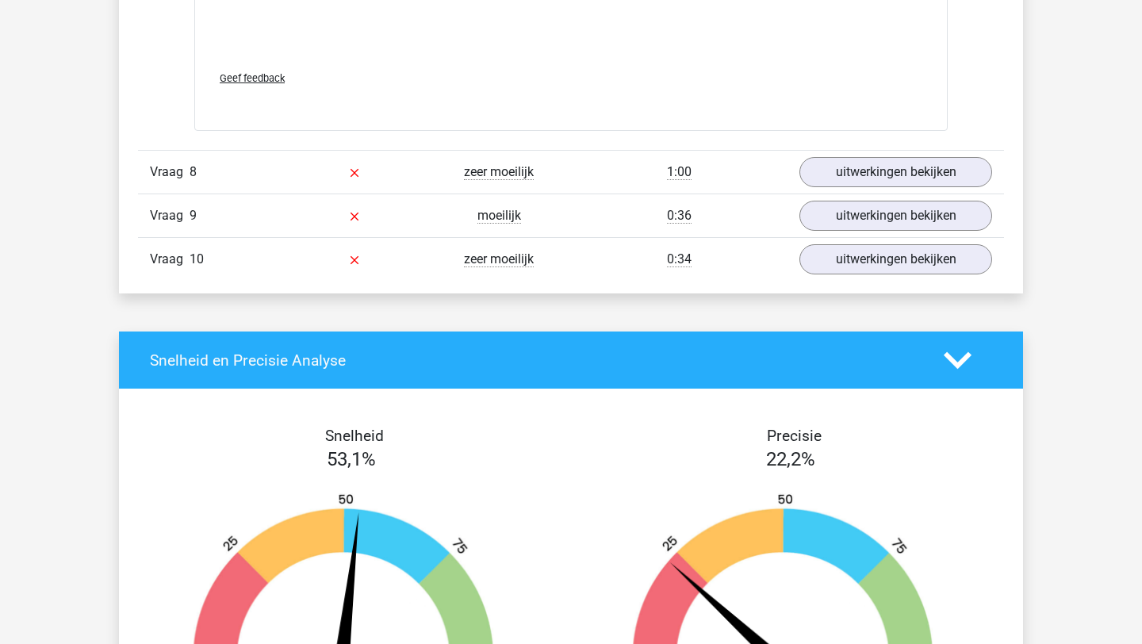
scroll to position [5694, 0]
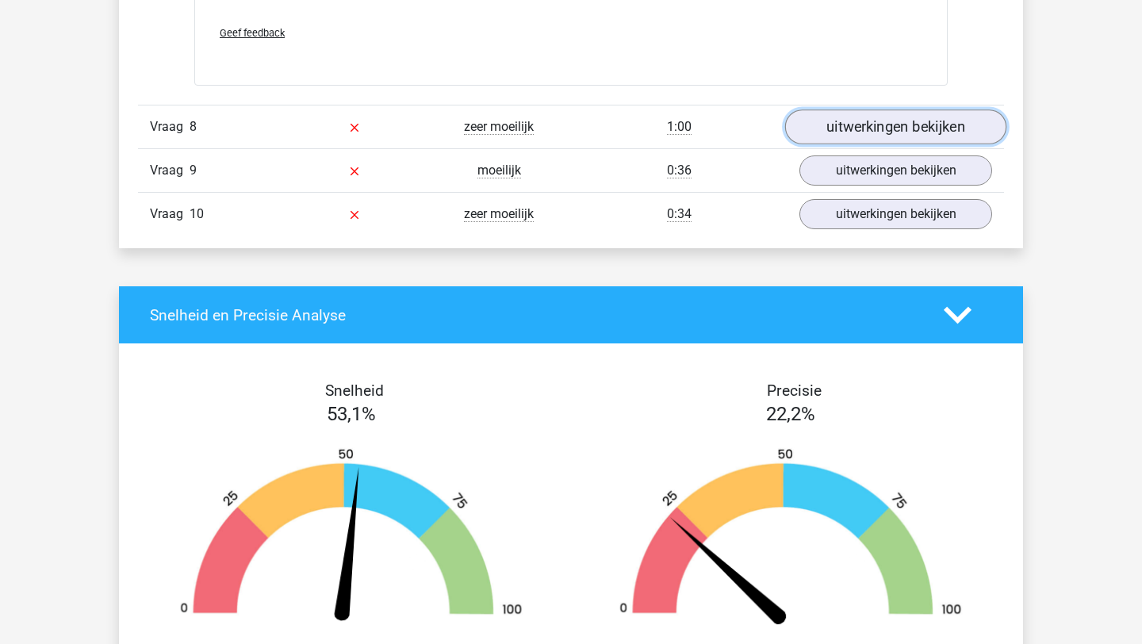
click at [847, 132] on link "uitwerkingen bekijken" at bounding box center [895, 126] width 221 height 35
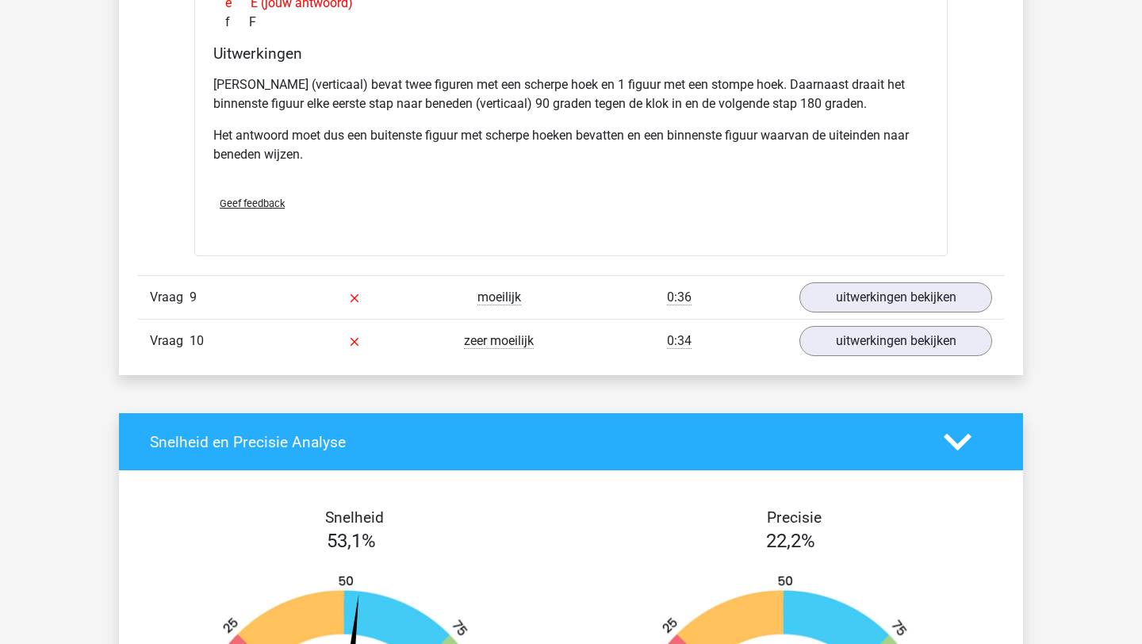
scroll to position [6335, 0]
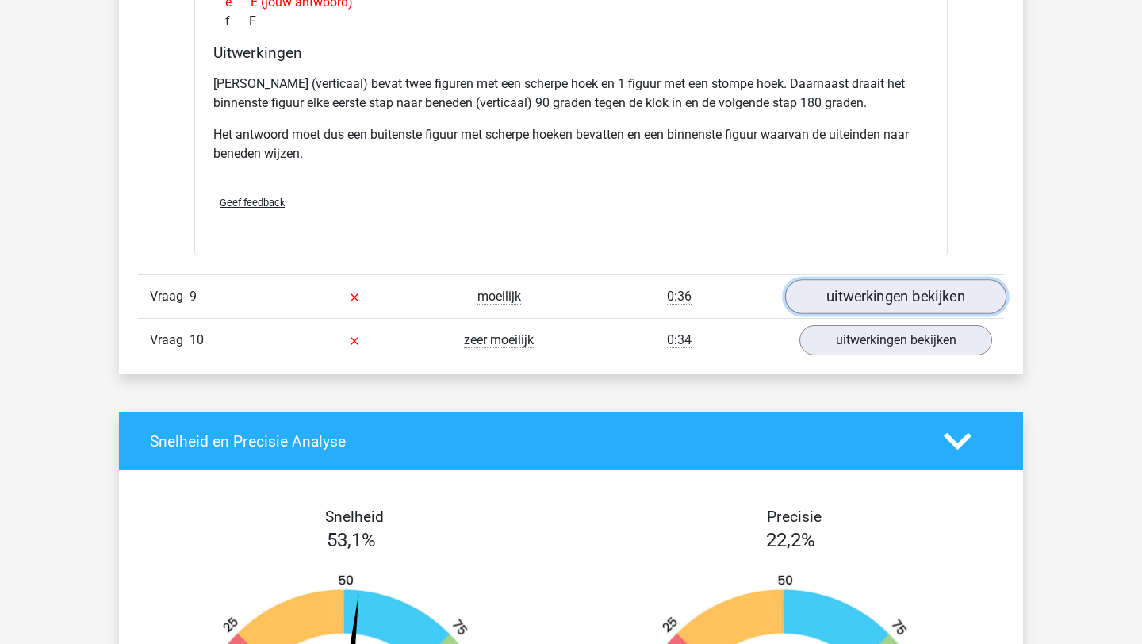
click at [864, 296] on link "uitwerkingen bekijken" at bounding box center [895, 296] width 221 height 35
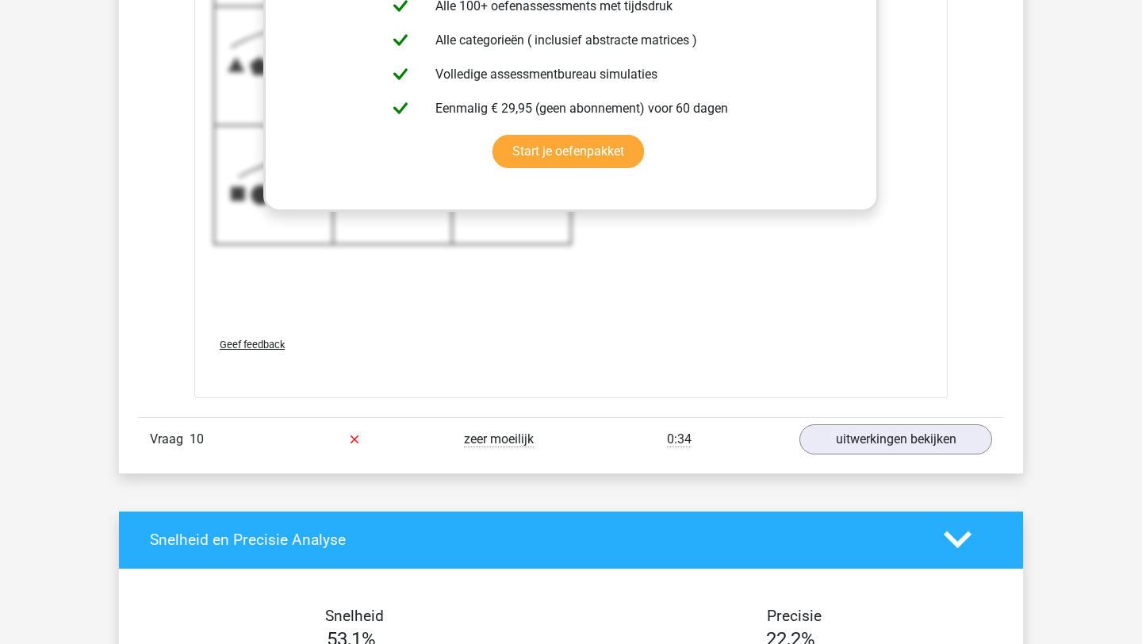
scroll to position [7447, 0]
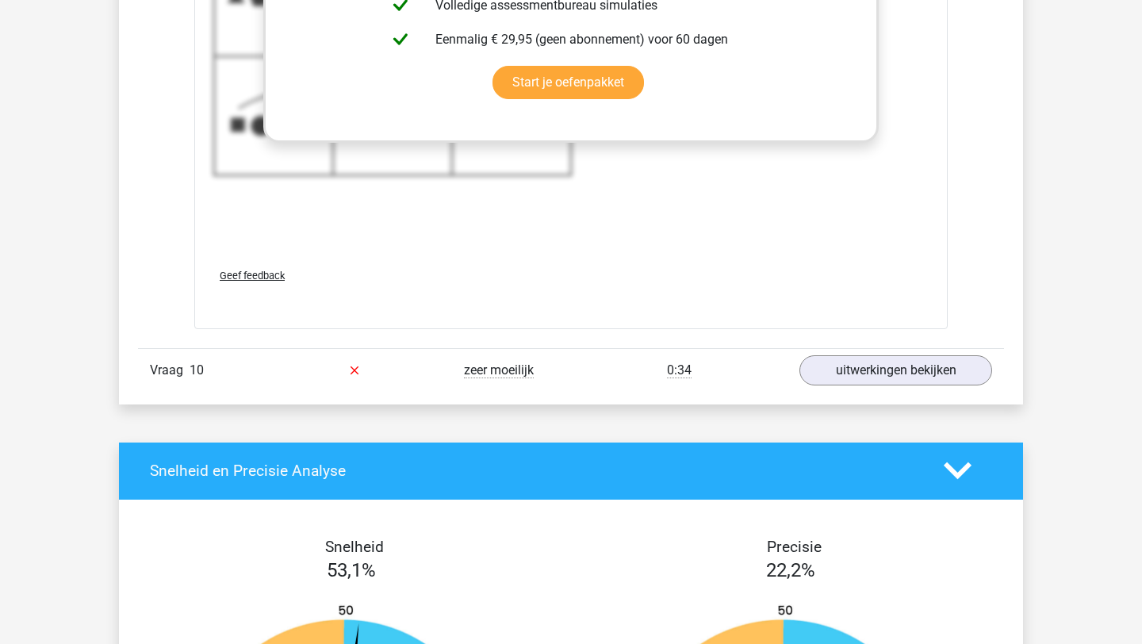
click at [805, 389] on div "Vraag 10 zeer moeilijk 0:34 uitwerkingen bekijken" at bounding box center [571, 370] width 866 height 44
click at [811, 381] on link "uitwerkingen bekijken" at bounding box center [895, 370] width 221 height 35
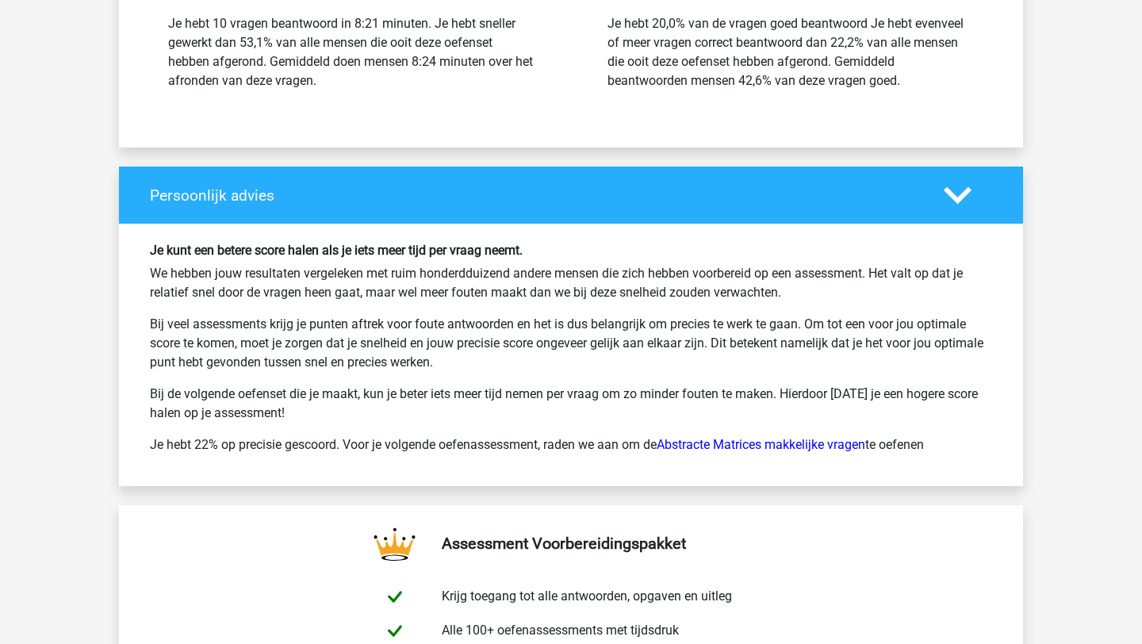
scroll to position [9398, 0]
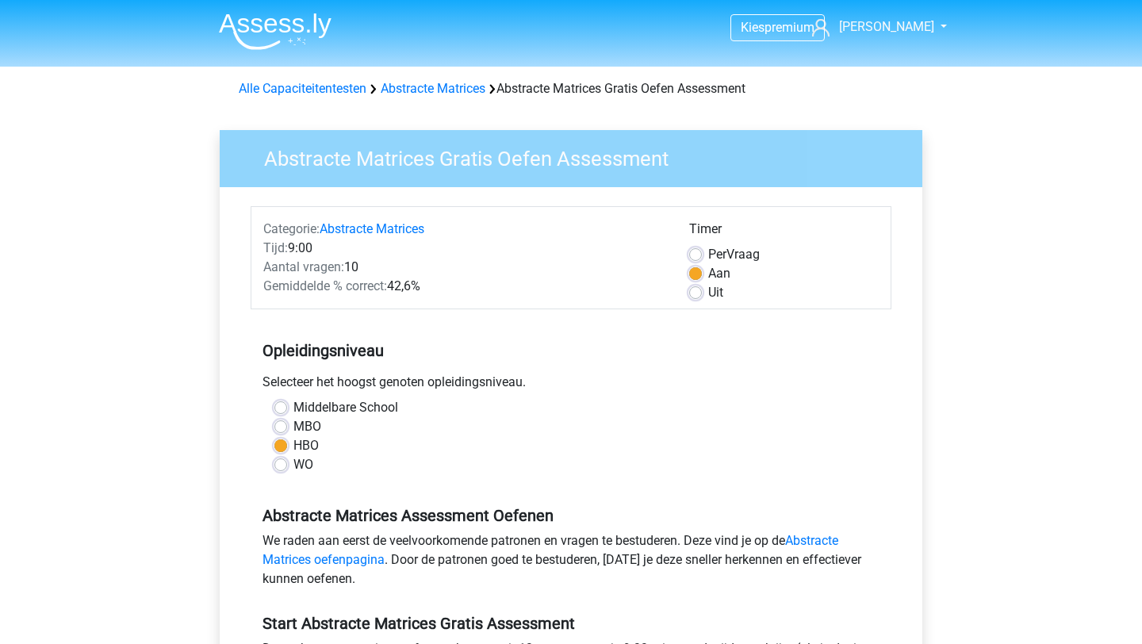
scroll to position [283, 0]
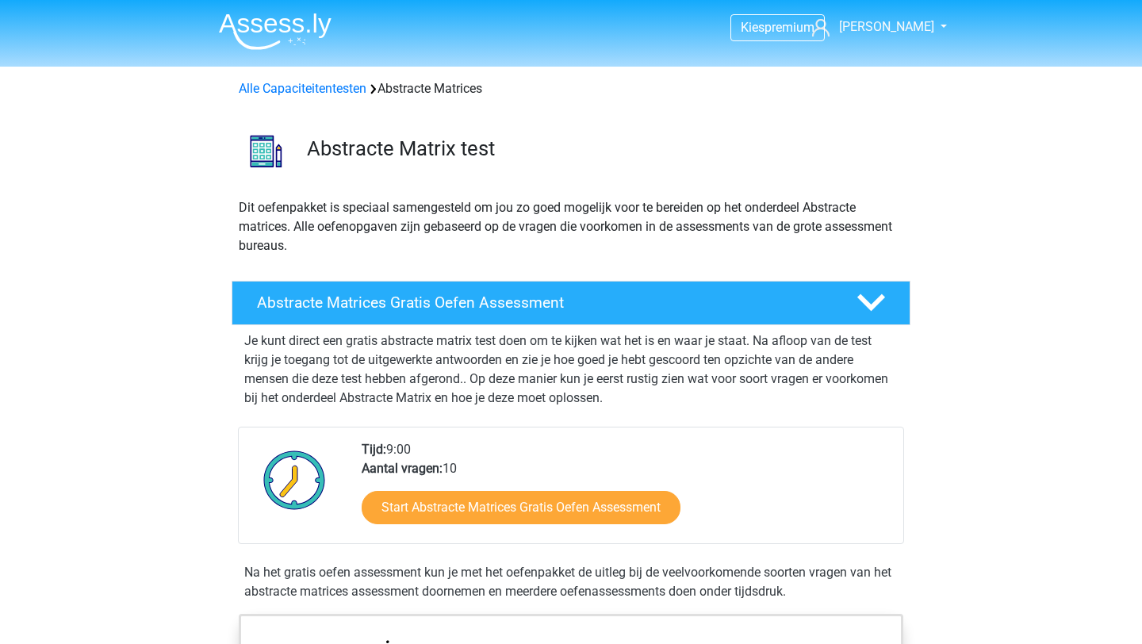
scroll to position [141, 0]
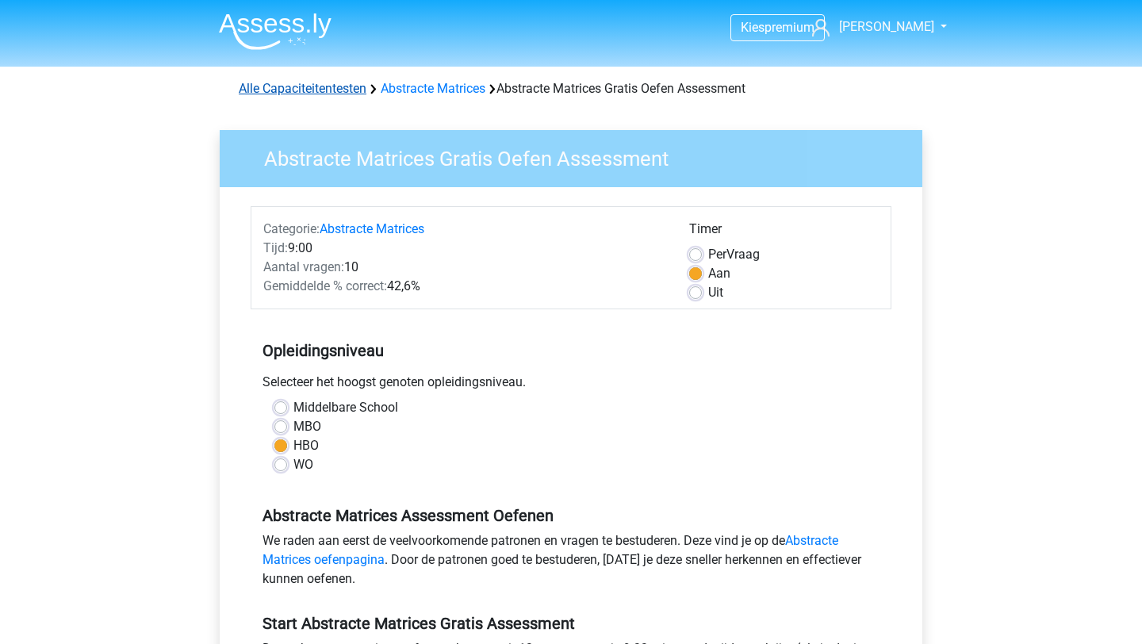
click at [347, 90] on link "Alle Capaciteitentesten" at bounding box center [303, 88] width 128 height 15
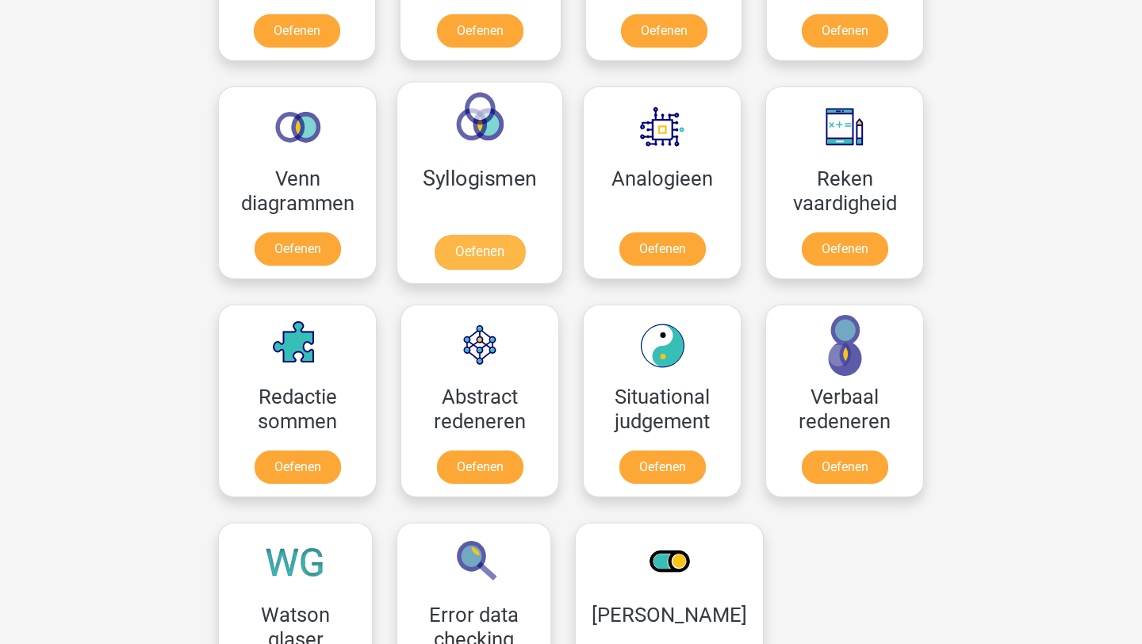
scroll to position [943, 0]
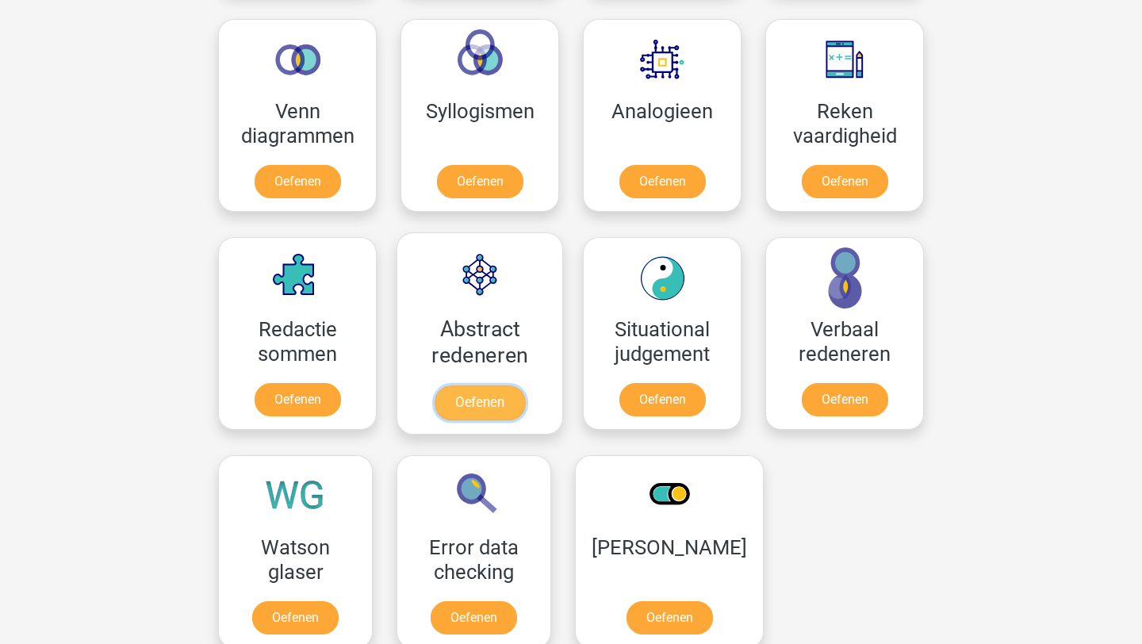
click at [467, 398] on link "Oefenen" at bounding box center [479, 402] width 90 height 35
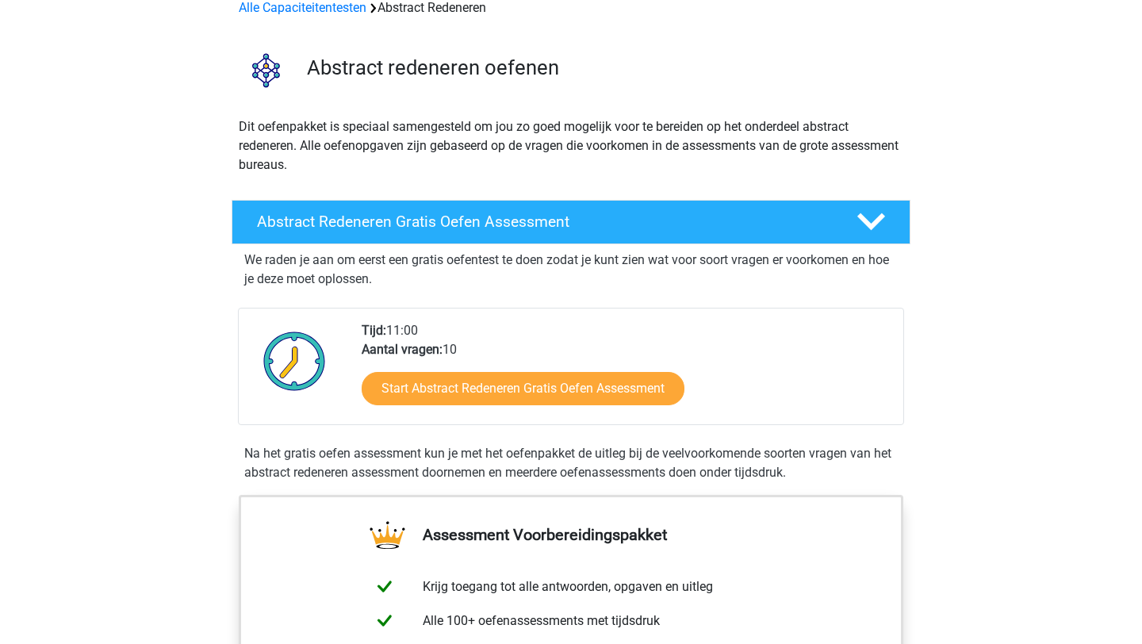
scroll to position [98, 0]
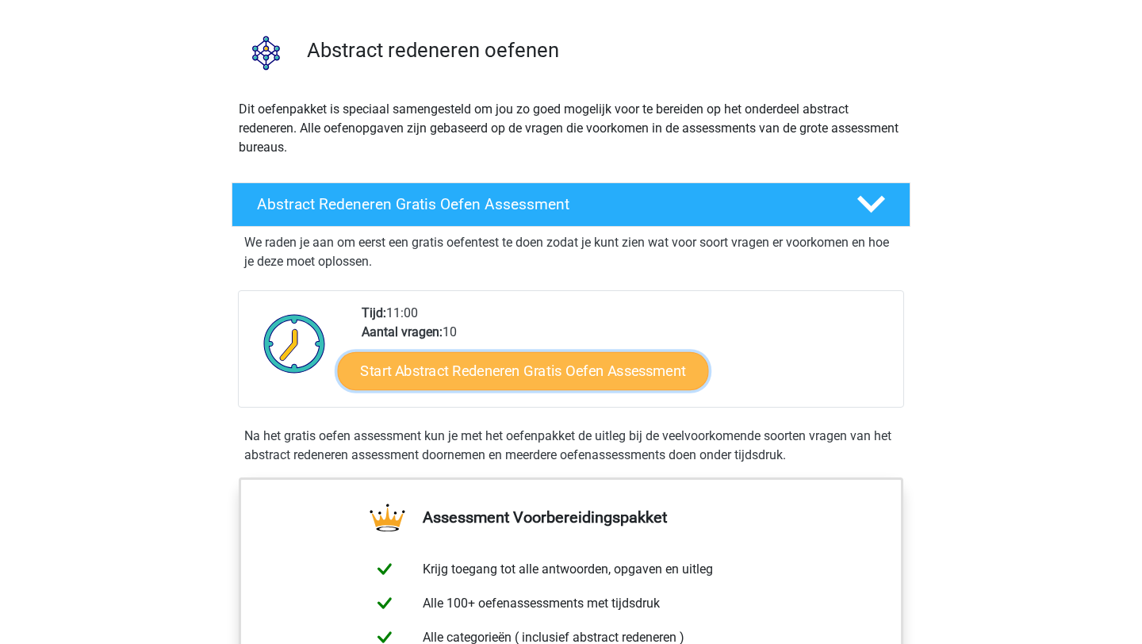
click at [446, 386] on link "Start Abstract Redeneren Gratis Oefen Assessment" at bounding box center [523, 370] width 371 height 38
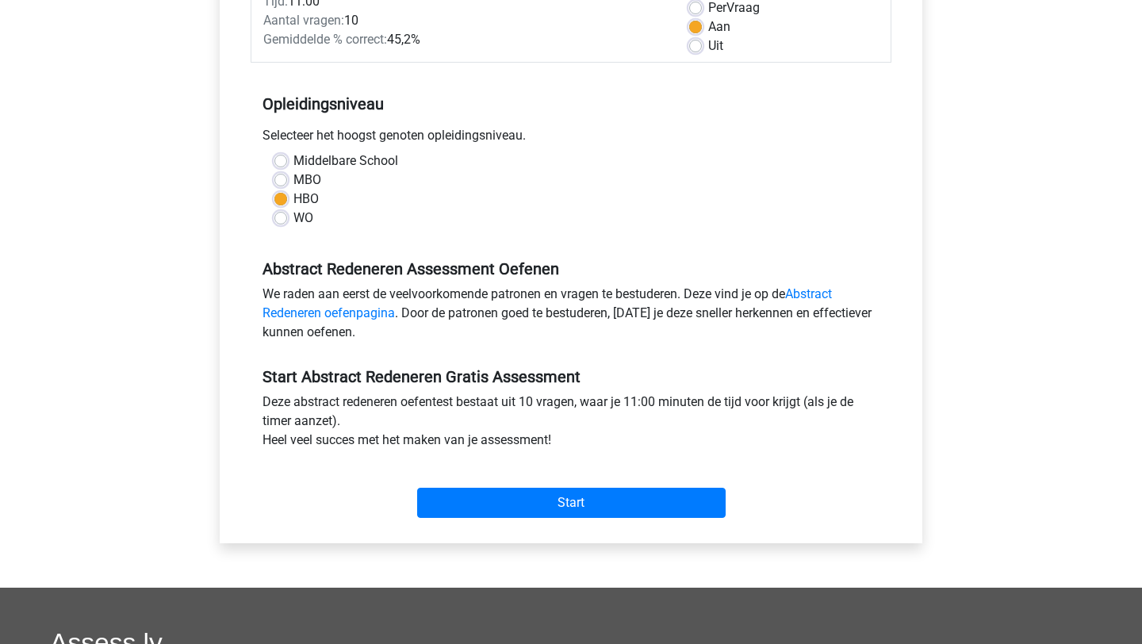
scroll to position [391, 0]
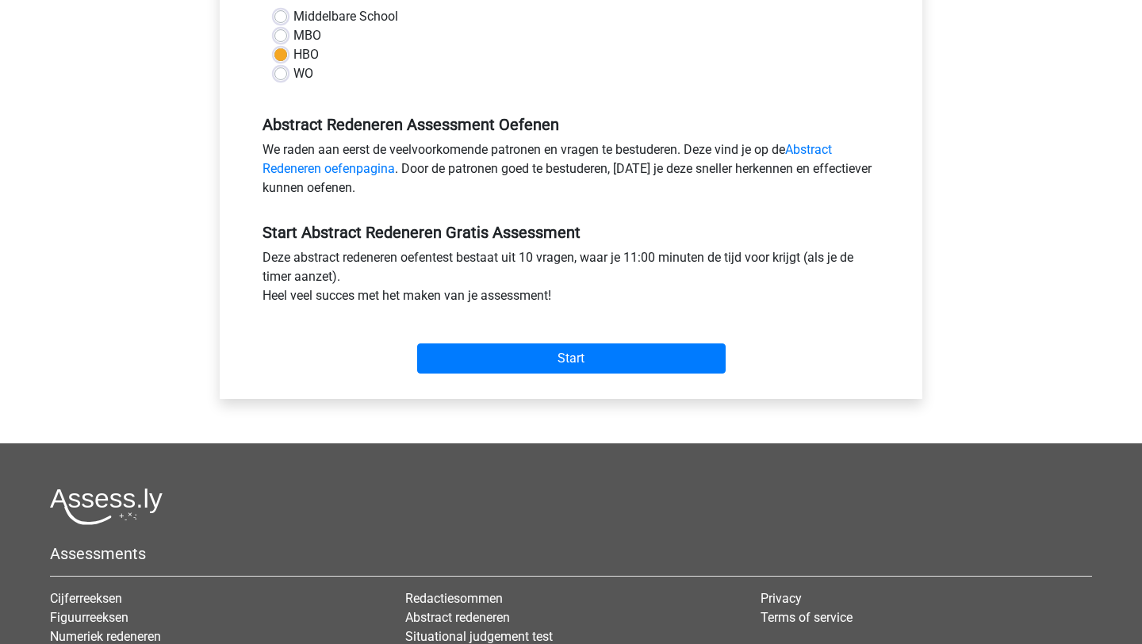
click at [477, 377] on div "Start" at bounding box center [571, 346] width 641 height 68
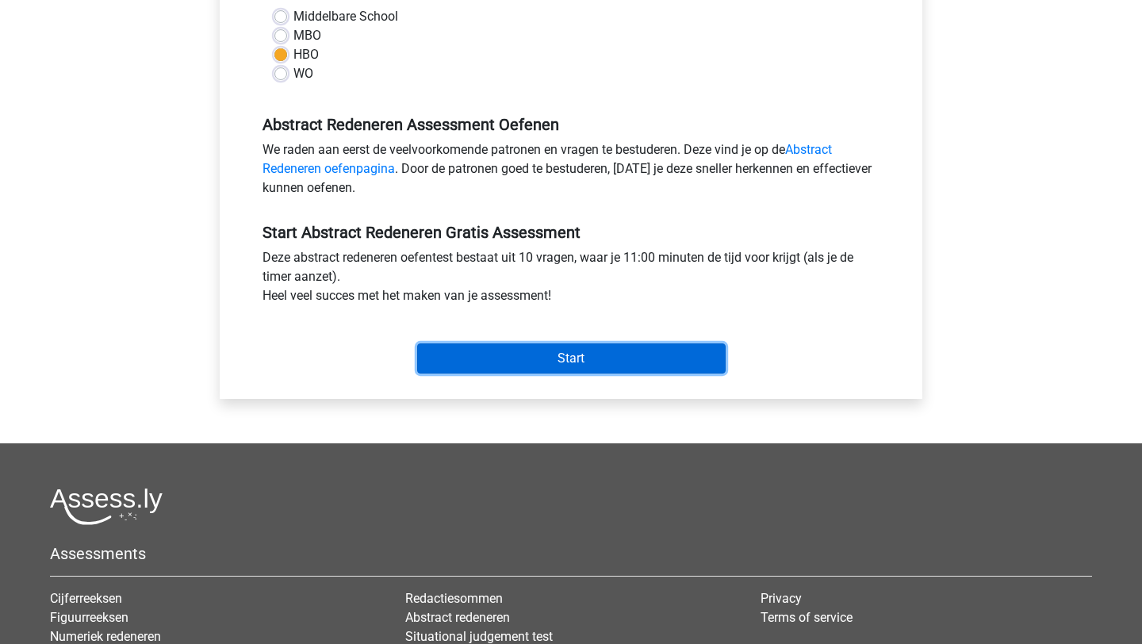
click at [481, 361] on input "Start" at bounding box center [571, 358] width 308 height 30
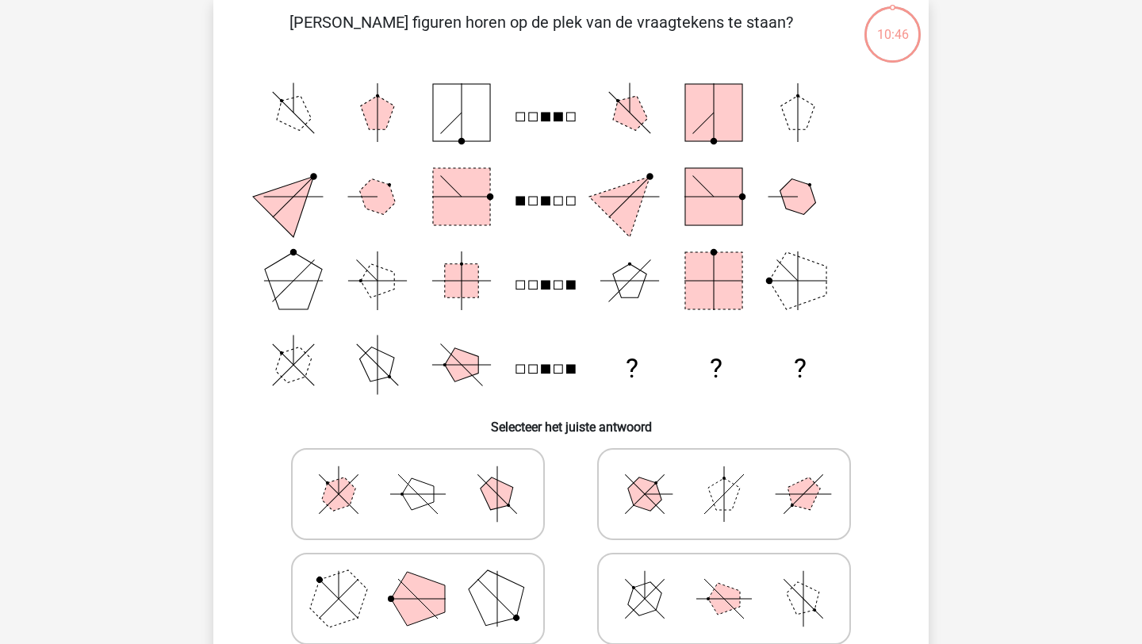
scroll to position [113, 0]
